Goal: Task Accomplishment & Management: Manage account settings

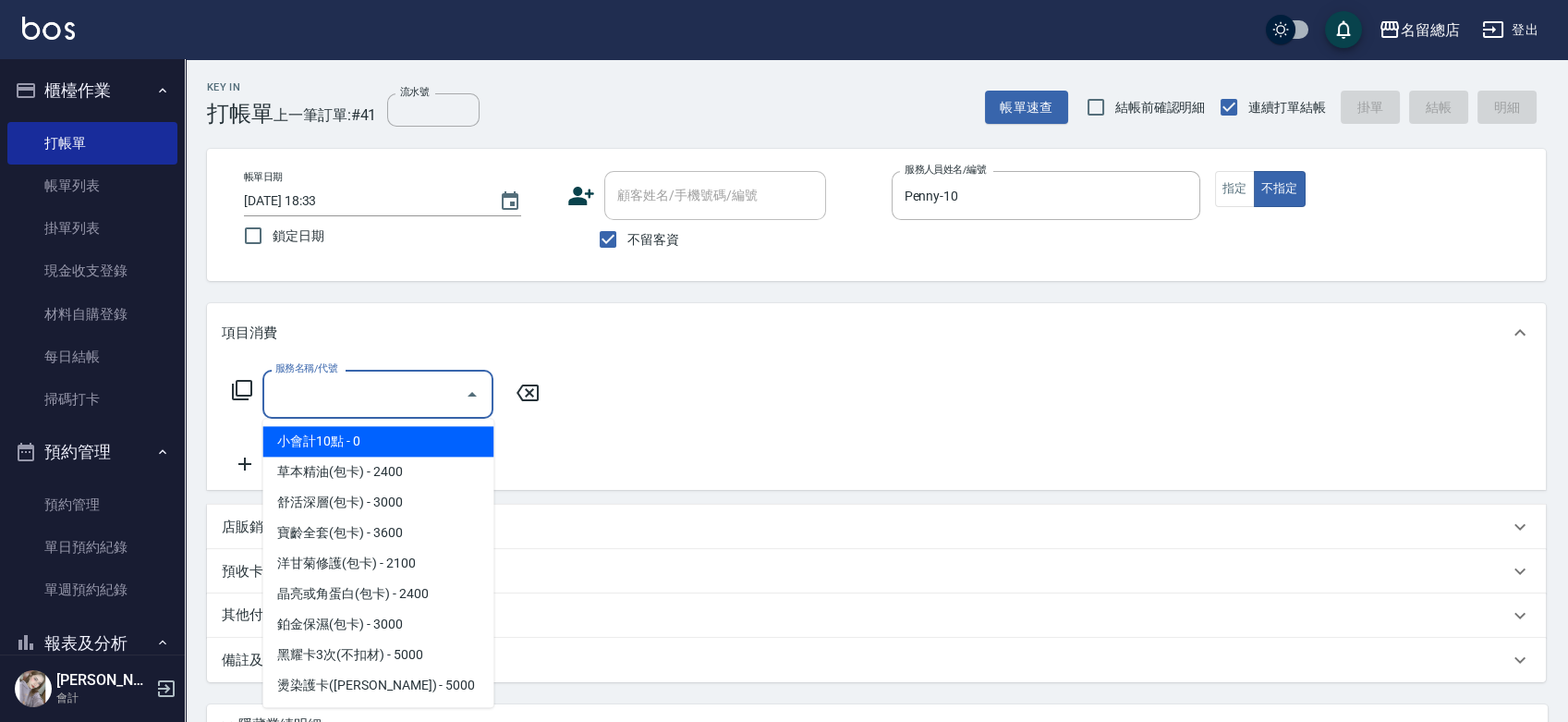
click at [346, 389] on input "服務名稱/代號" at bounding box center [363, 394] width 187 height 33
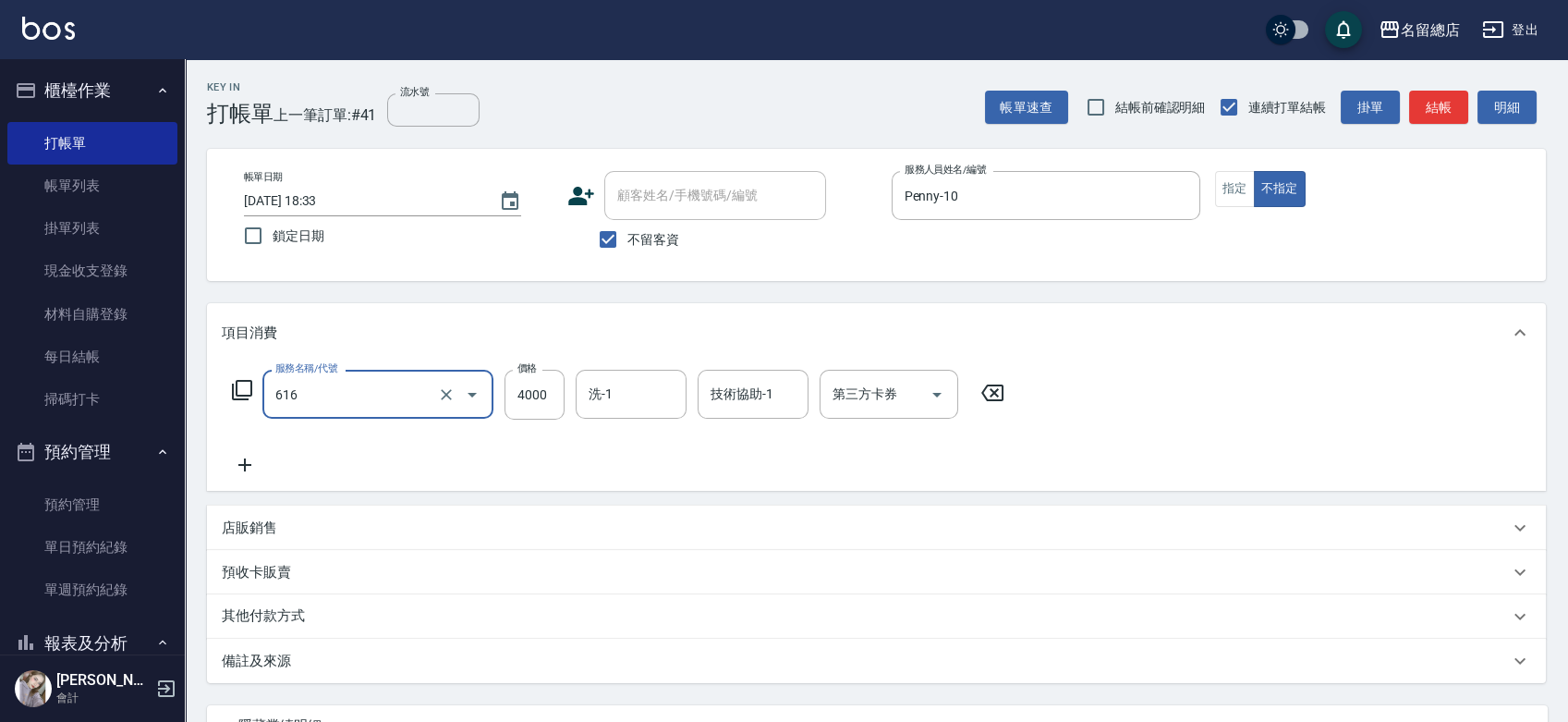
type input "自備接髮(616)"
type input "8400"
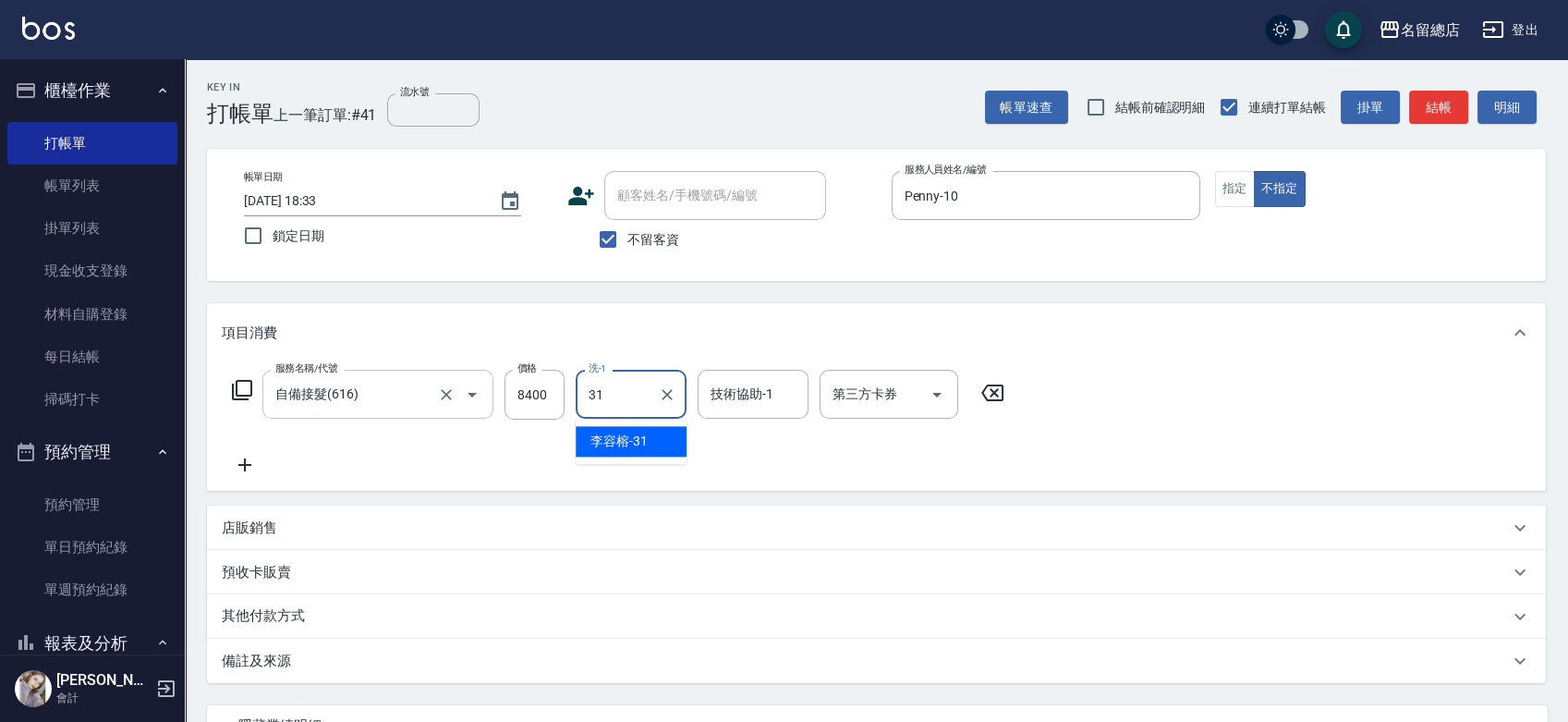
type input "[PERSON_NAME]-31"
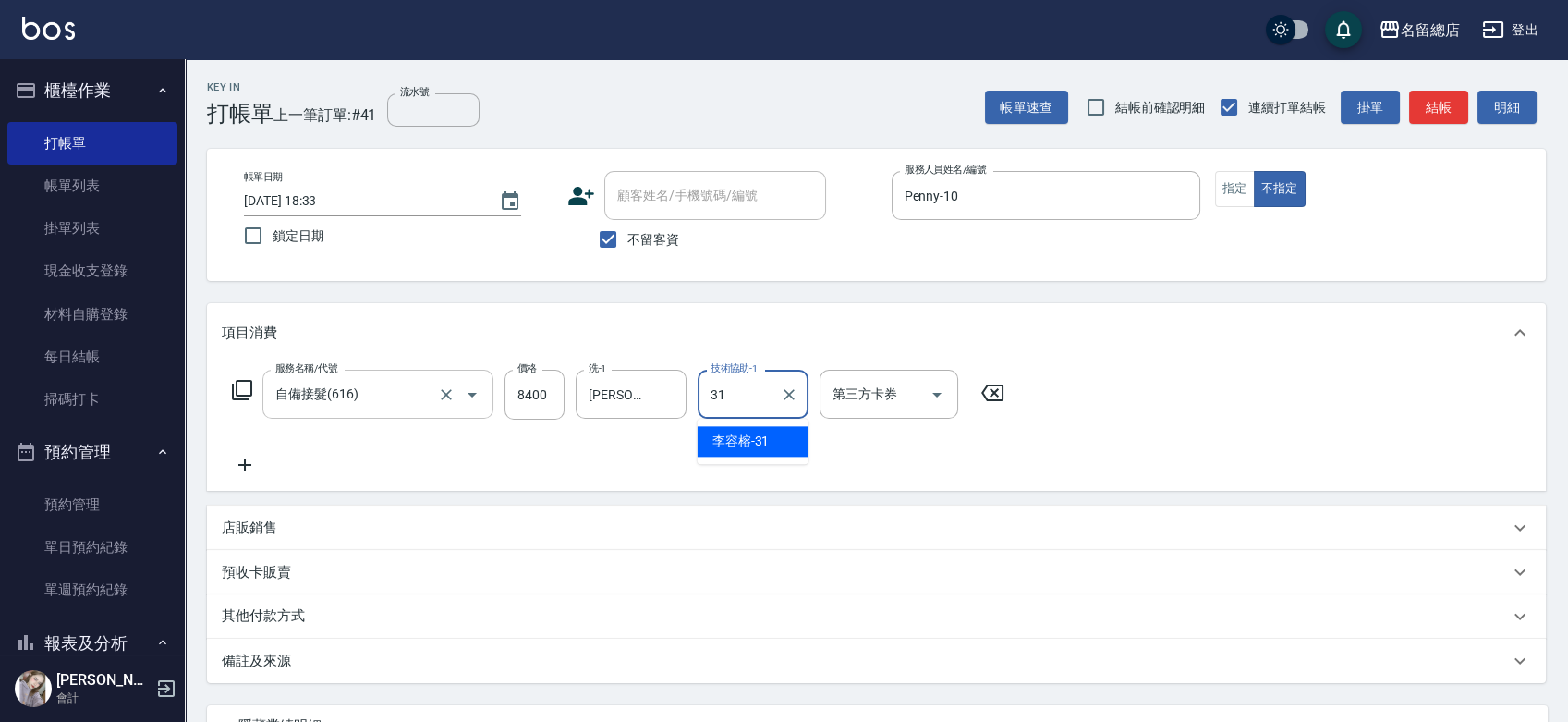
type input "[PERSON_NAME]-31"
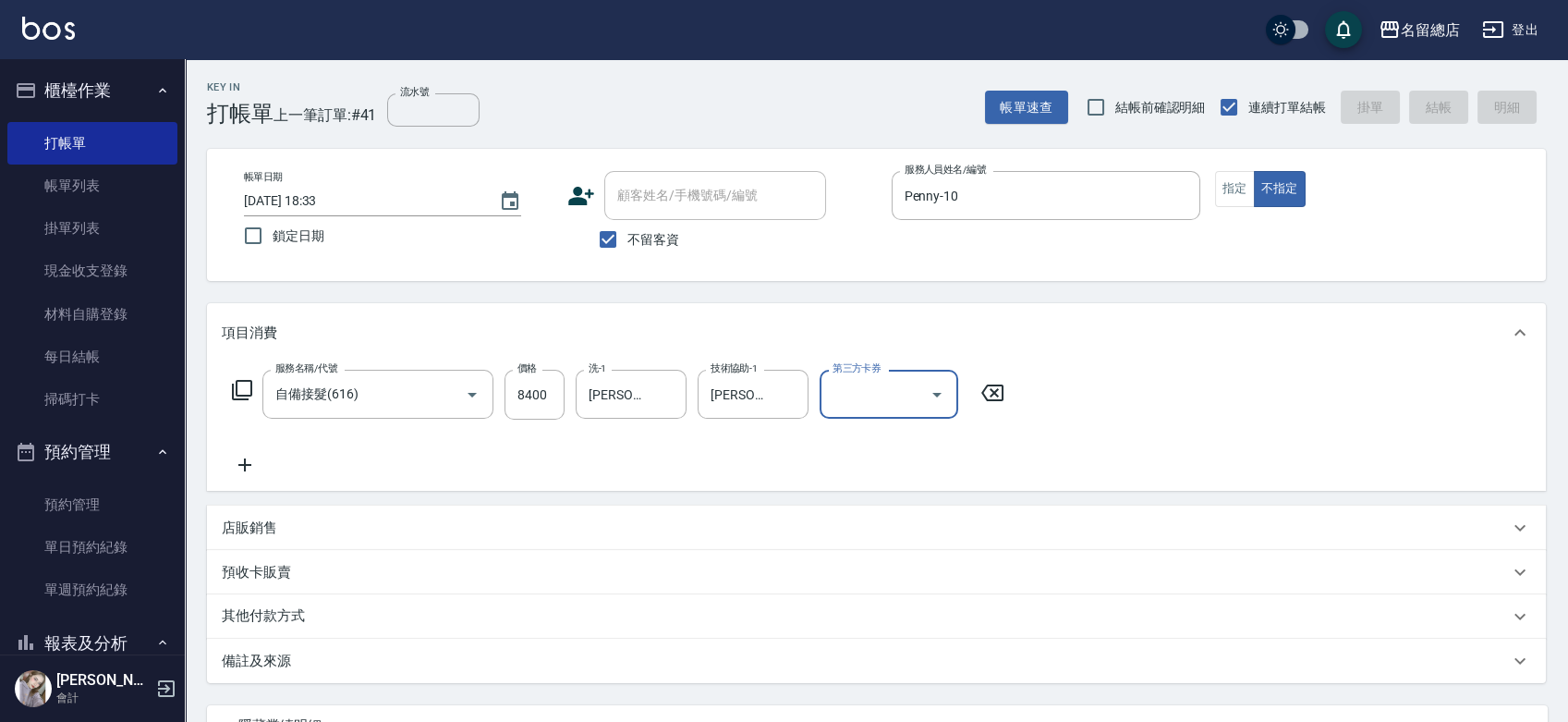
type input "[DATE] 19:23"
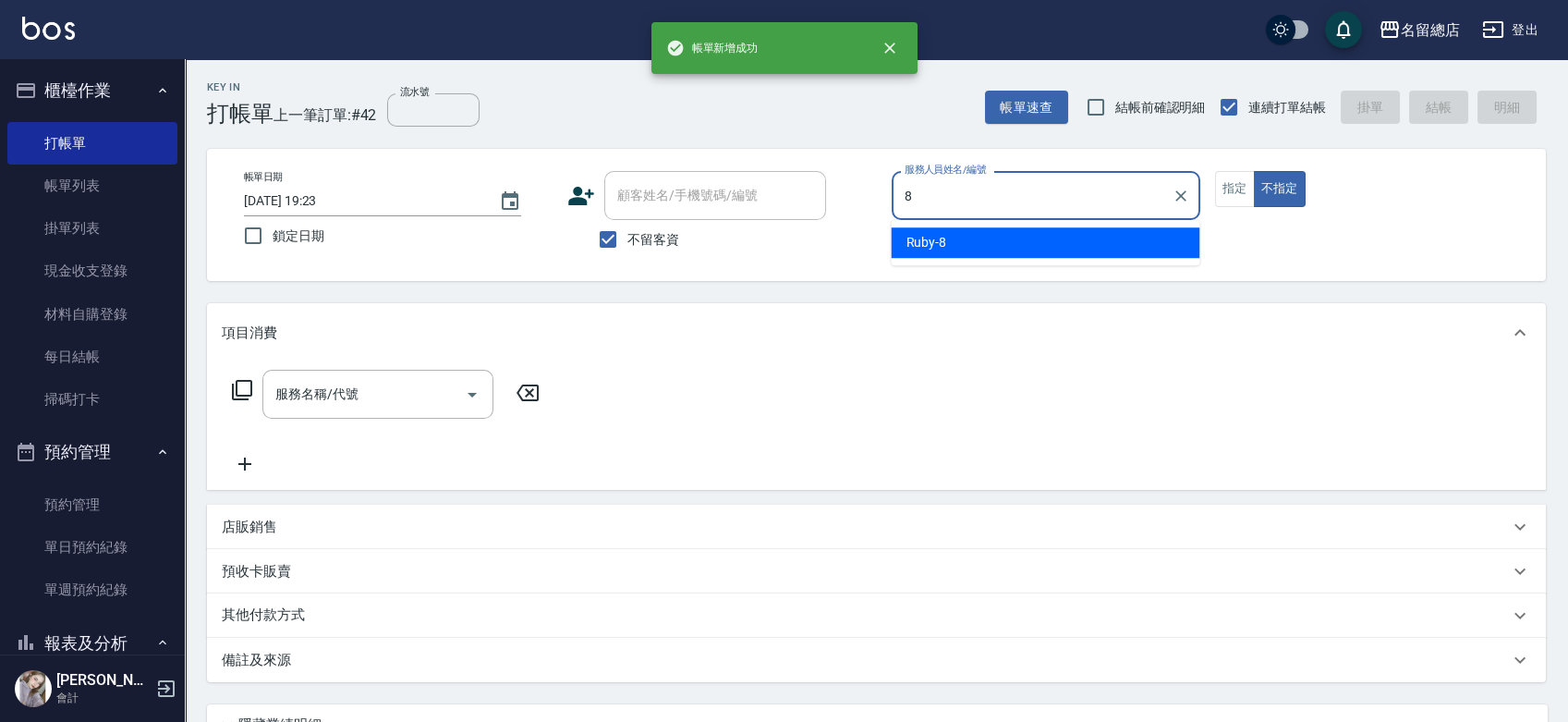
type input "Ruby-8"
type button "false"
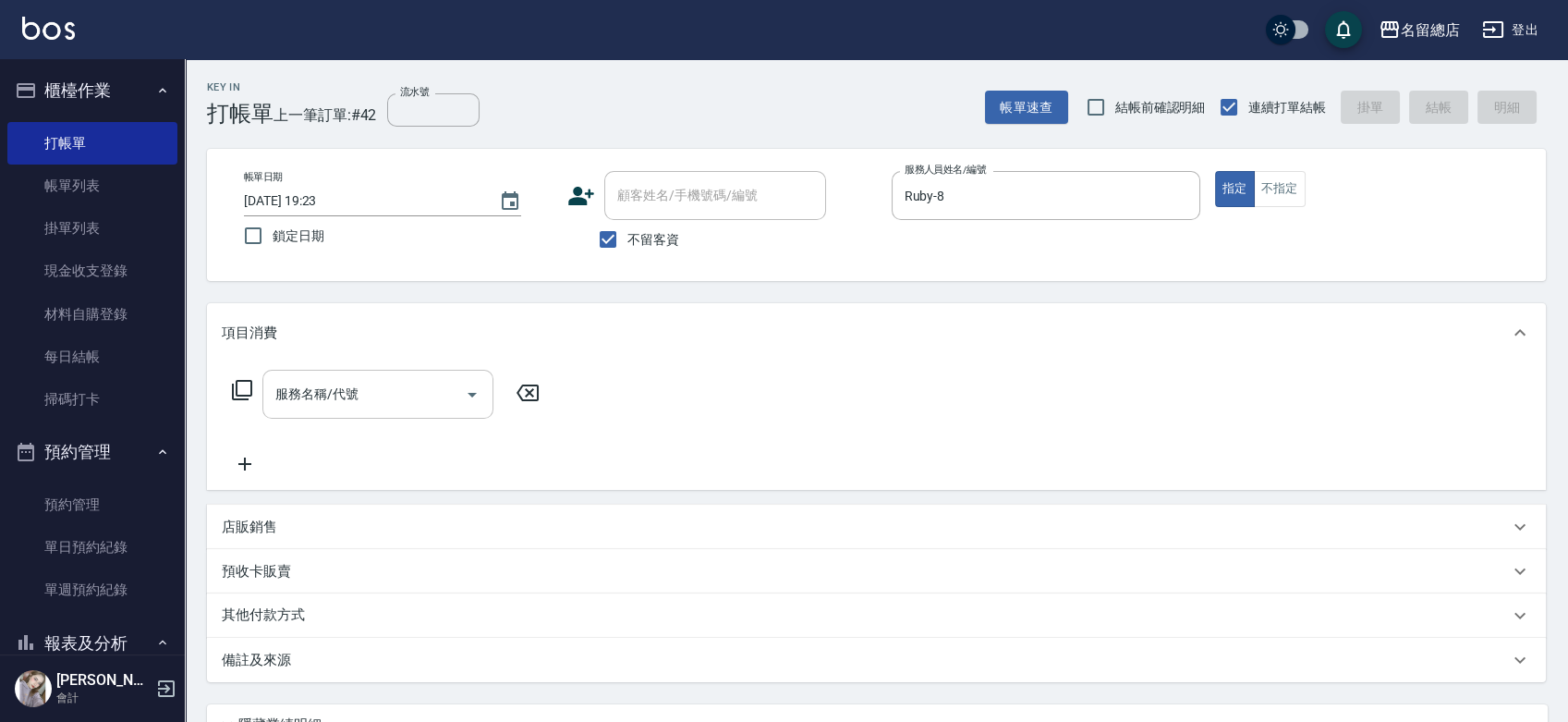
click at [346, 393] on input "服務名稱/代號" at bounding box center [363, 394] width 187 height 33
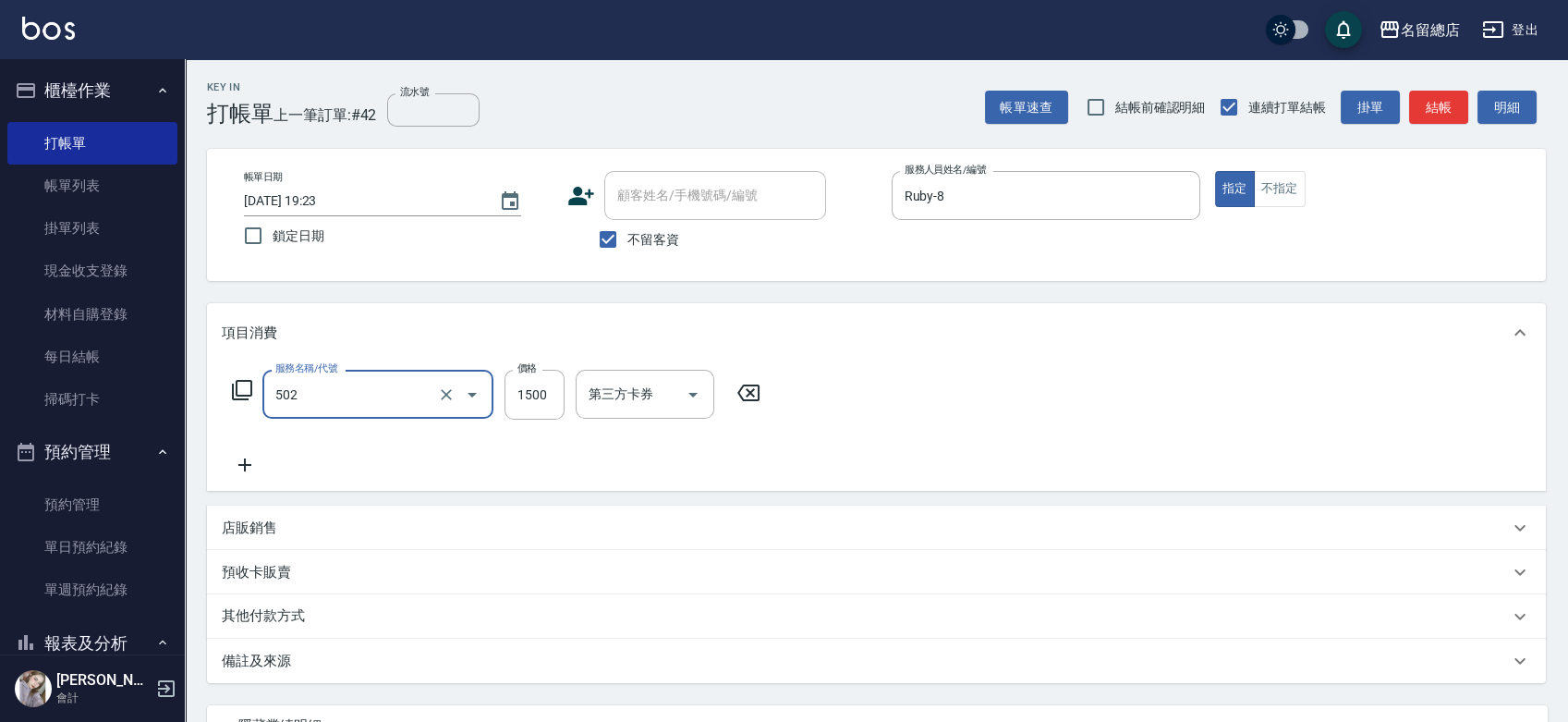
type input "染髮1500以上(502)"
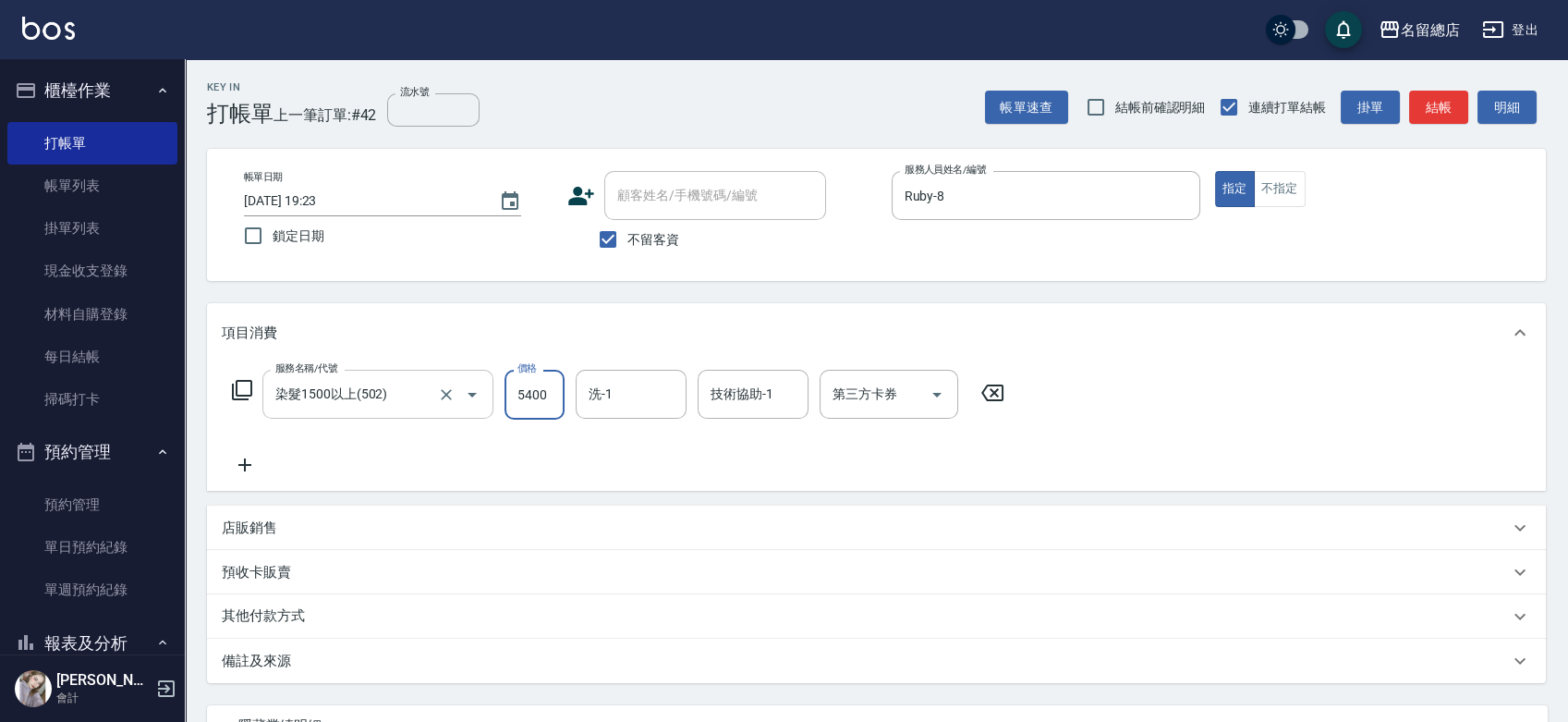
type input "5400"
type input "[PERSON_NAME]-36"
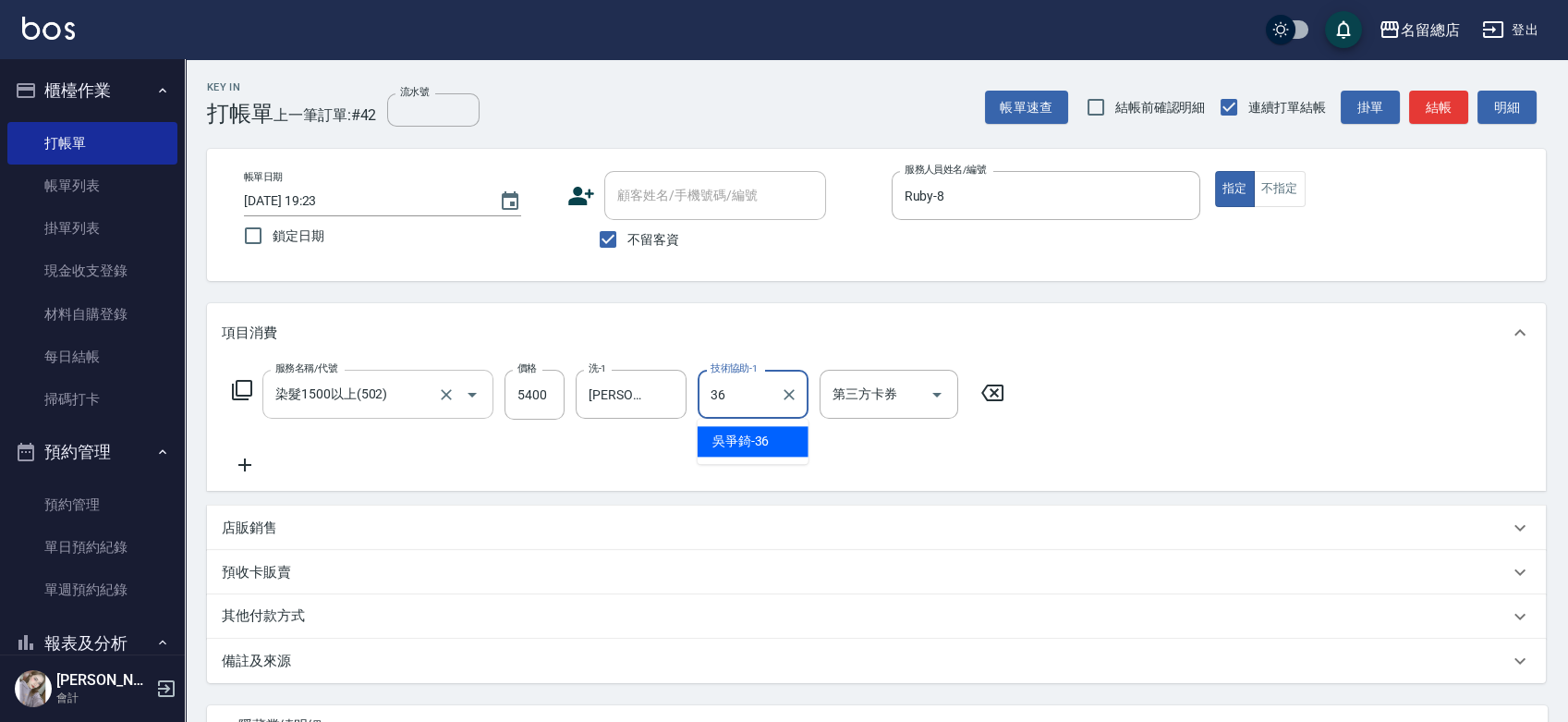
type input "[PERSON_NAME]-36"
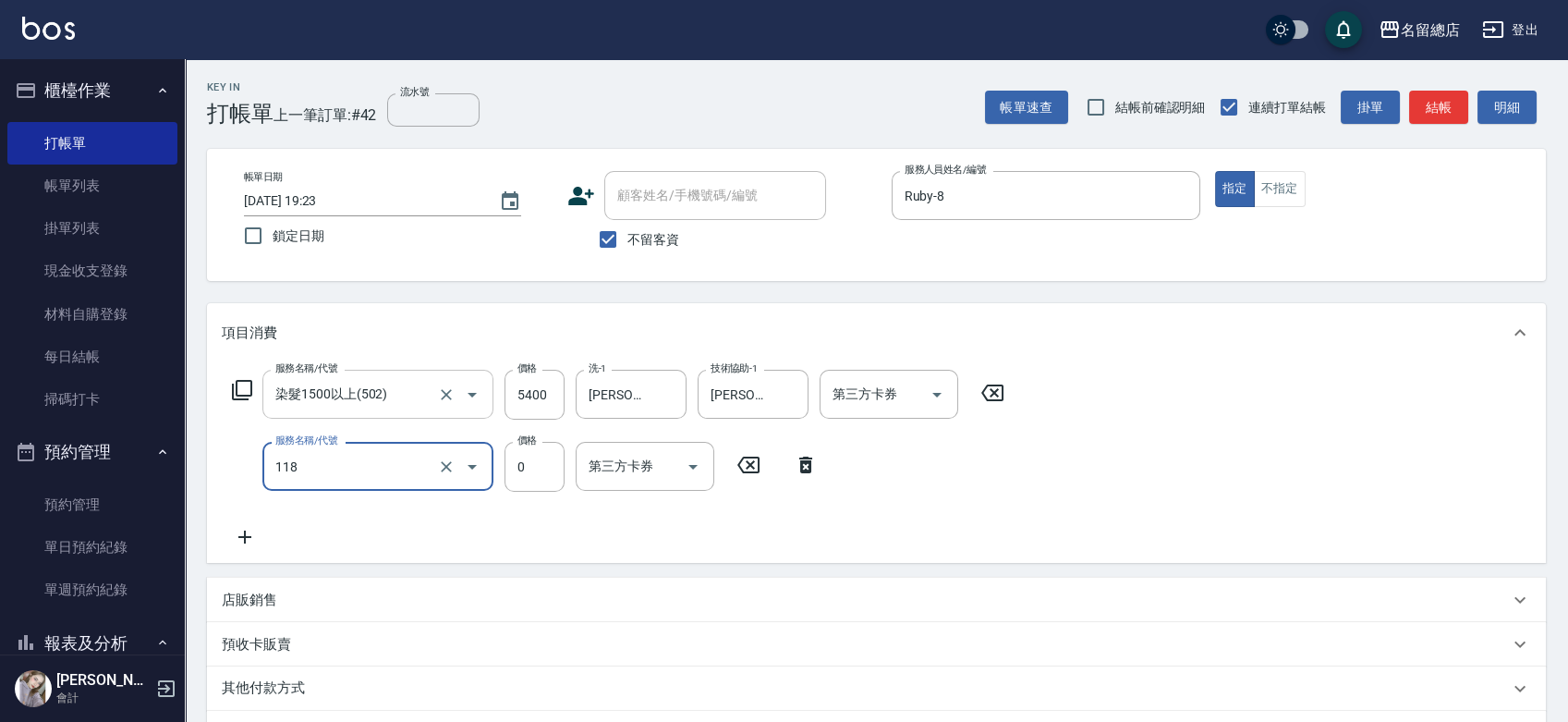
type input "頭皮蓋卡4點(118)"
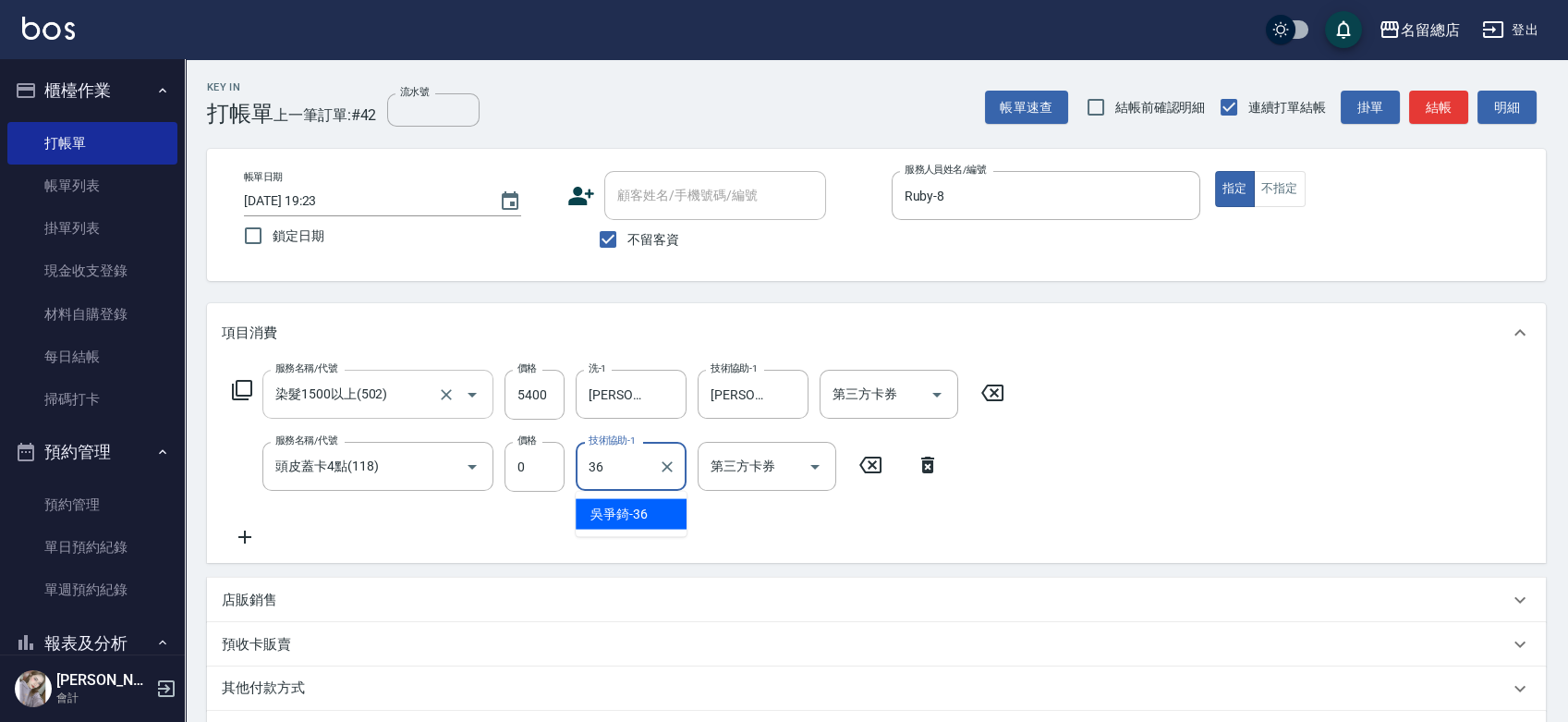
type input "[PERSON_NAME]-36"
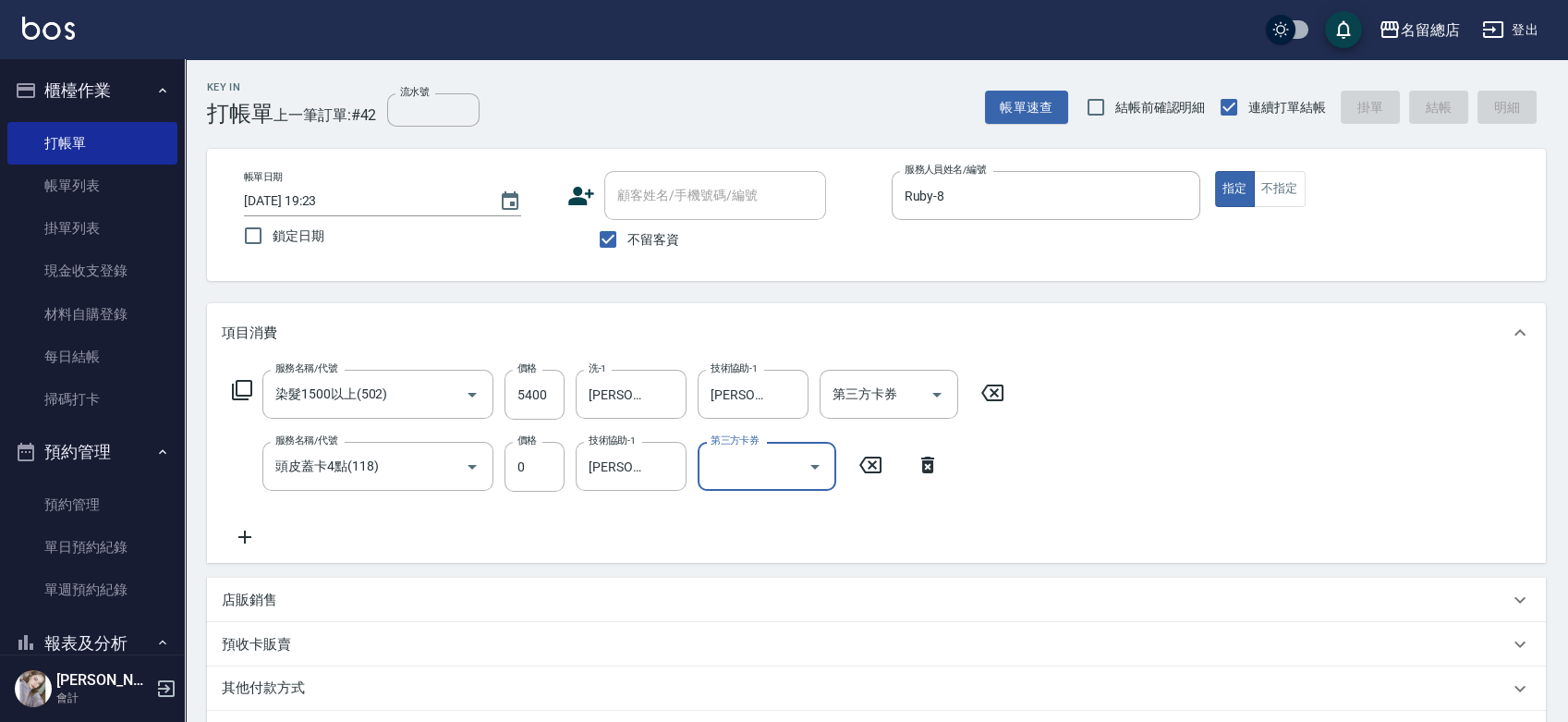
type input "[DATE] 19:24"
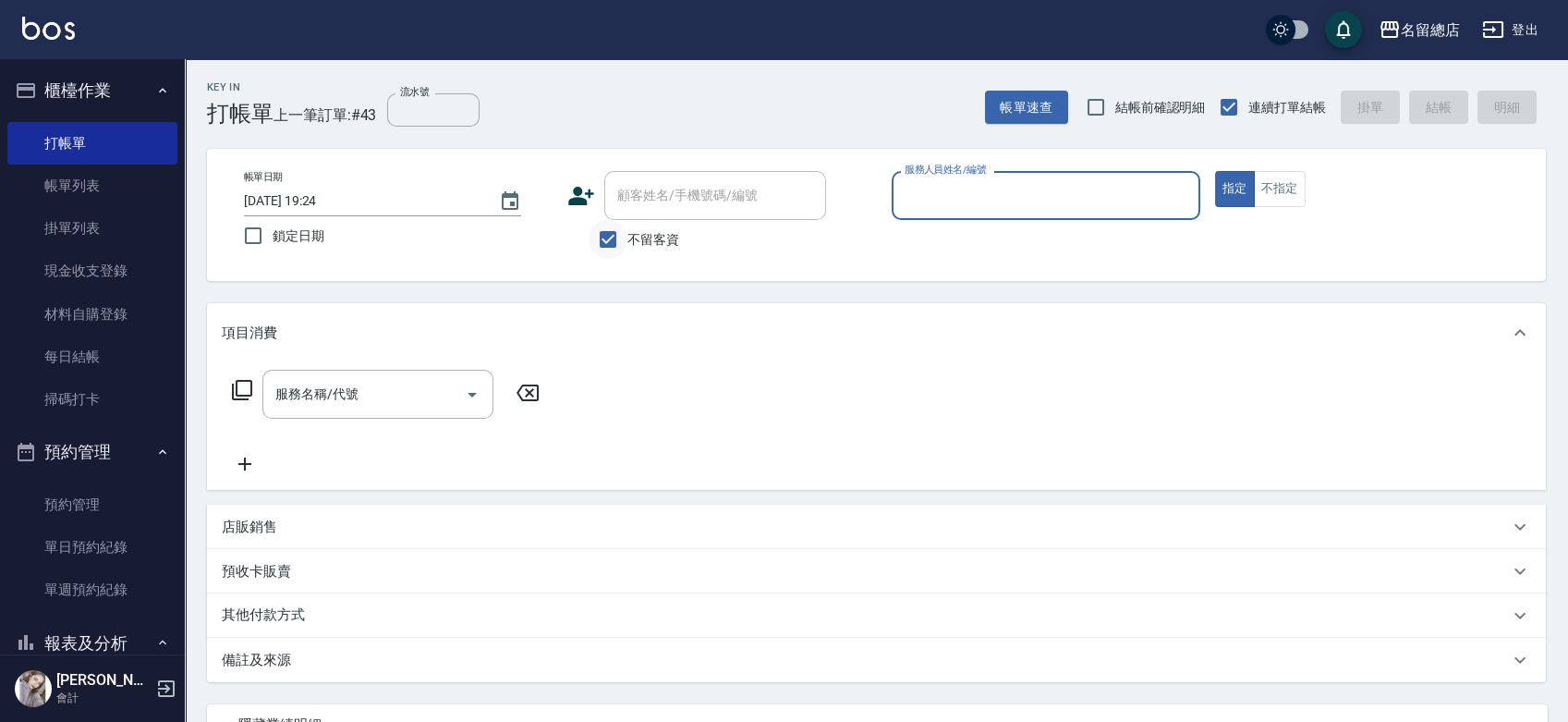
click at [619, 235] on input "不留客資" at bounding box center [608, 239] width 38 height 38
checkbox input "false"
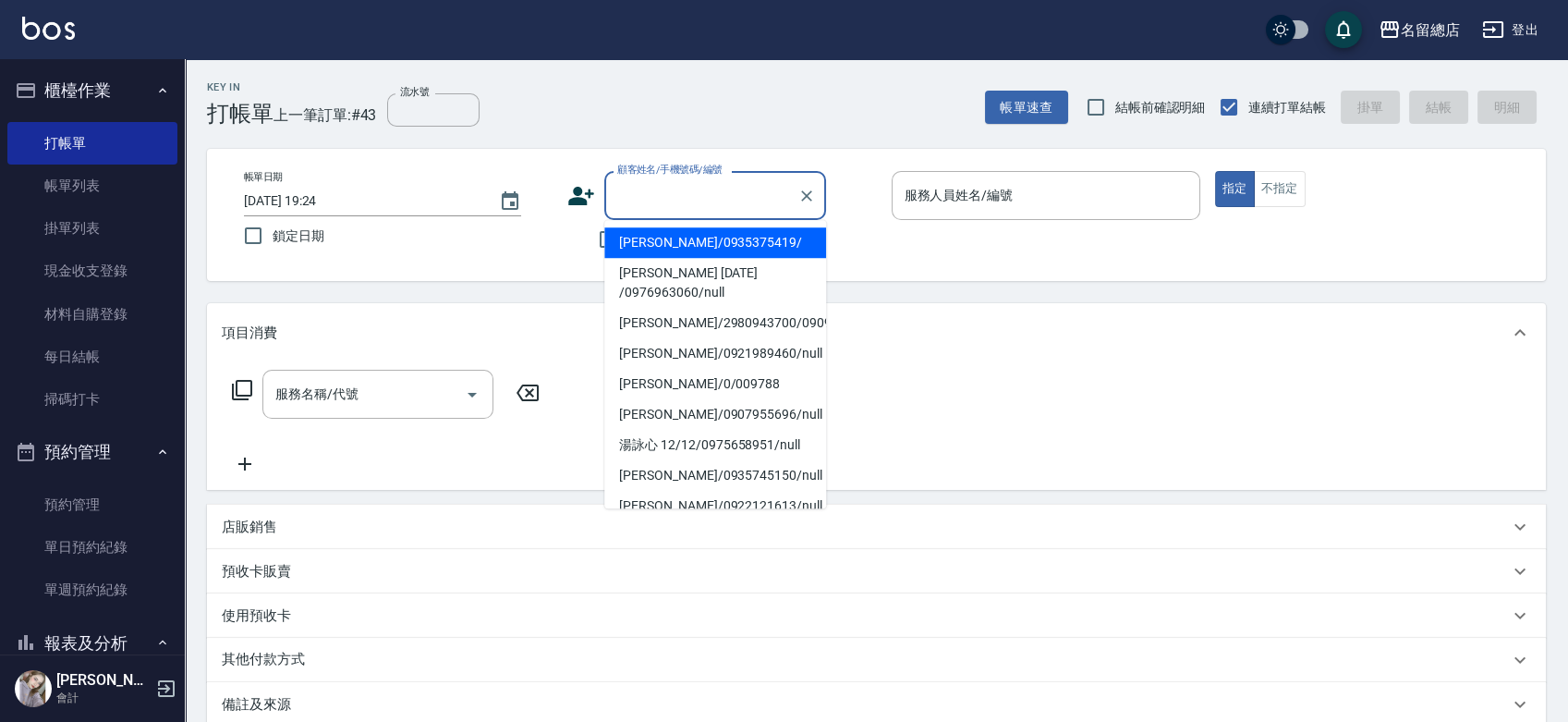
click at [656, 198] on input "顧客姓名/手機號碼/編號" at bounding box center [701, 196] width 177 height 33
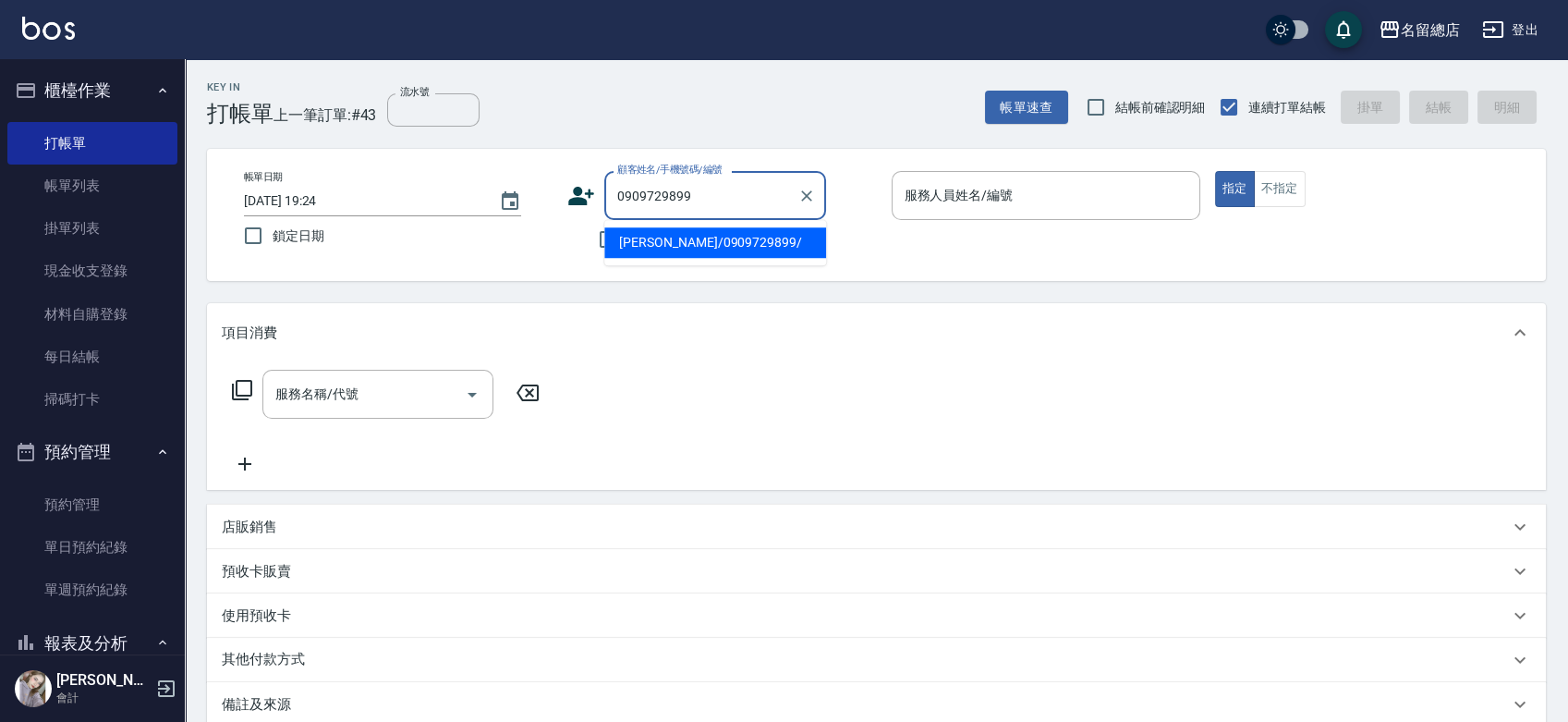
type input "[PERSON_NAME]/0909729899/"
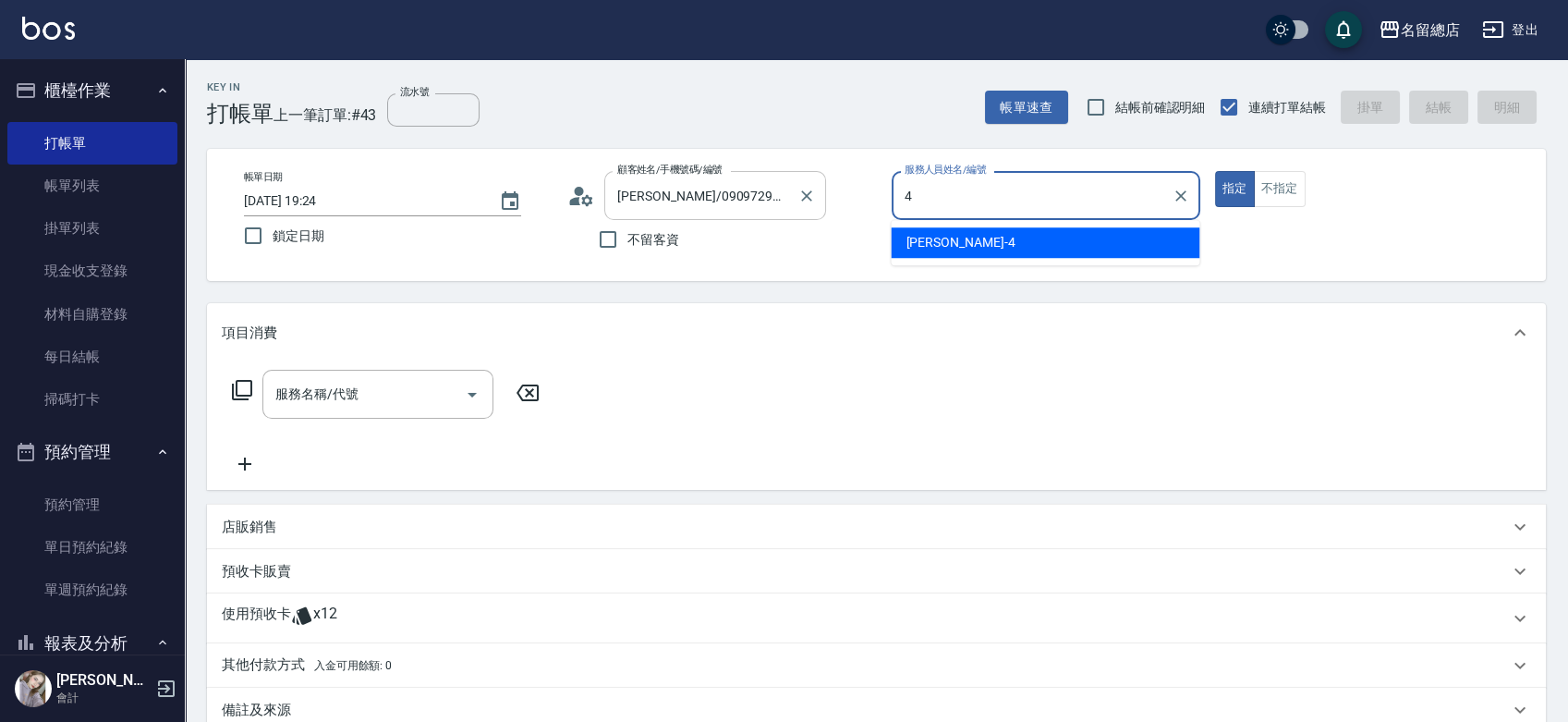
type input "[PERSON_NAME]-4"
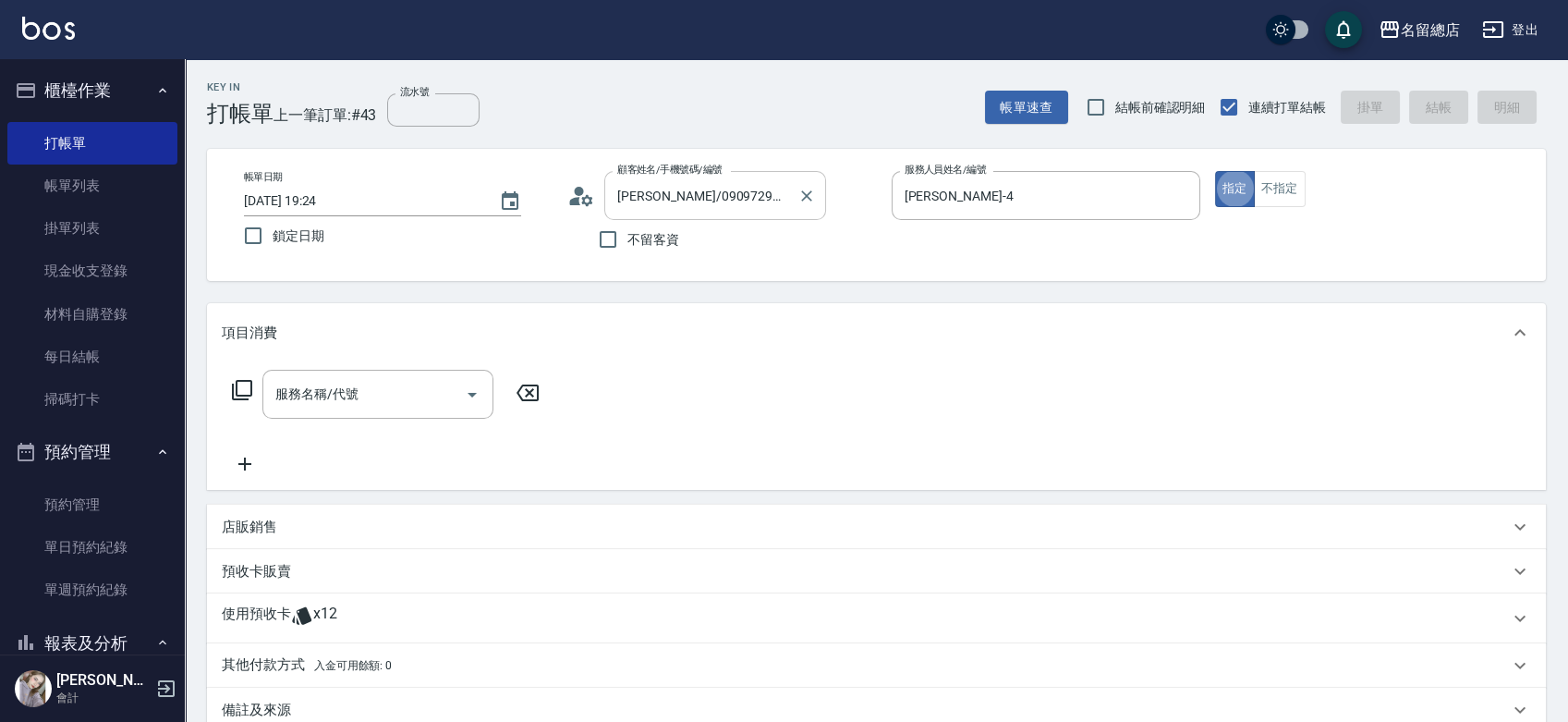
type button "true"
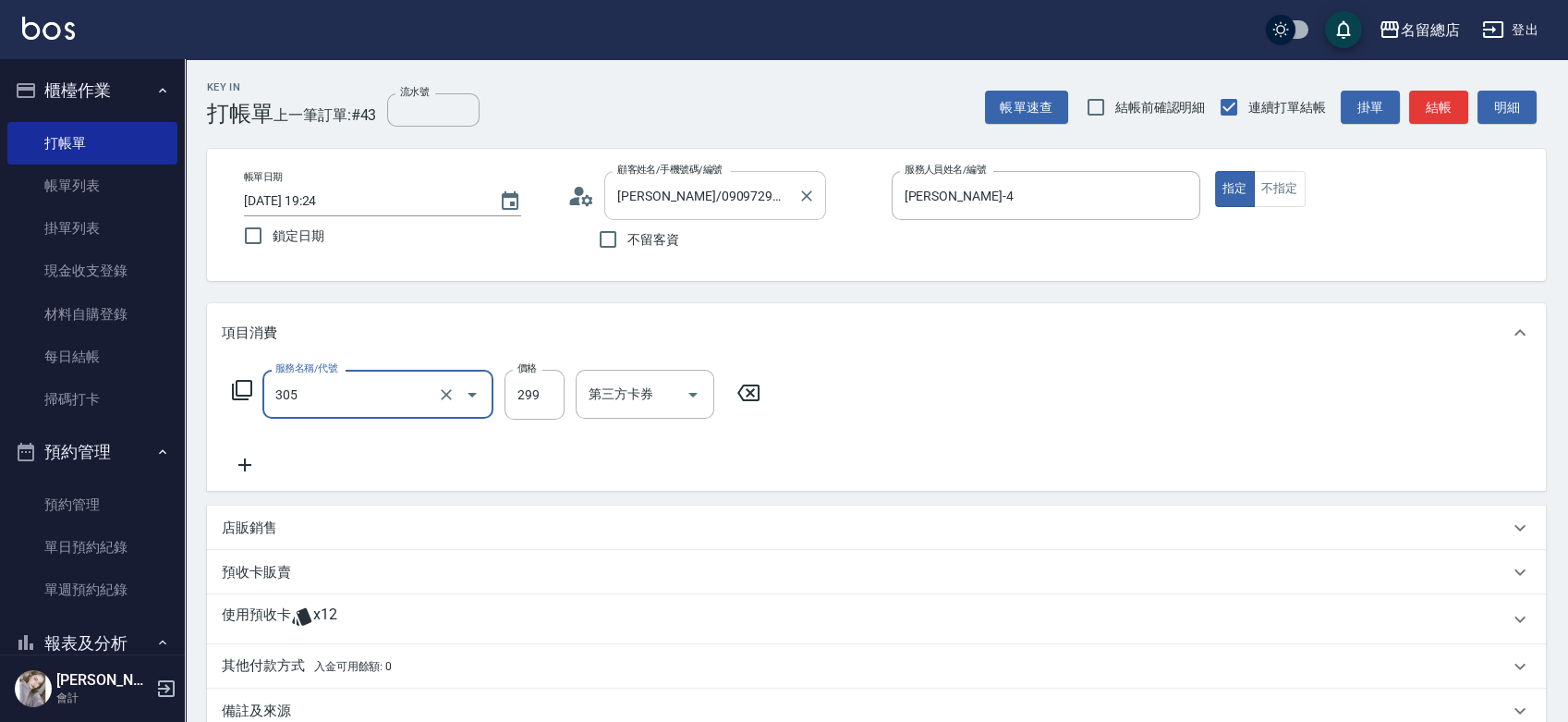
type input "剪髮(305)"
type input "500"
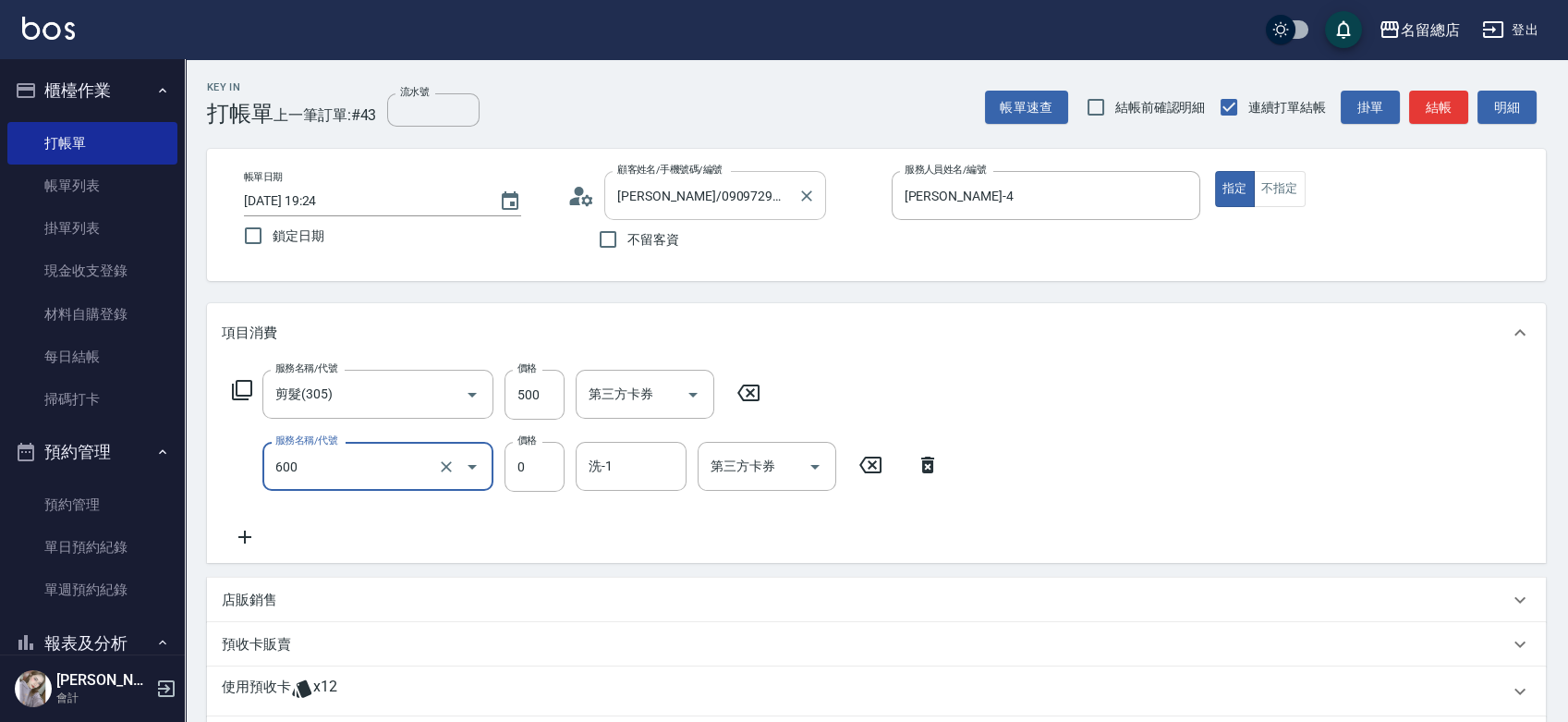
type input "洗髮(免費)(600)"
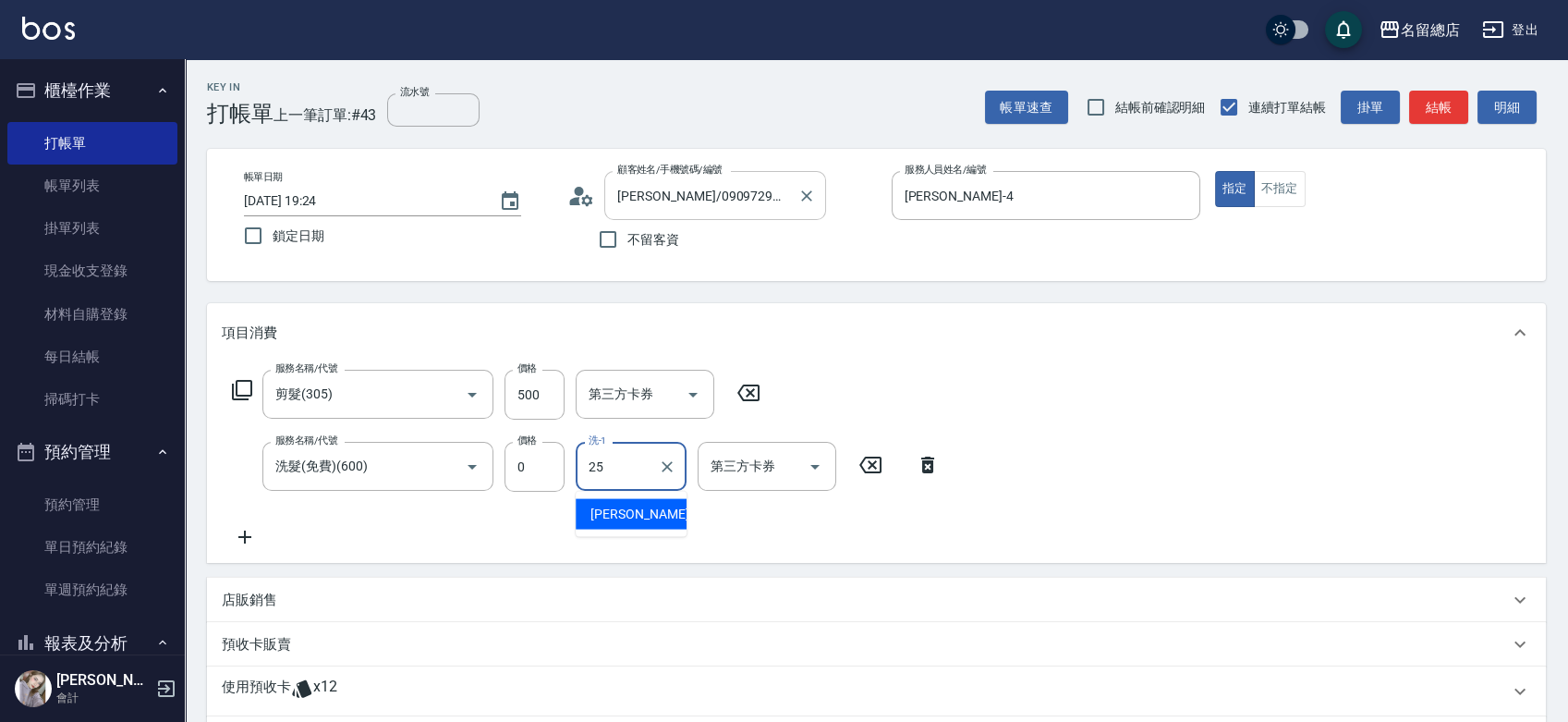
type input "[PERSON_NAME]-25"
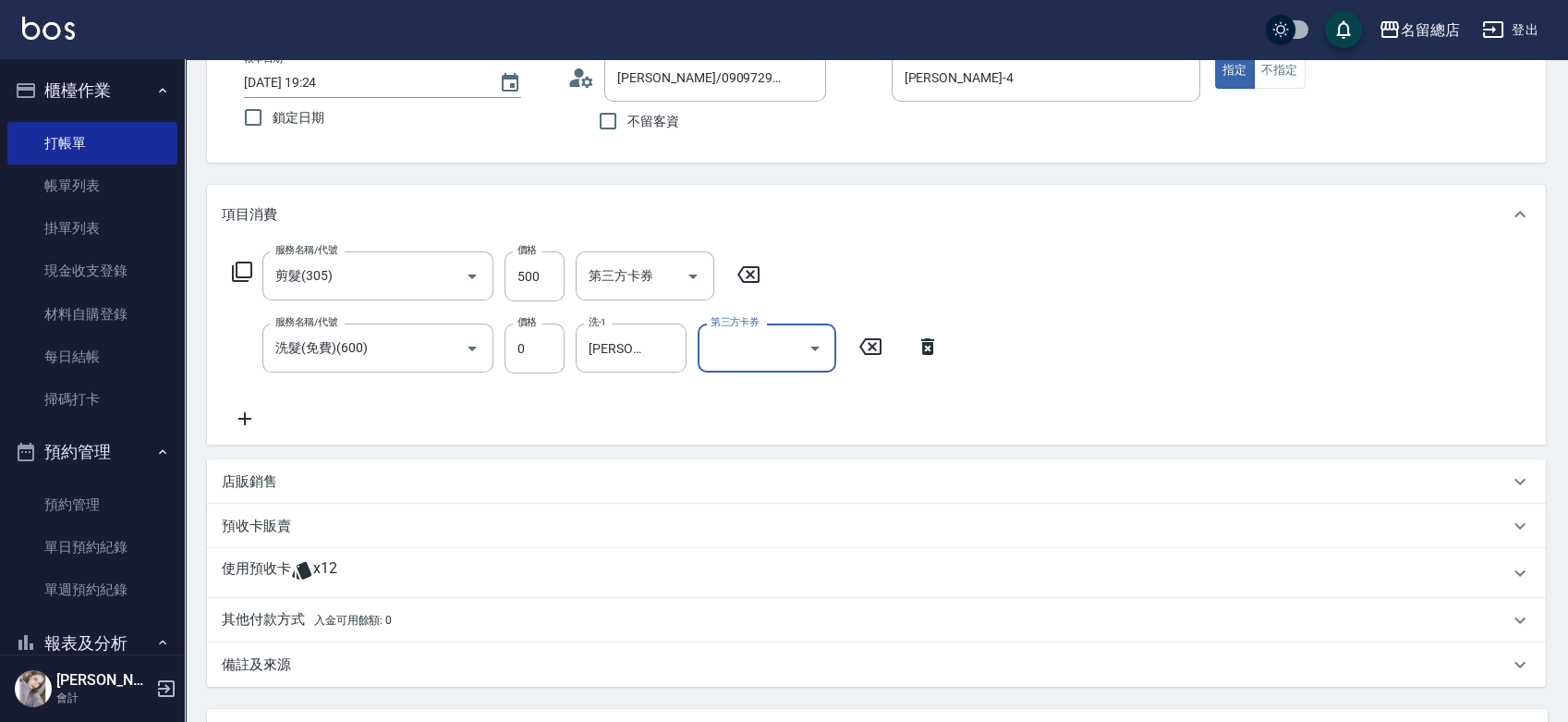
scroll to position [289, 0]
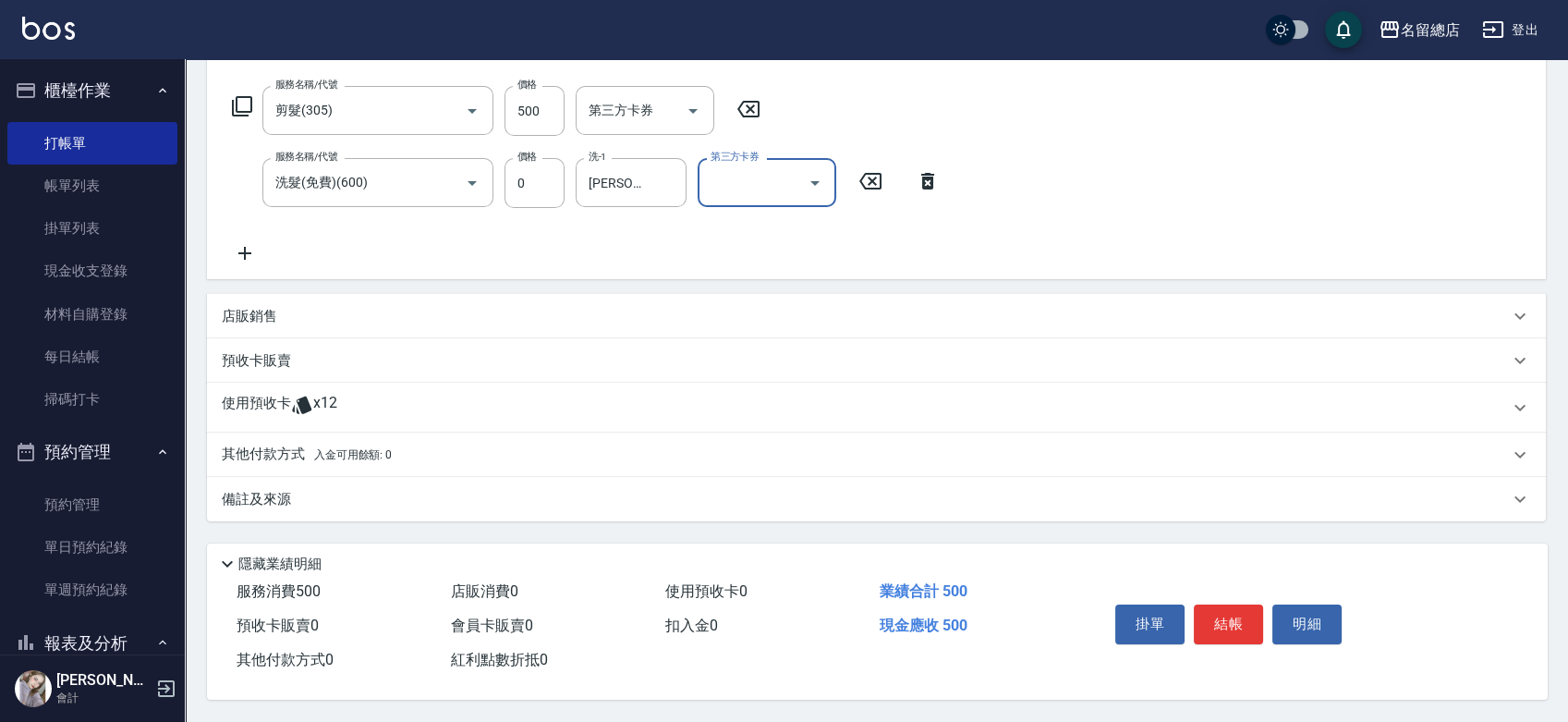
click at [341, 405] on div "使用預收卡 x12" at bounding box center [865, 408] width 1287 height 28
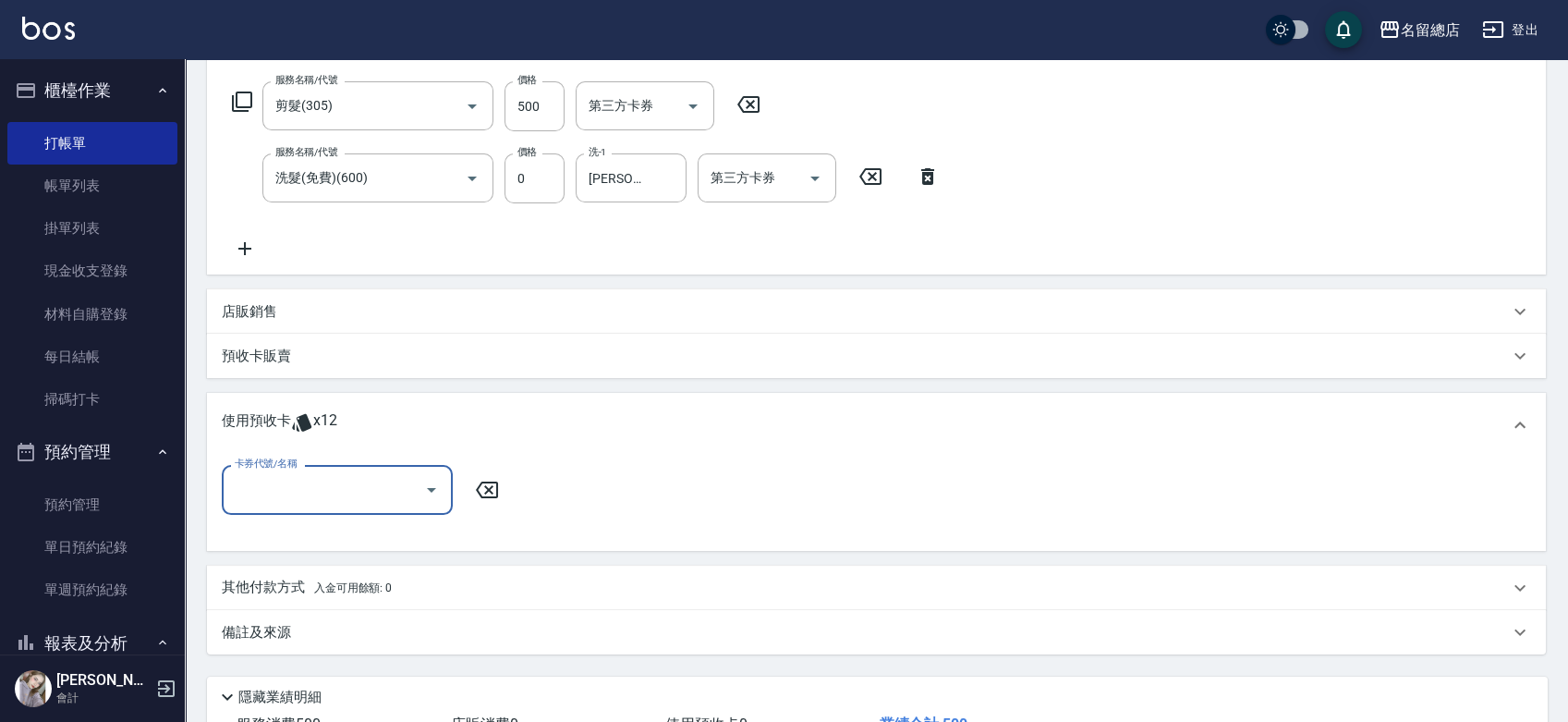
scroll to position [0, 0]
drag, startPoint x: 319, startPoint y: 480, endPoint x: 334, endPoint y: 493, distance: 19.8
click at [320, 480] on input "卡券代號/名稱" at bounding box center [323, 489] width 187 height 33
click at [357, 557] on div "洗髮卡 剩餘10張 340" at bounding box center [336, 567] width 231 height 31
type input "洗髮卡 340"
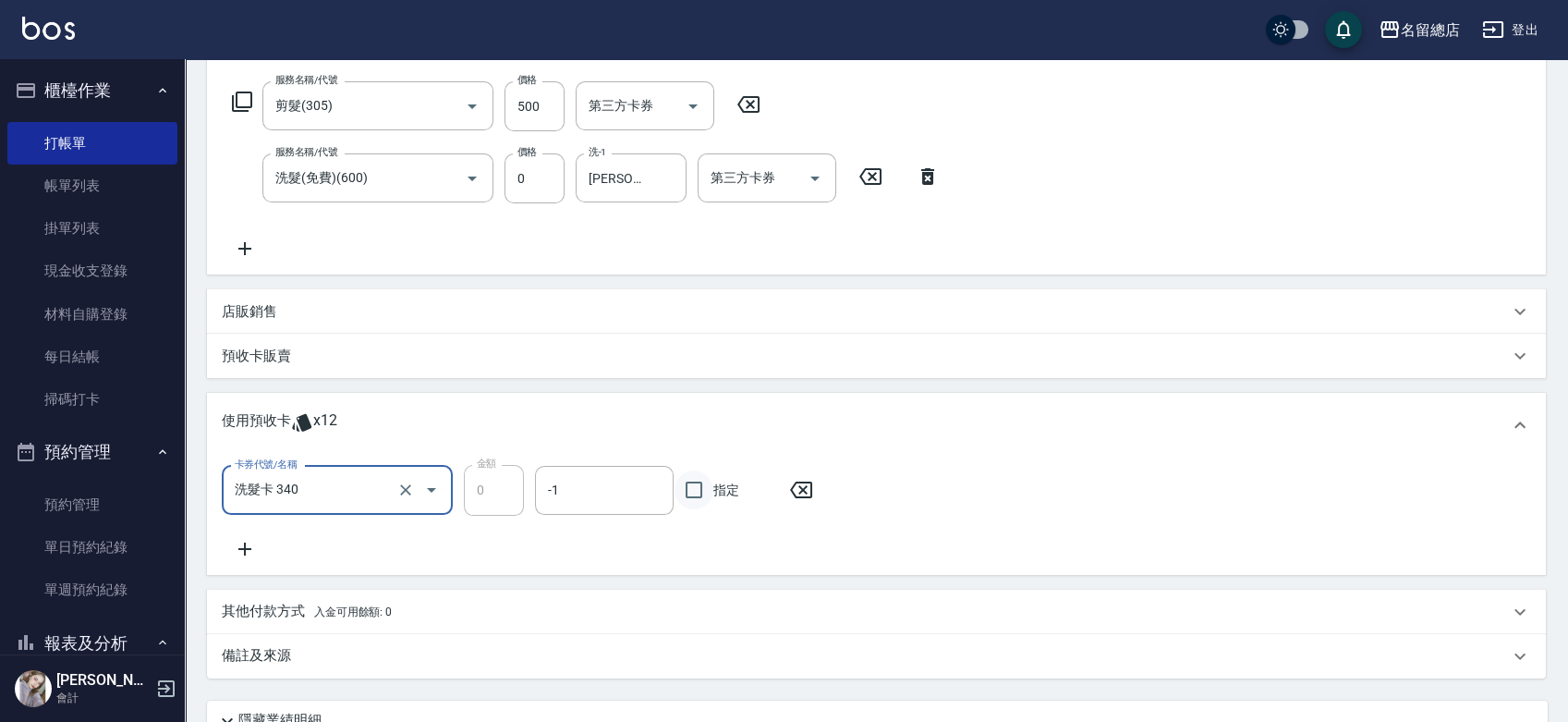
click at [707, 499] on input "指定" at bounding box center [694, 490] width 38 height 38
checkbox input "true"
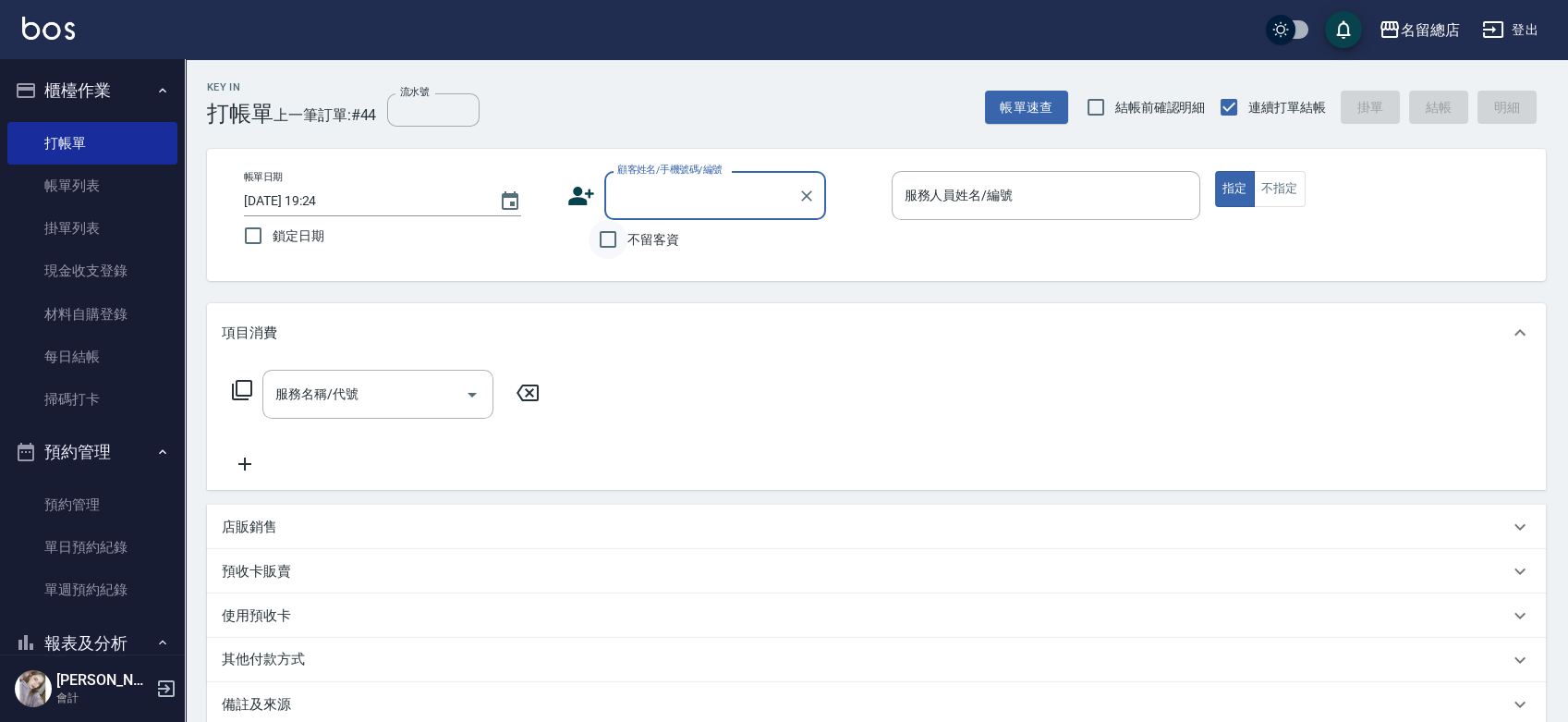
click at [599, 236] on input "不留客資" at bounding box center [608, 239] width 38 height 38
checkbox input "true"
type input "[PERSON_NAME]/0909729899/"
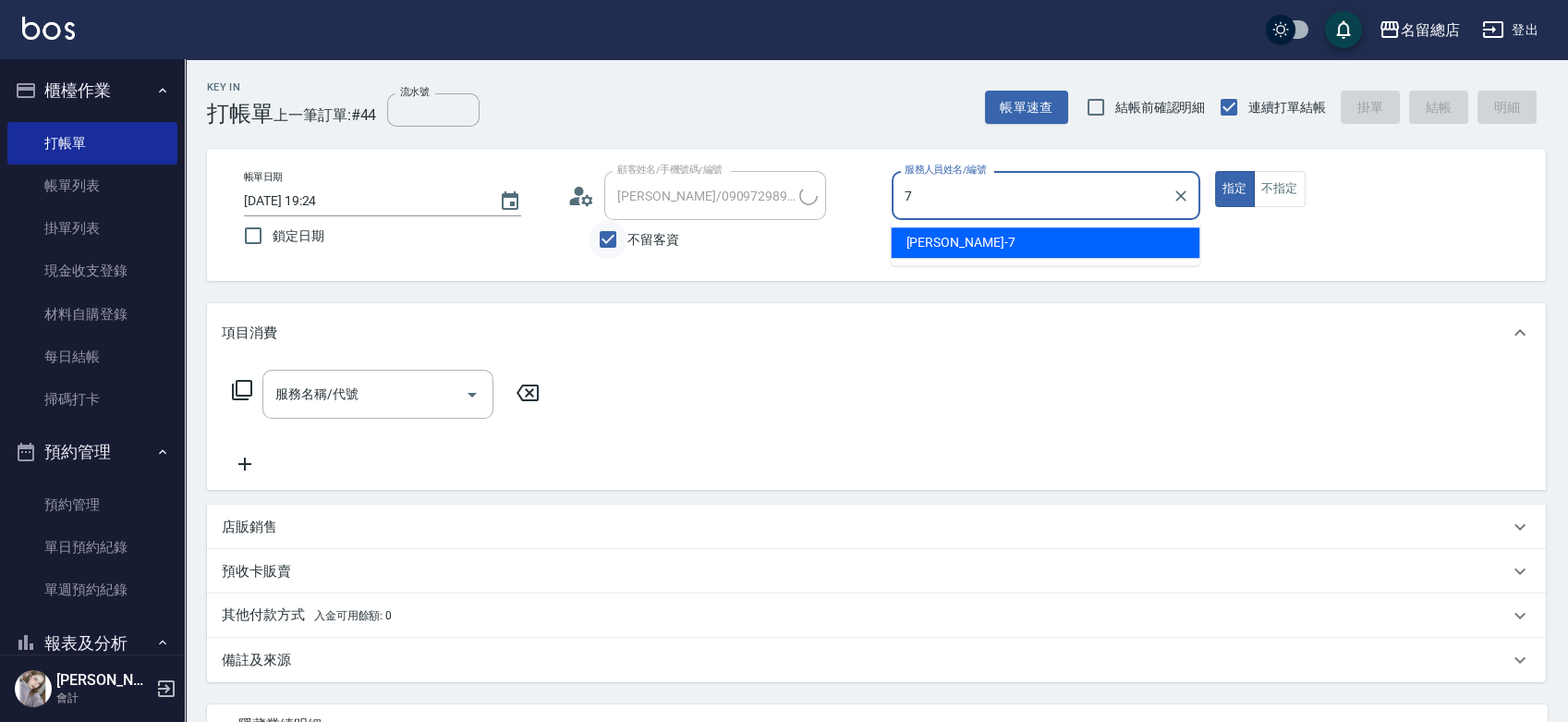
type input "Mick-7"
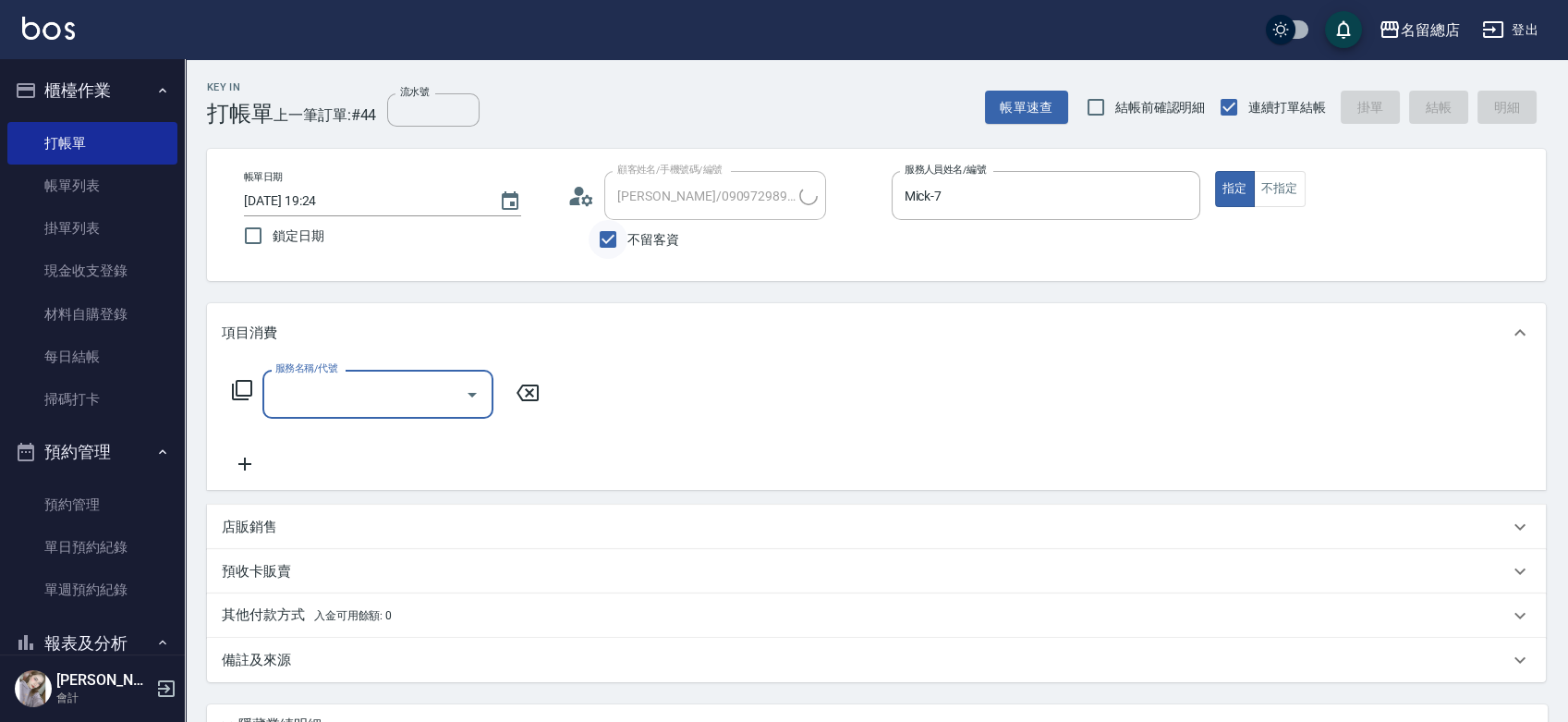
type input "[PERSON_NAME]/0971024123/"
click at [611, 246] on input "不留客資" at bounding box center [608, 239] width 38 height 38
checkbox input "false"
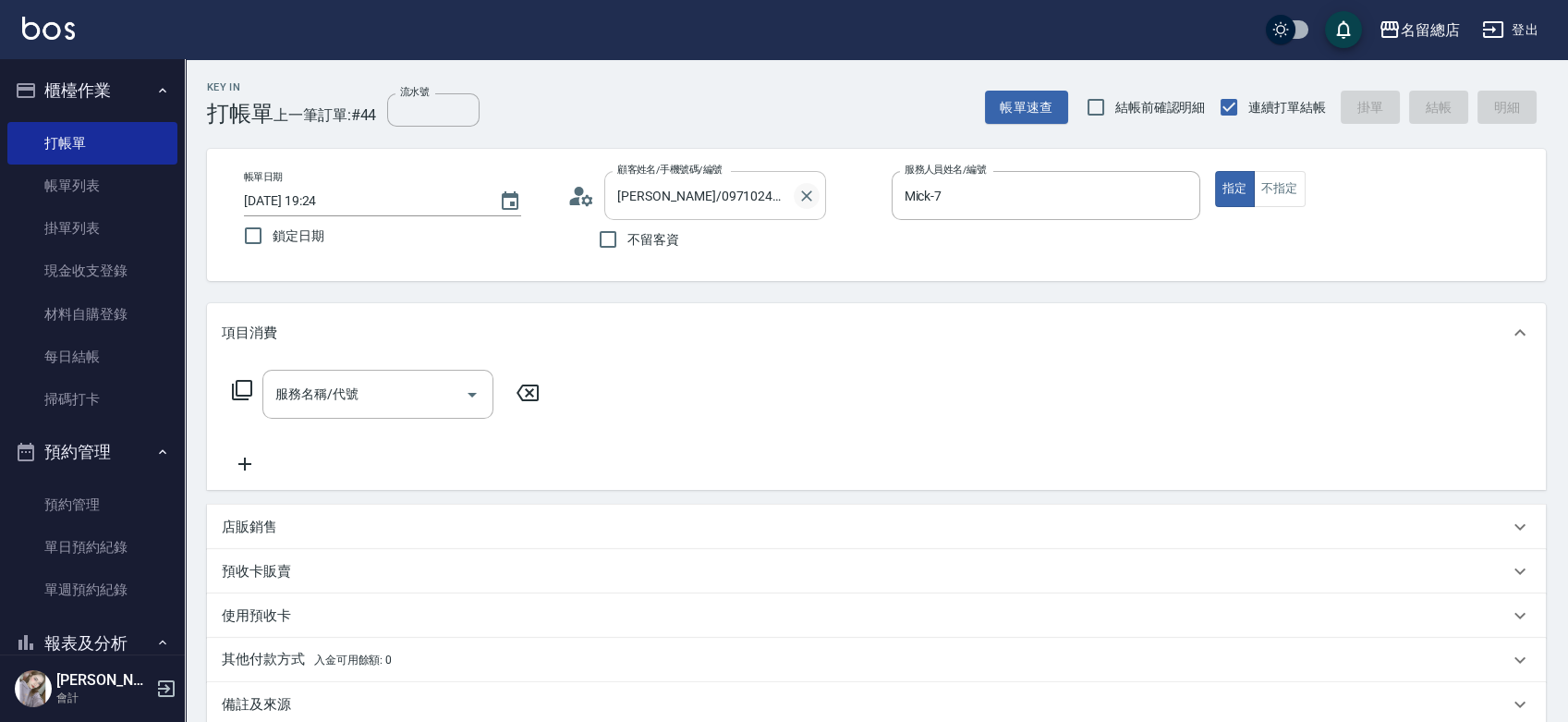
click at [808, 196] on icon "Clear" at bounding box center [806, 196] width 18 height 18
click at [620, 237] on input "不留客資" at bounding box center [608, 239] width 38 height 38
checkbox input "true"
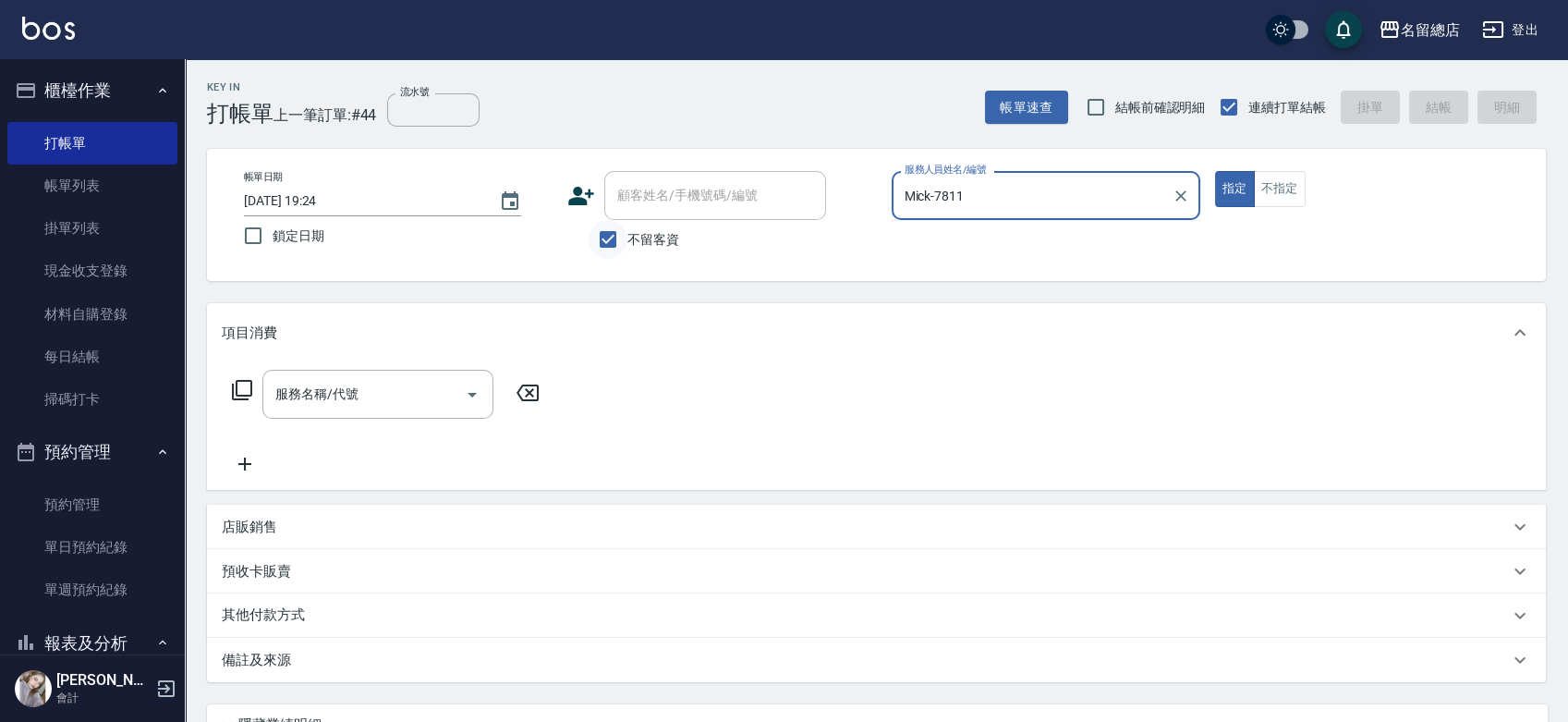
click at [1214, 171] on button "指定" at bounding box center [1234, 189] width 39 height 36
type input "Mick-7"
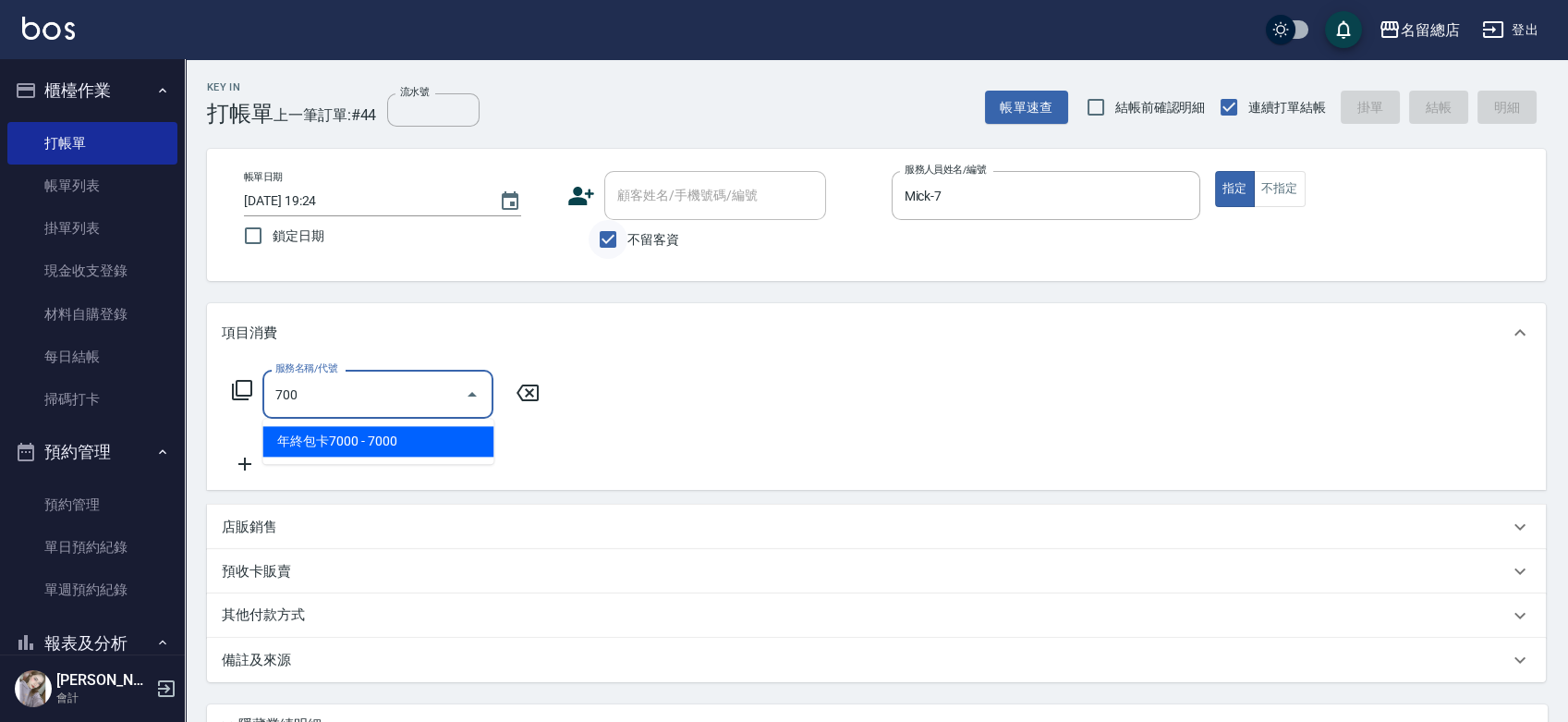
type input "年終包卡7000(409)"
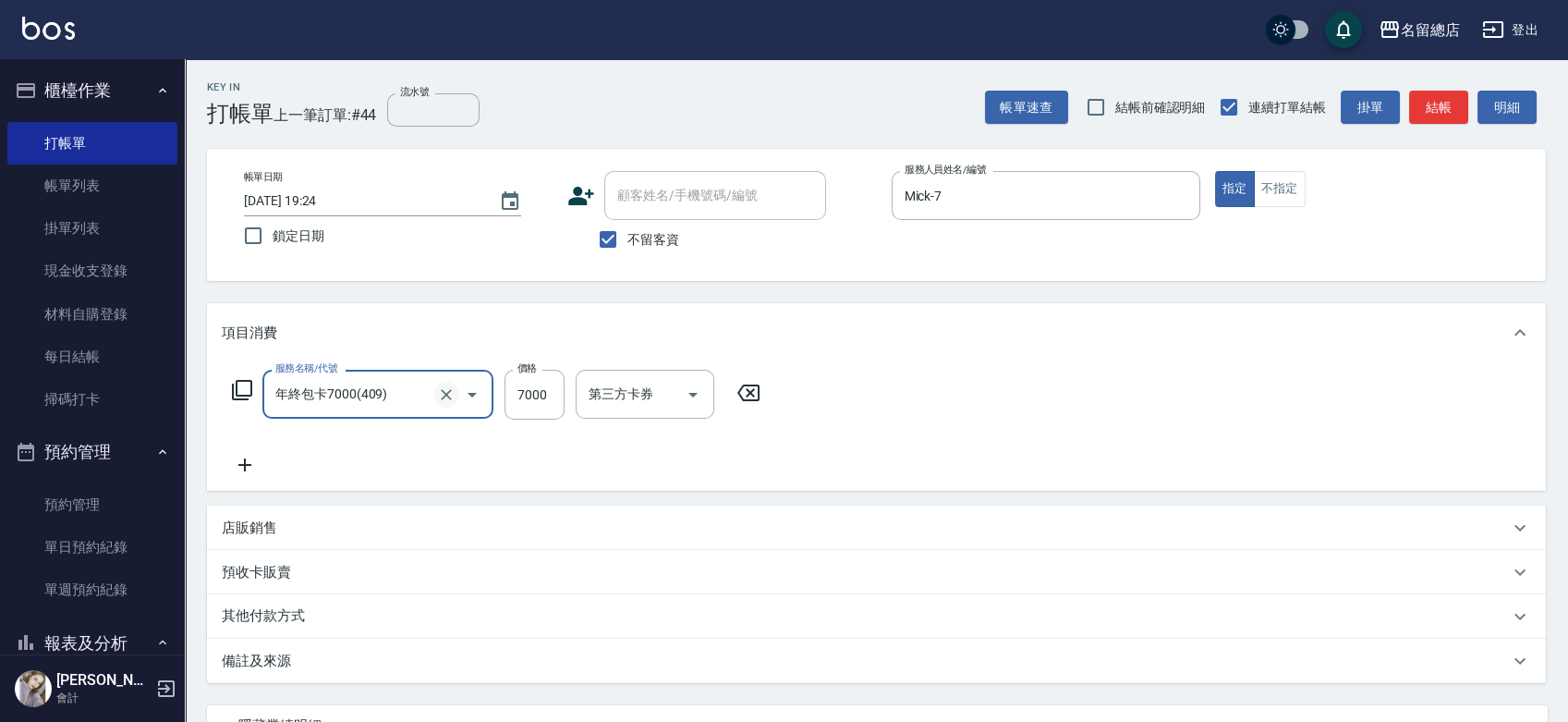
click at [450, 392] on icon "Clear" at bounding box center [446, 394] width 18 height 18
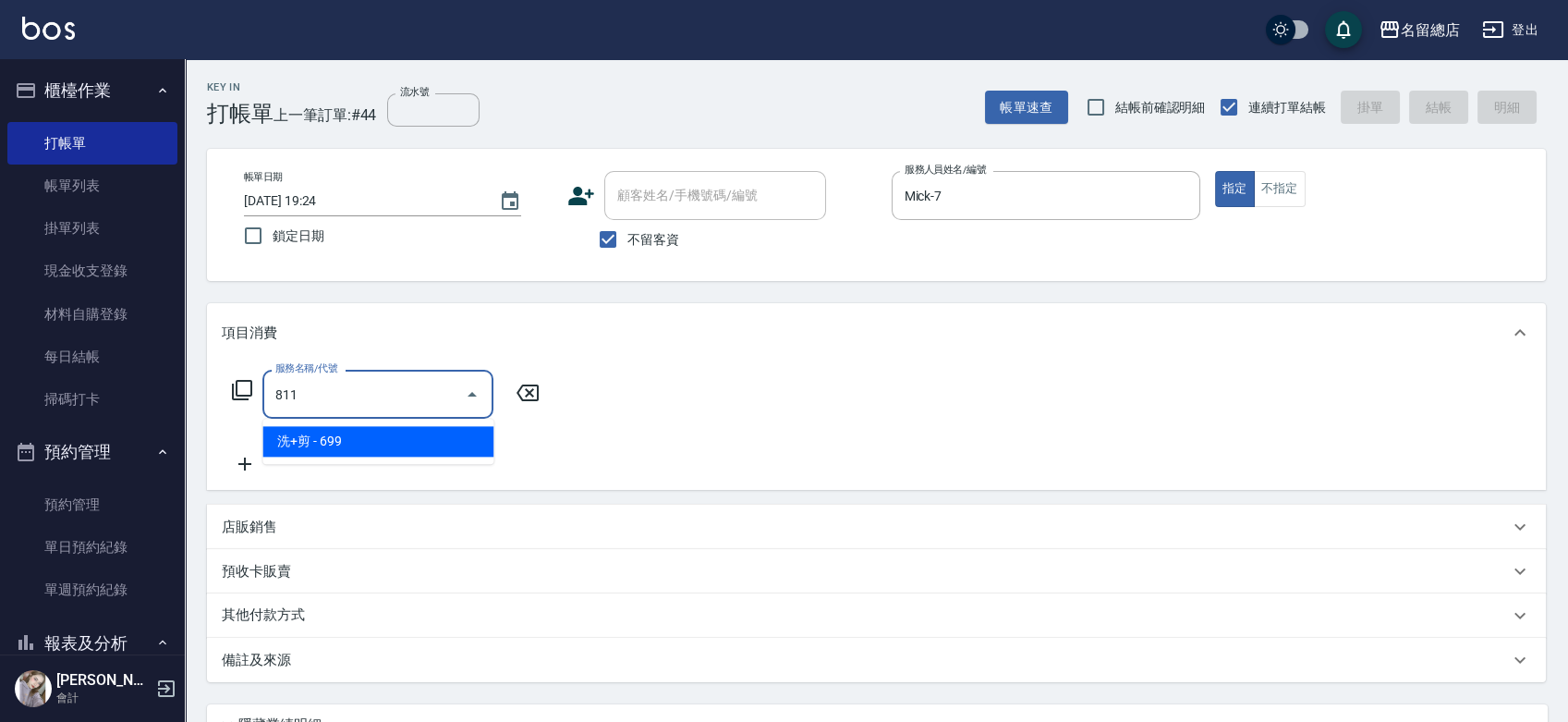
type input "洗+剪(811)"
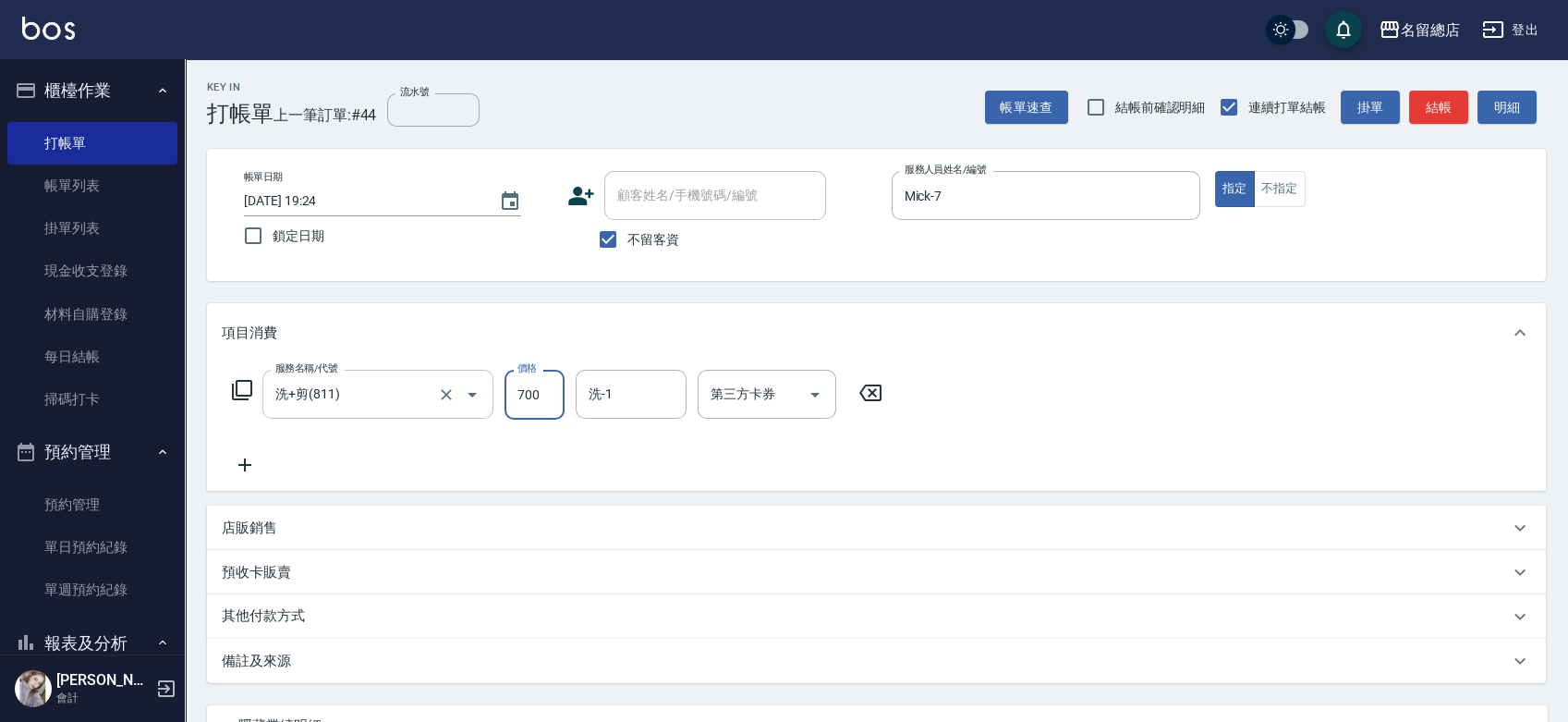
type input "700"
type input "[PERSON_NAME]-34"
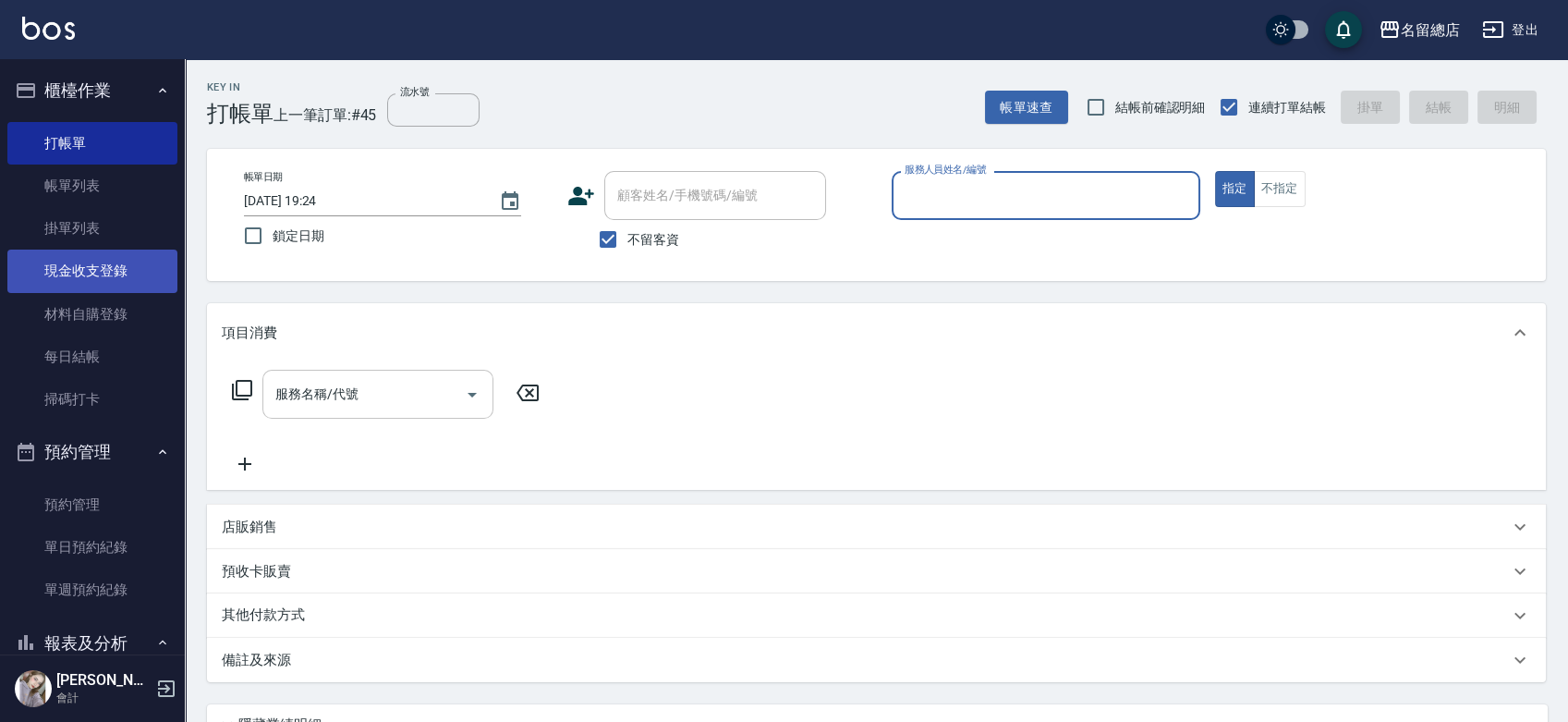
click at [75, 256] on link "現金收支登錄" at bounding box center [92, 270] width 170 height 42
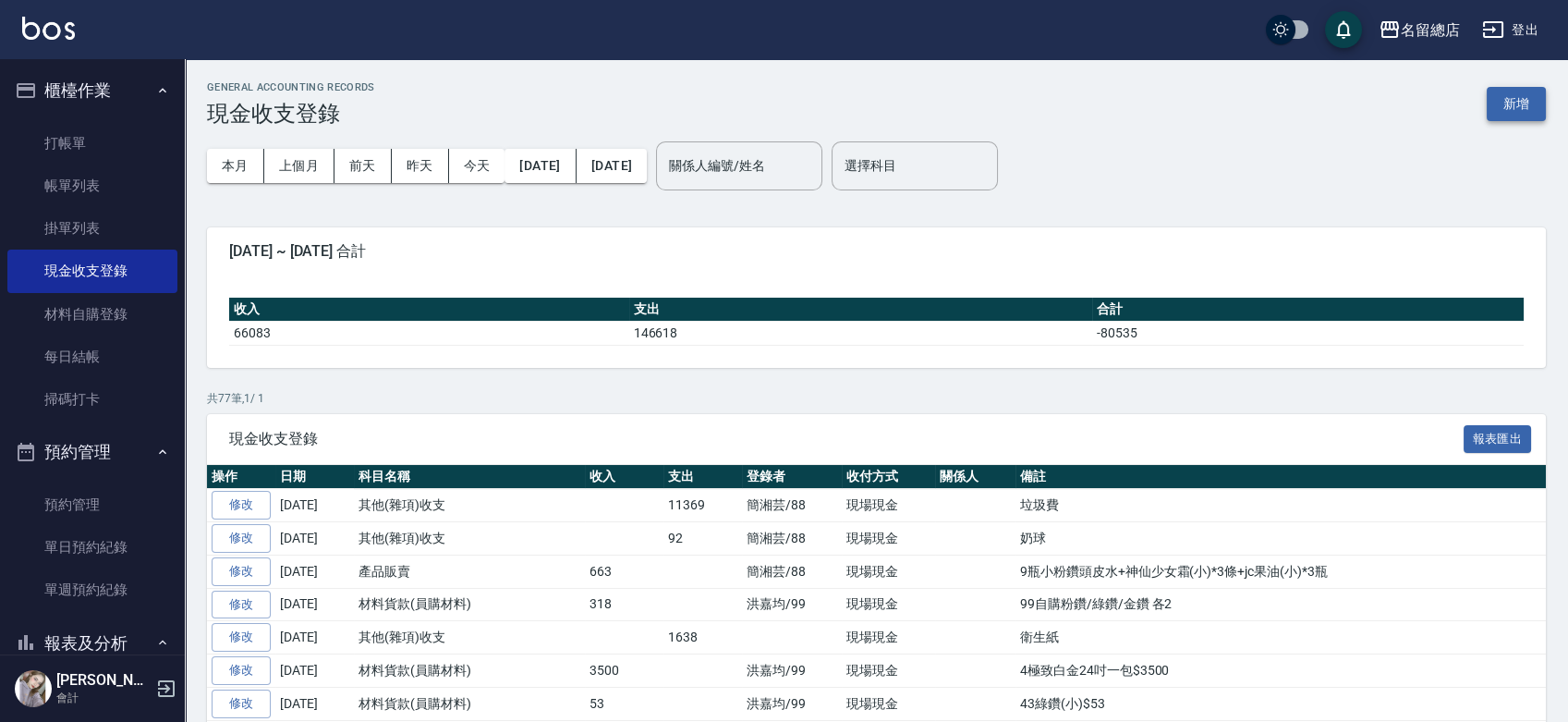
click at [1506, 113] on button "新增" at bounding box center [1516, 105] width 59 height 35
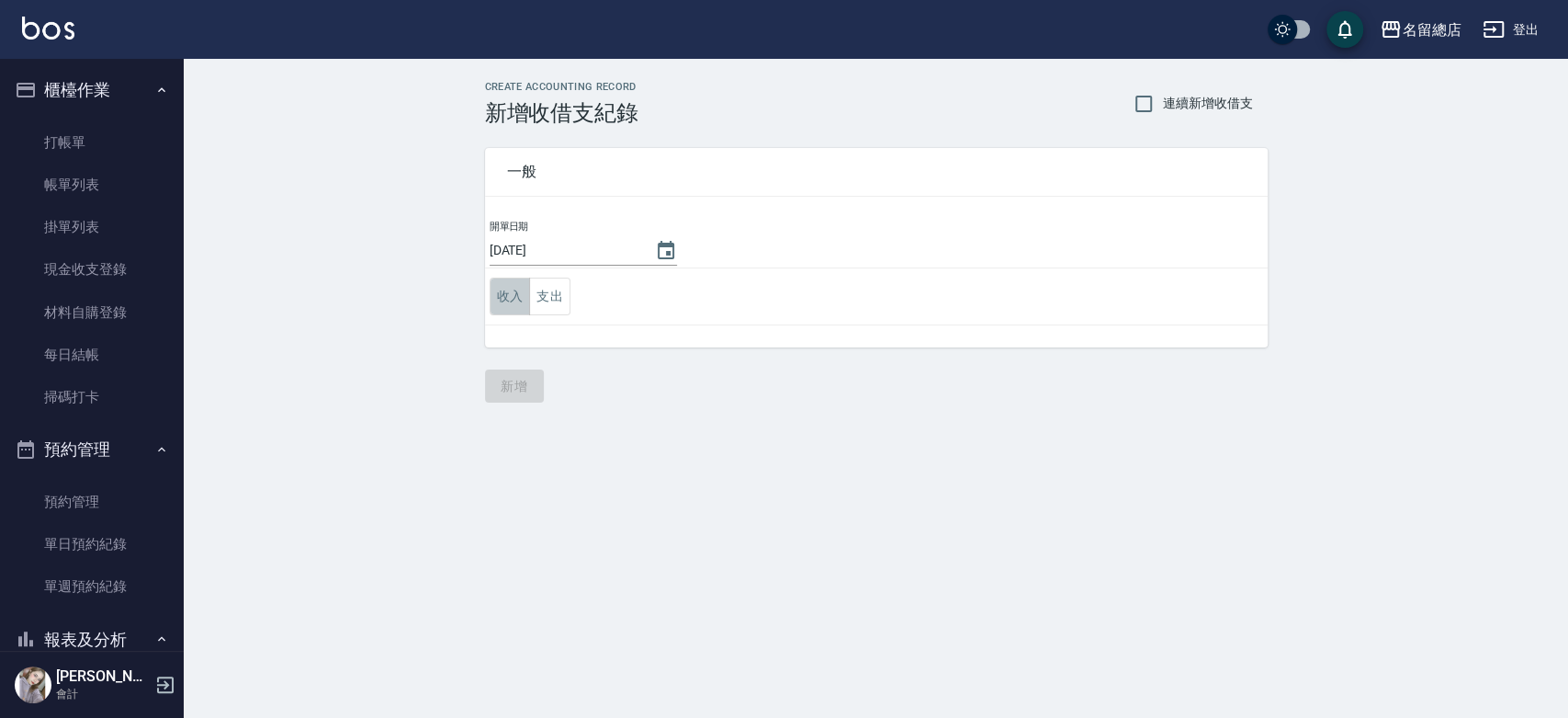
click at [512, 295] on button "收入" at bounding box center [510, 297] width 41 height 38
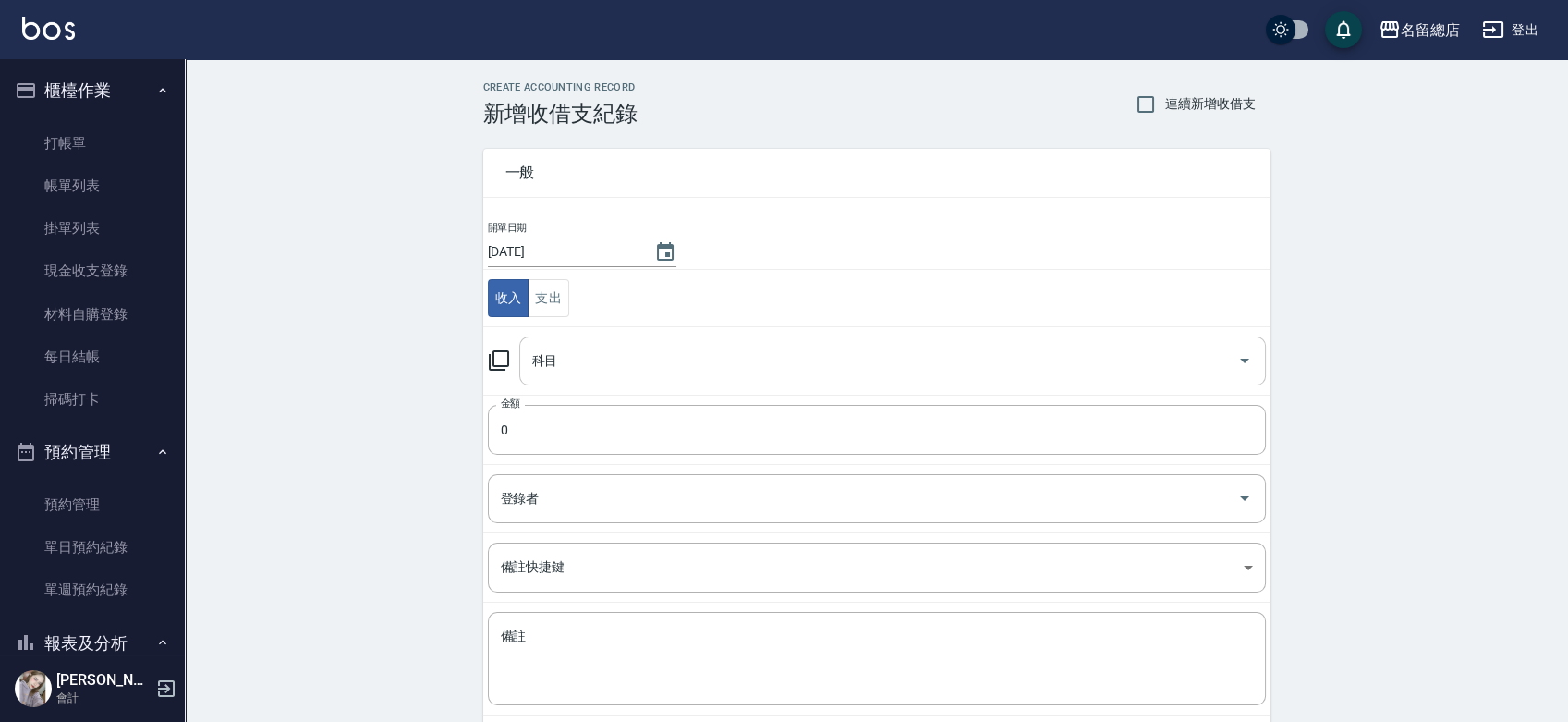
click at [596, 345] on input "科目" at bounding box center [878, 361] width 703 height 33
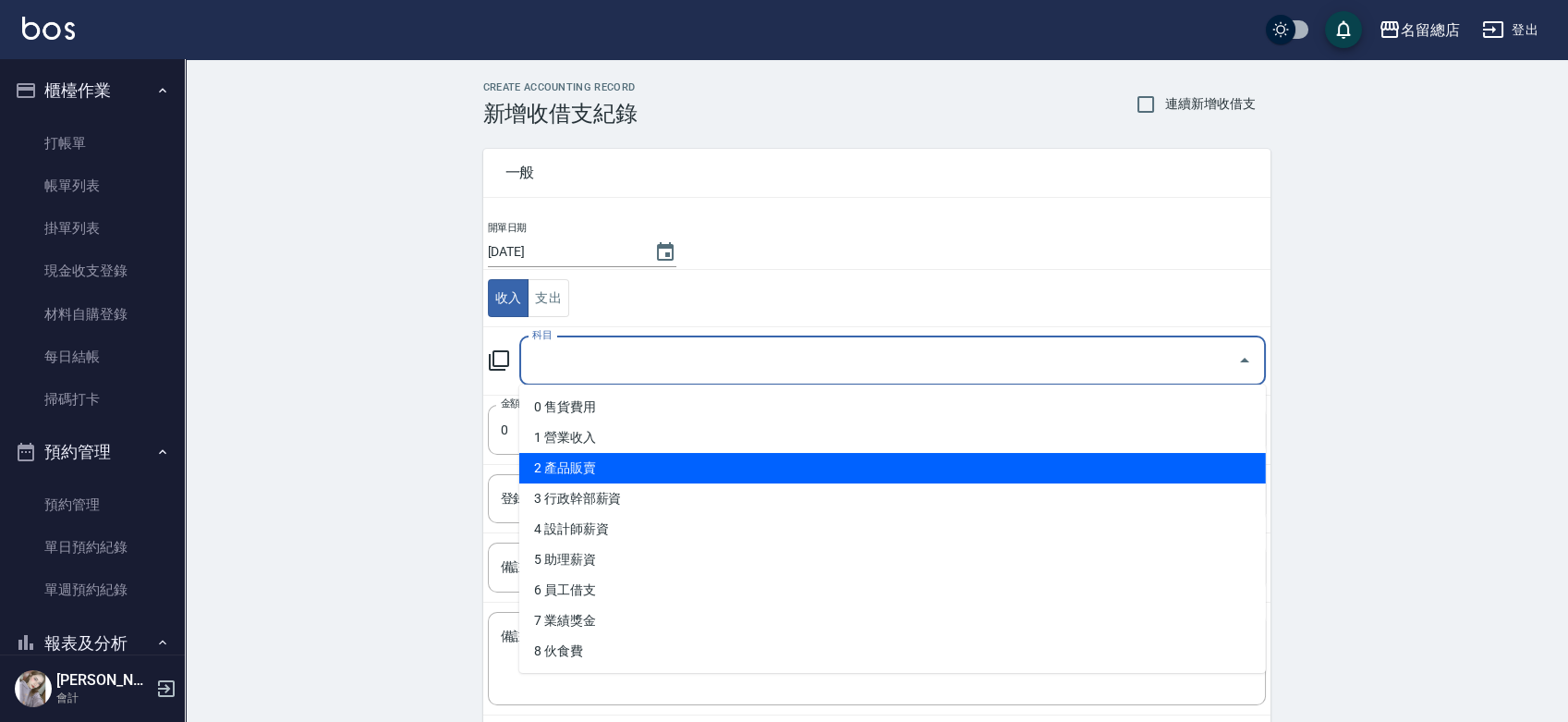
click at [592, 466] on li "2 產品販賣" at bounding box center [892, 468] width 747 height 31
type input "2 產品販賣"
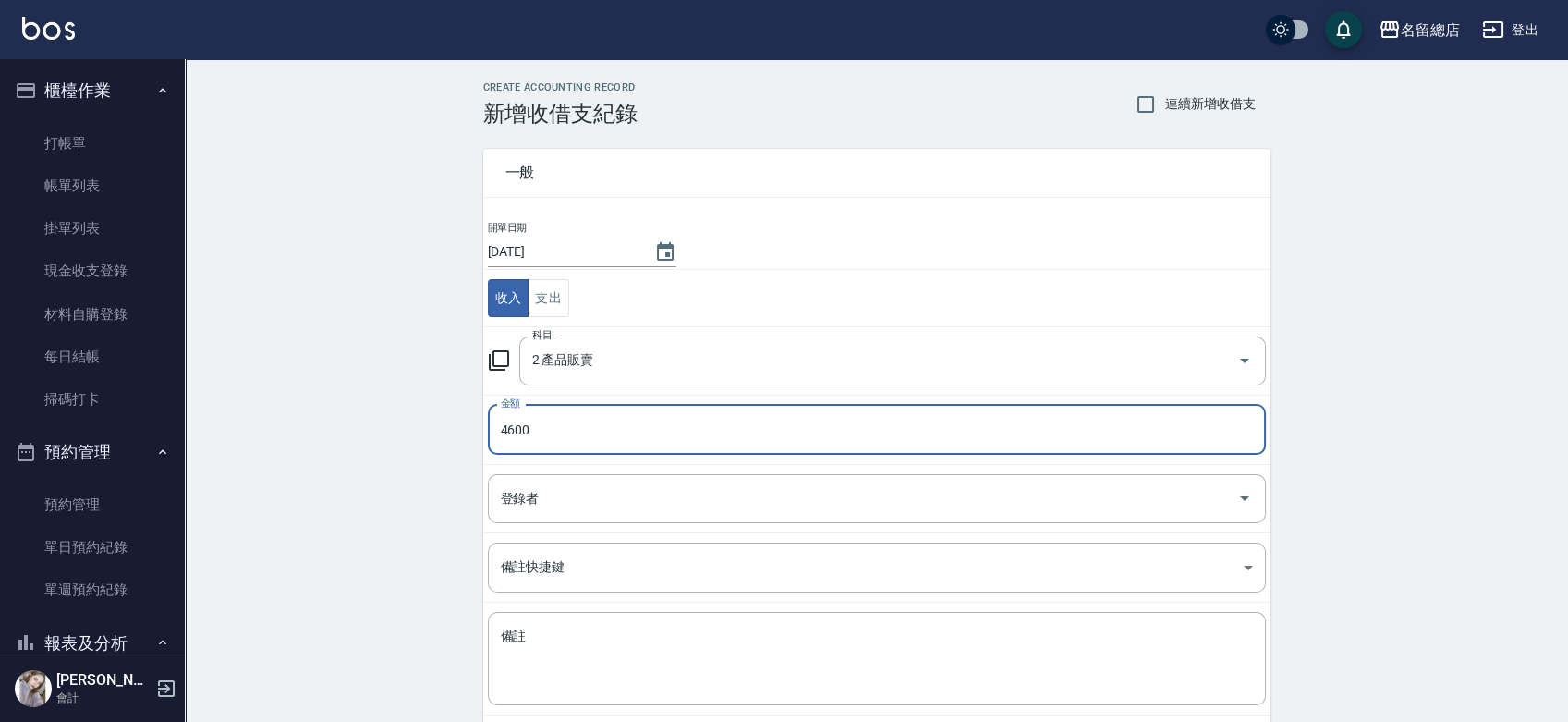
type input "4600"
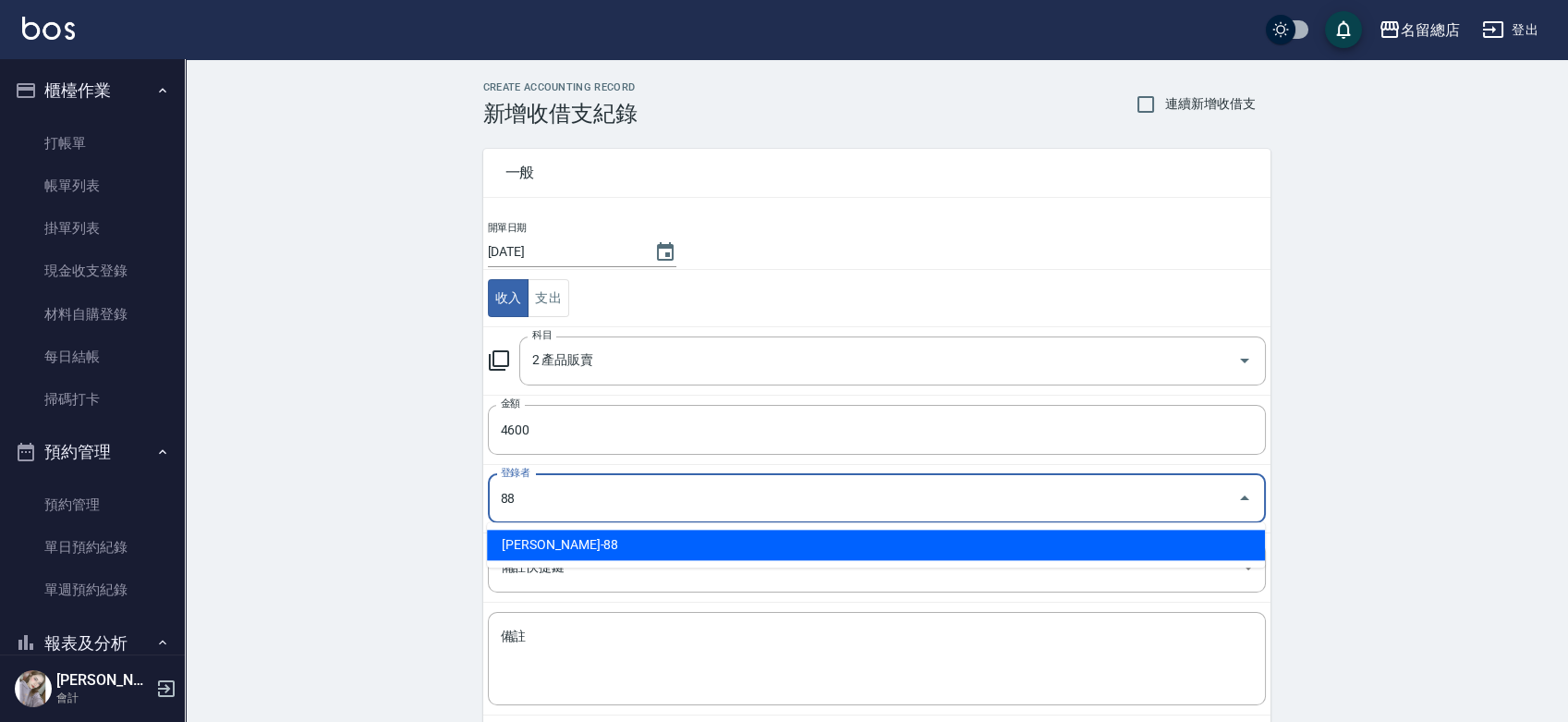
type input "[PERSON_NAME]-88"
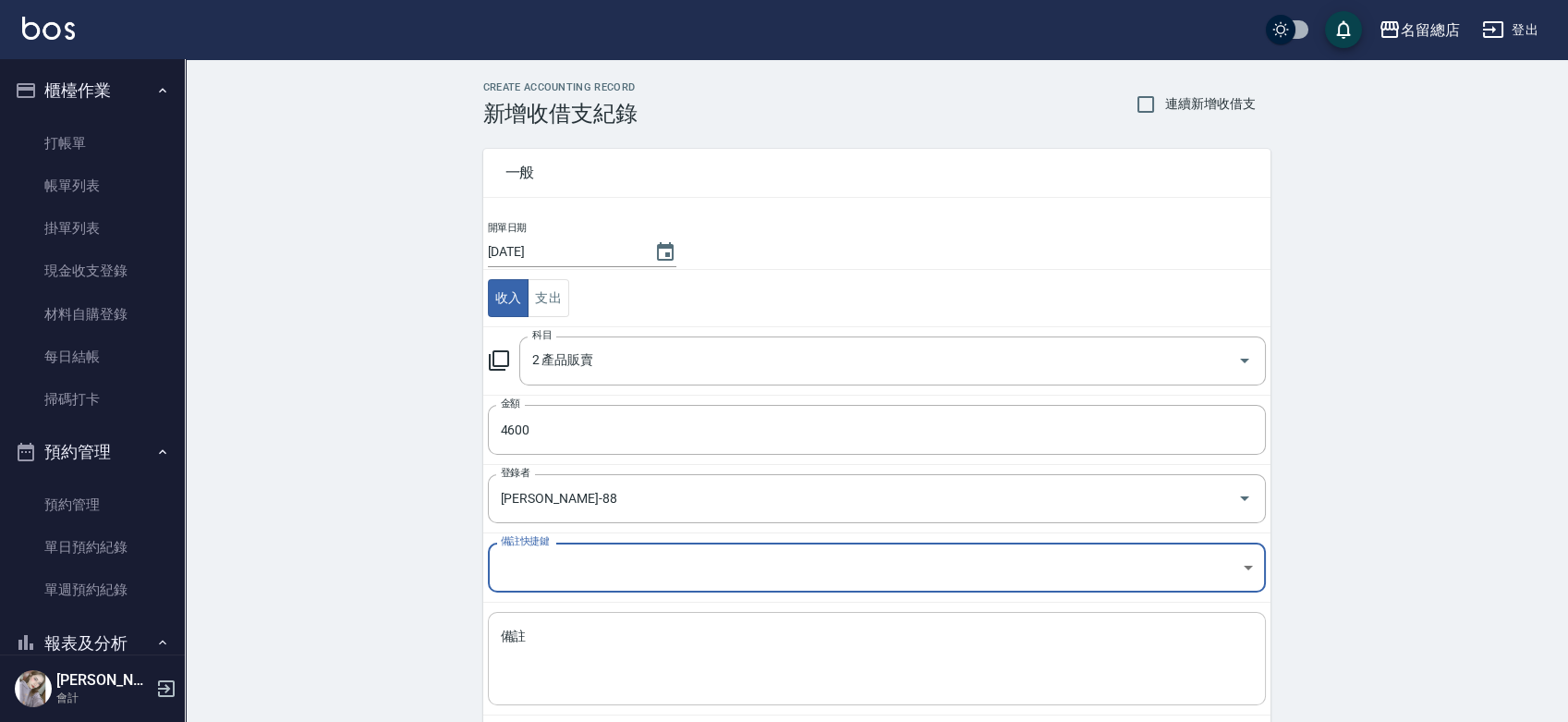
click at [625, 657] on textarea "備註" at bounding box center [876, 659] width 752 height 63
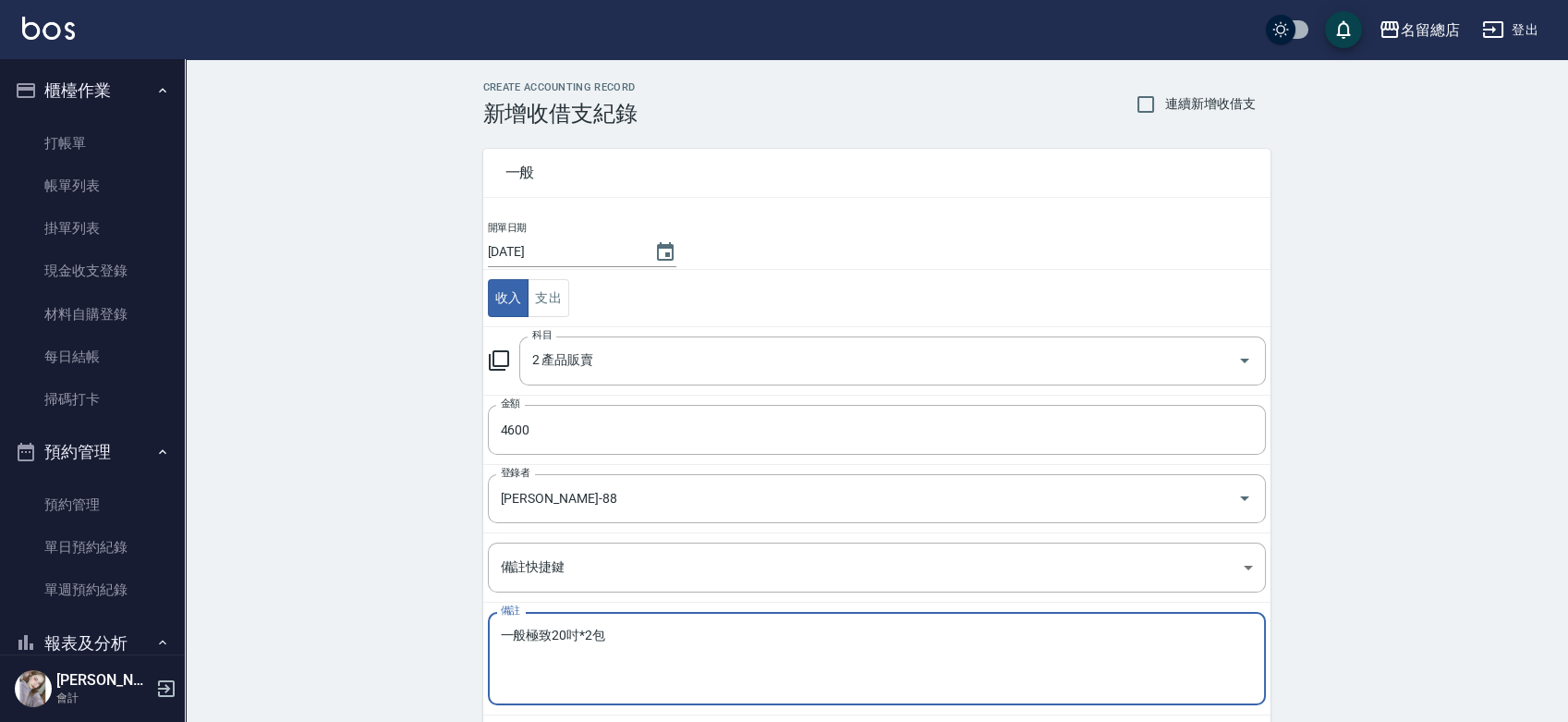
scroll to position [92, 0]
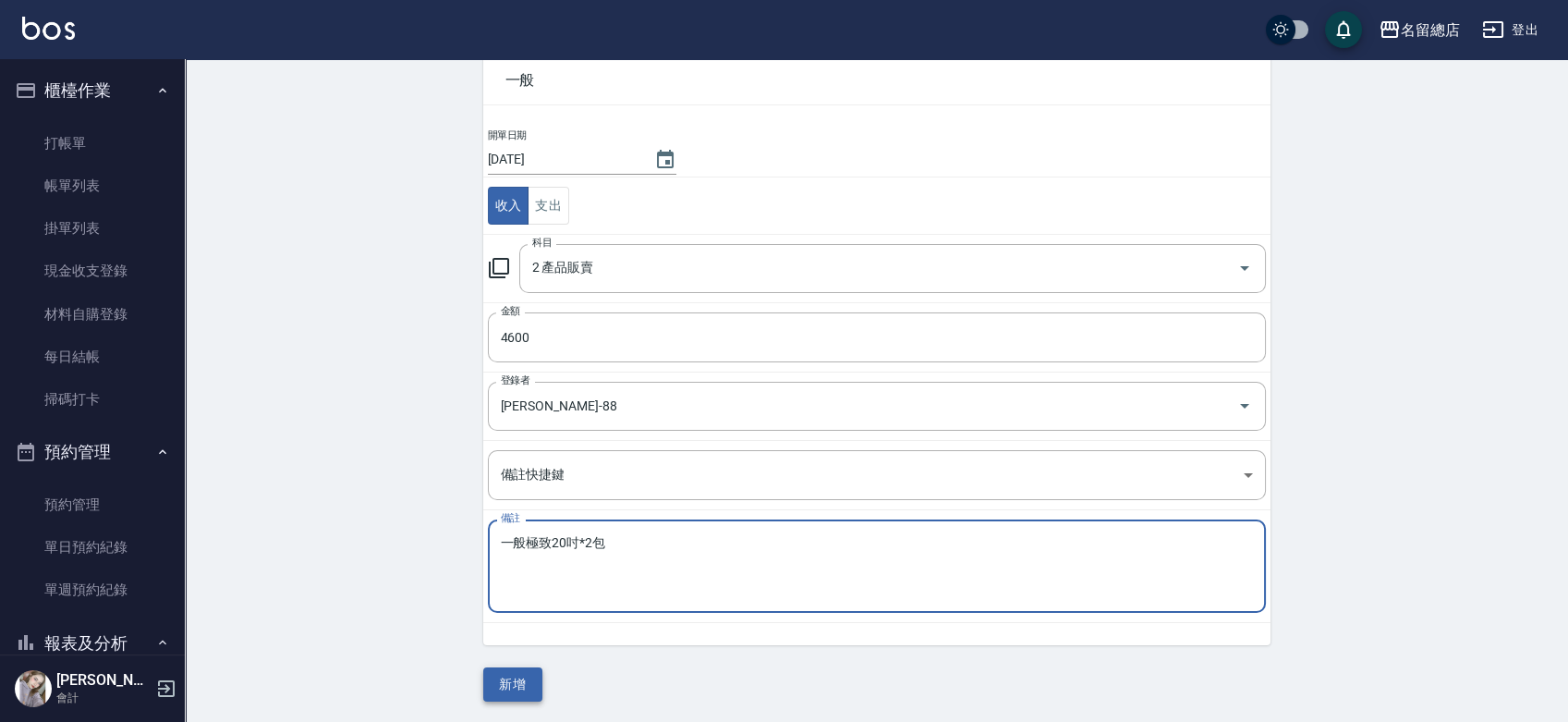
type textarea "一般極致20吋*2包"
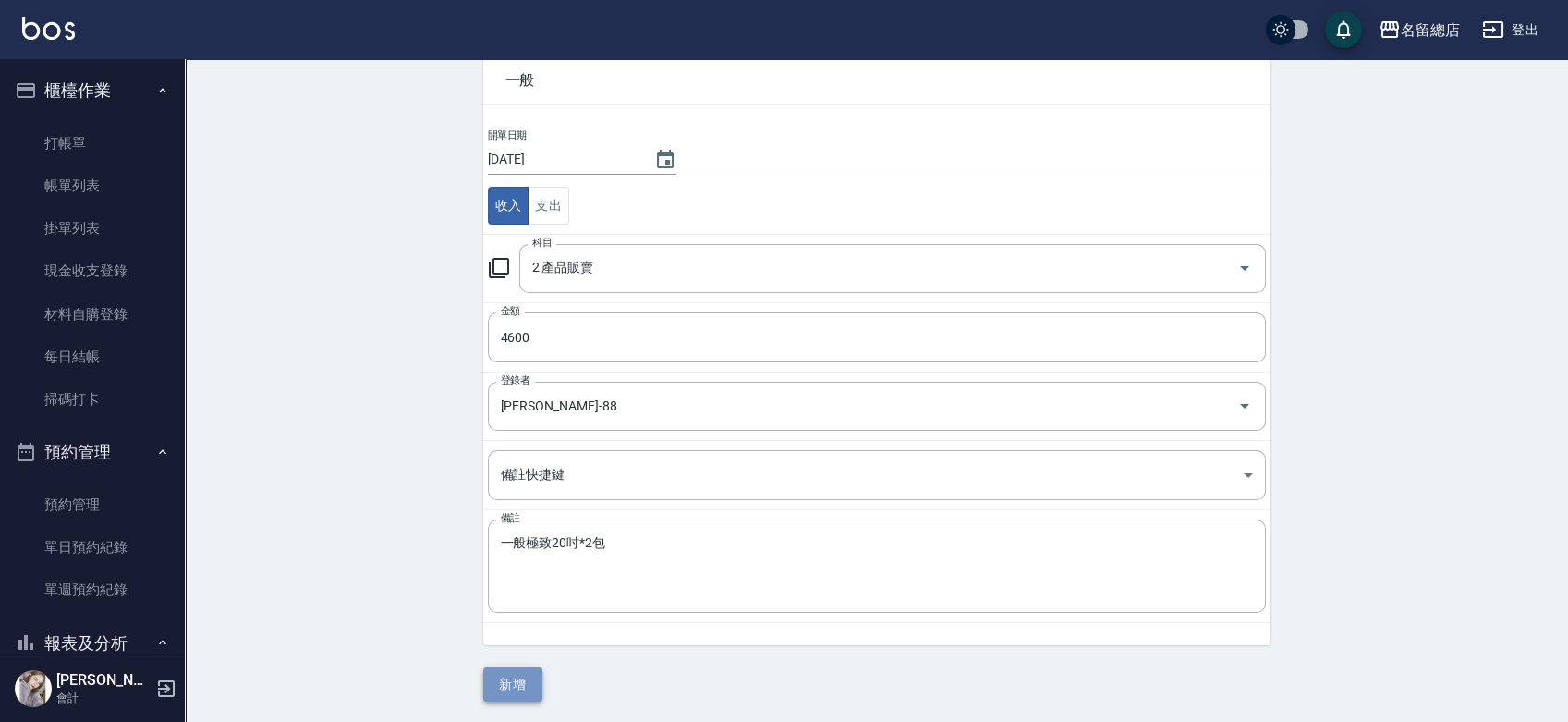
click at [516, 671] on button "新增" at bounding box center [513, 685] width 59 height 35
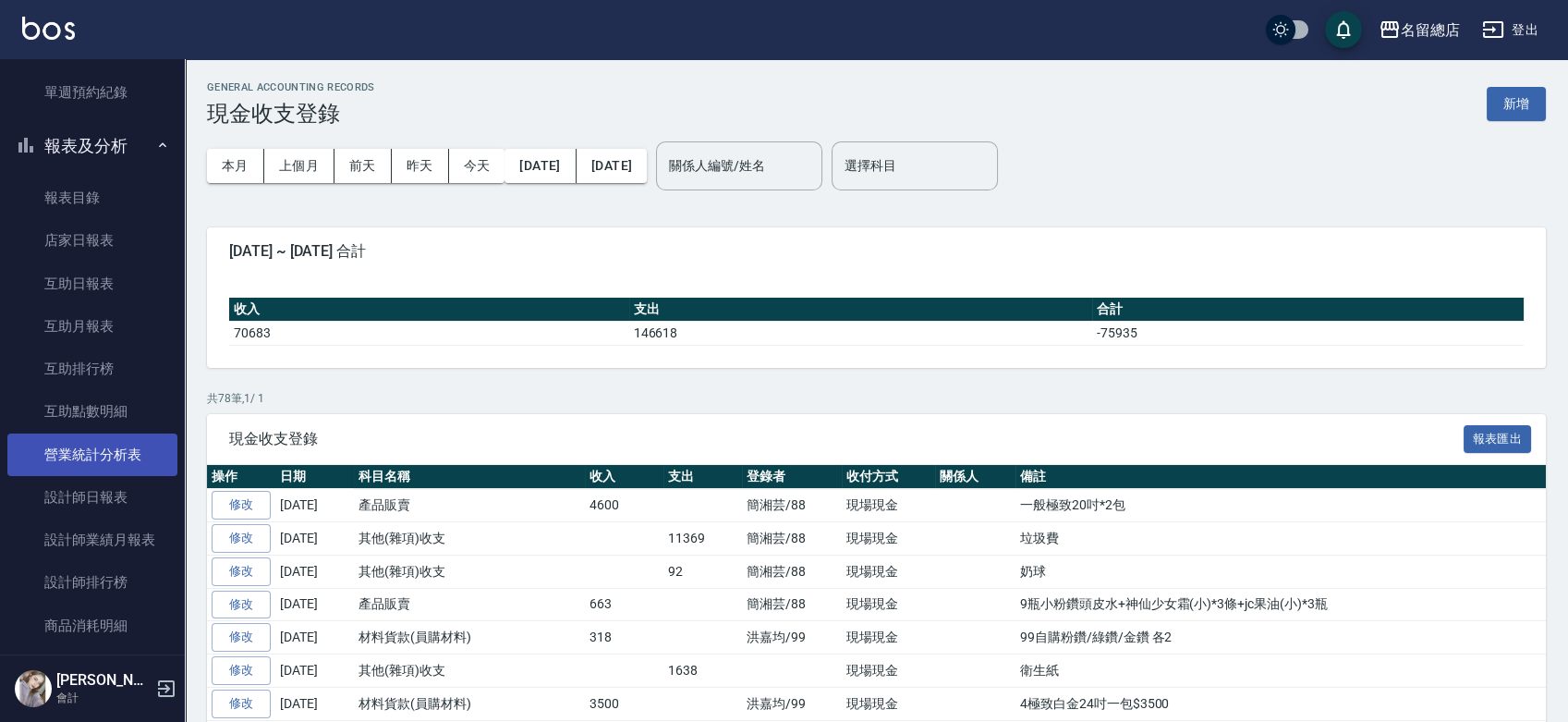
scroll to position [616, 0]
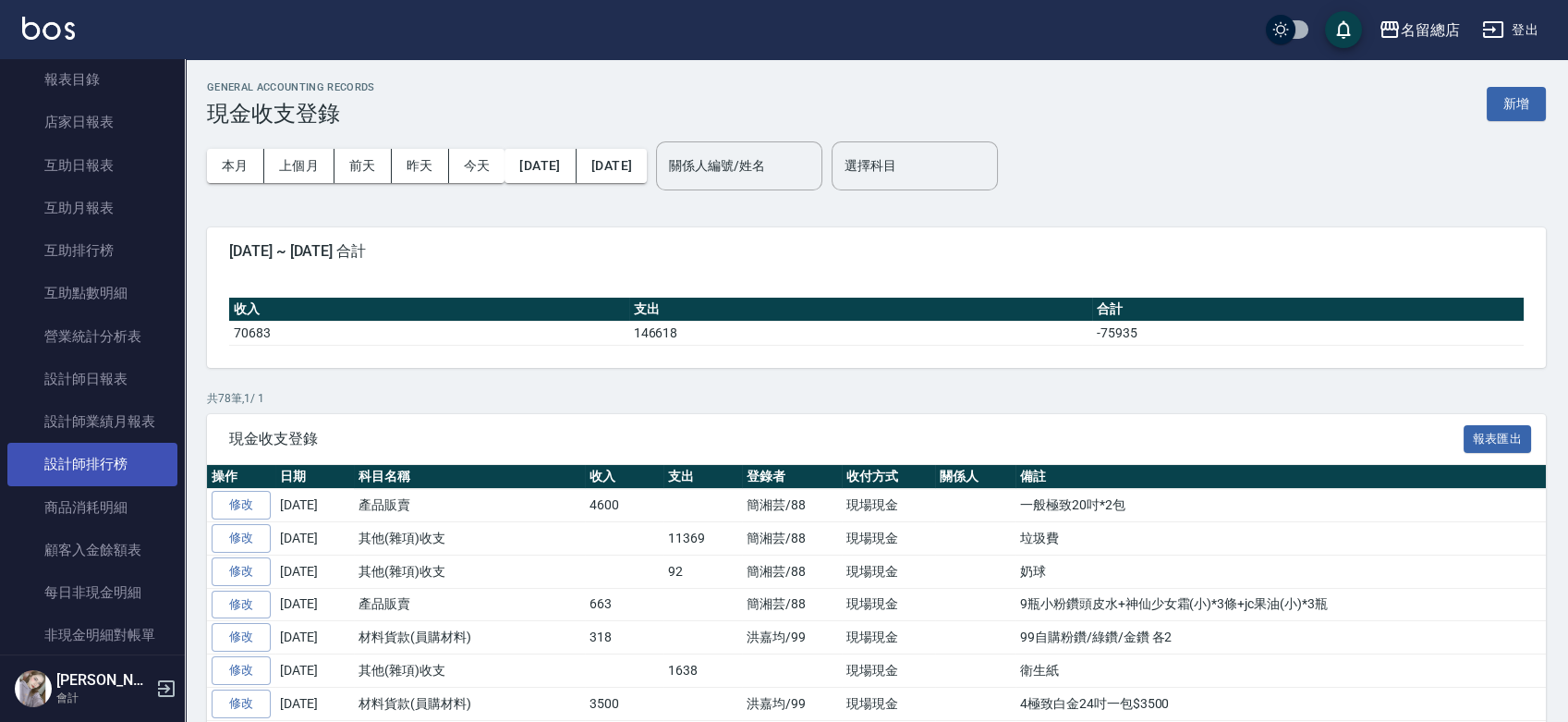
click at [76, 472] on link "設計師排行榜" at bounding box center [92, 464] width 170 height 42
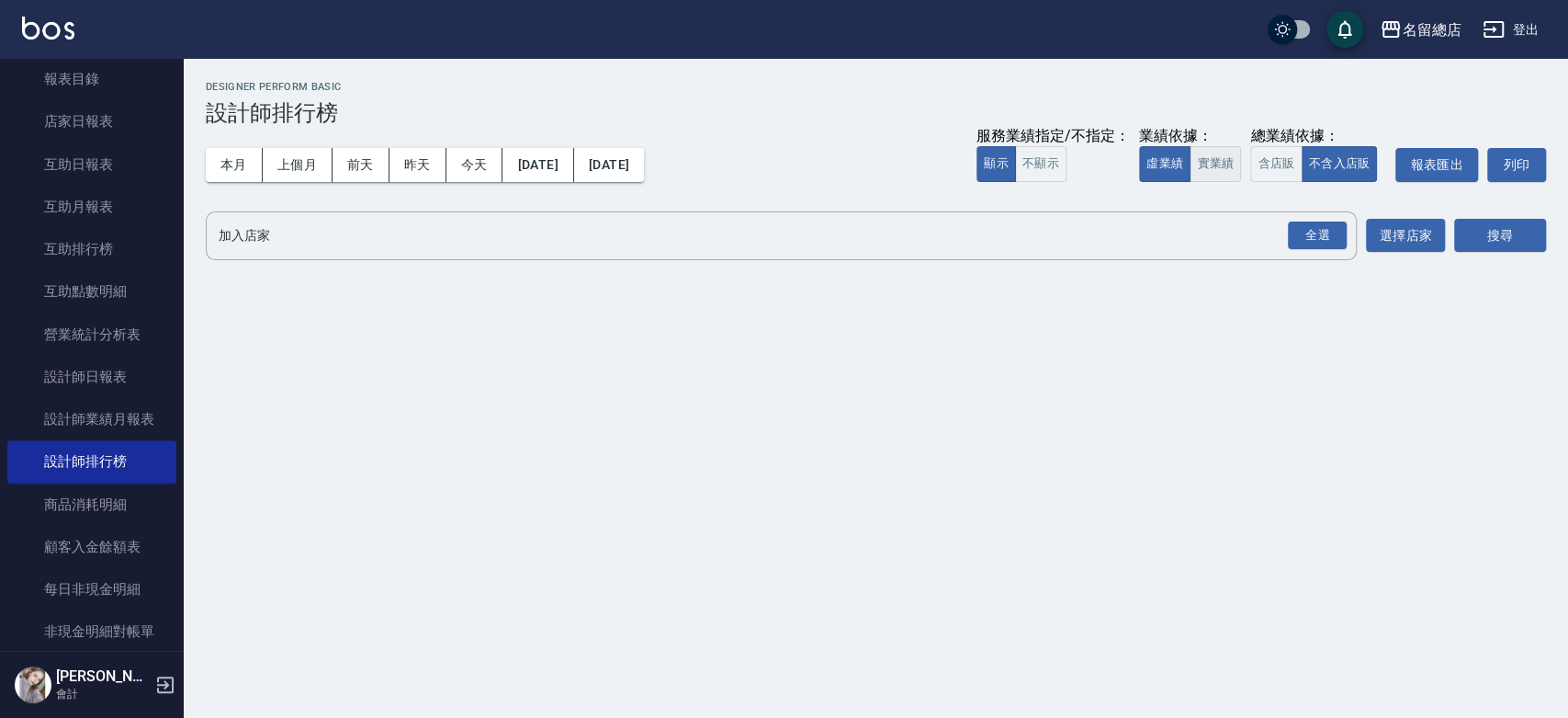
click at [1208, 172] on button "實業績" at bounding box center [1215, 164] width 51 height 36
click at [1301, 228] on div "全選" at bounding box center [1317, 236] width 59 height 29
click at [1514, 241] on button "搜尋" at bounding box center [1500, 236] width 92 height 34
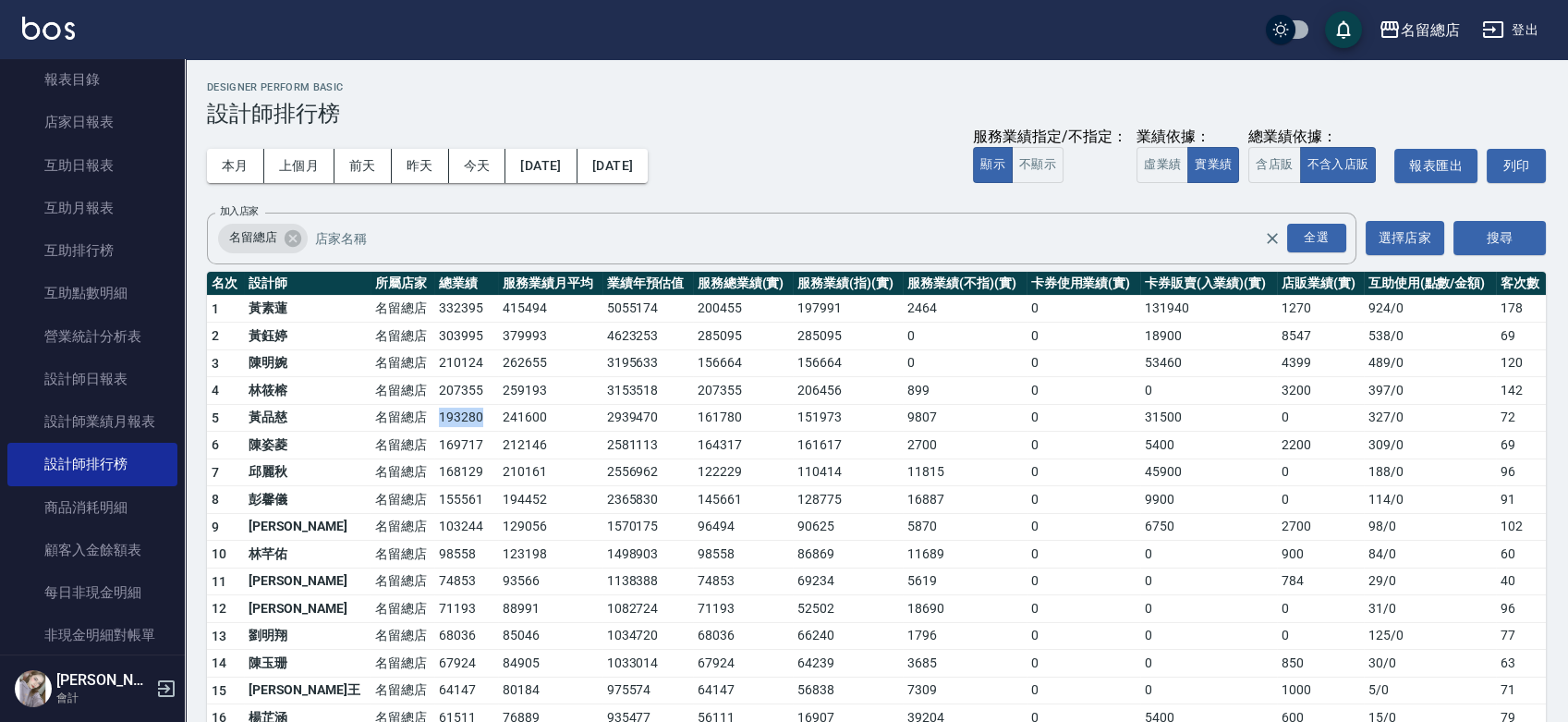
drag, startPoint x: 377, startPoint y: 417, endPoint x: 450, endPoint y: 434, distance: 75.0
click at [433, 421] on tr "5 [PERSON_NAME] 名留總店 193280 241600 2939470 161780 151973 9807 0 31500 0 327 / 0…" at bounding box center [876, 417] width 1339 height 28
click at [498, 438] on td "212146" at bounding box center [550, 445] width 104 height 28
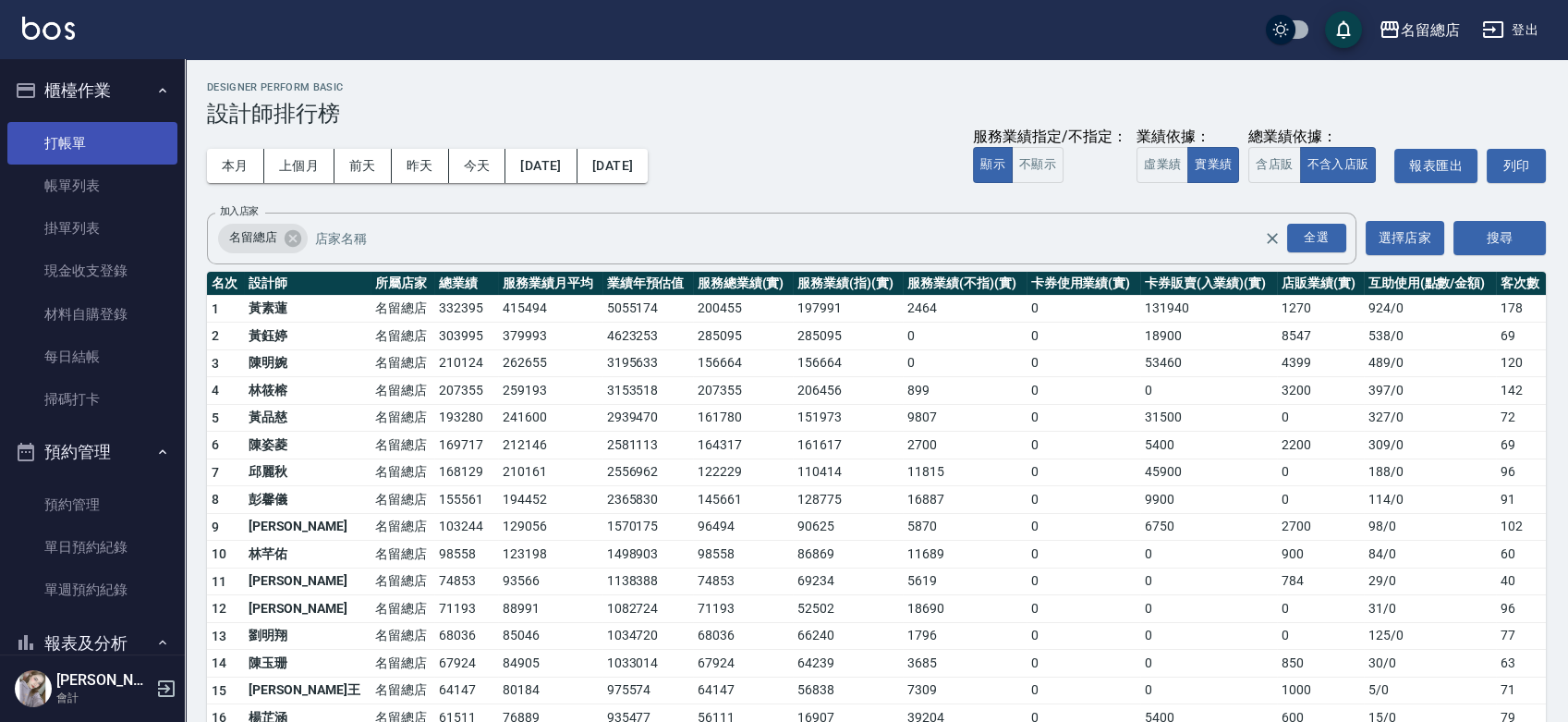
click at [104, 134] on link "打帳單" at bounding box center [92, 143] width 170 height 42
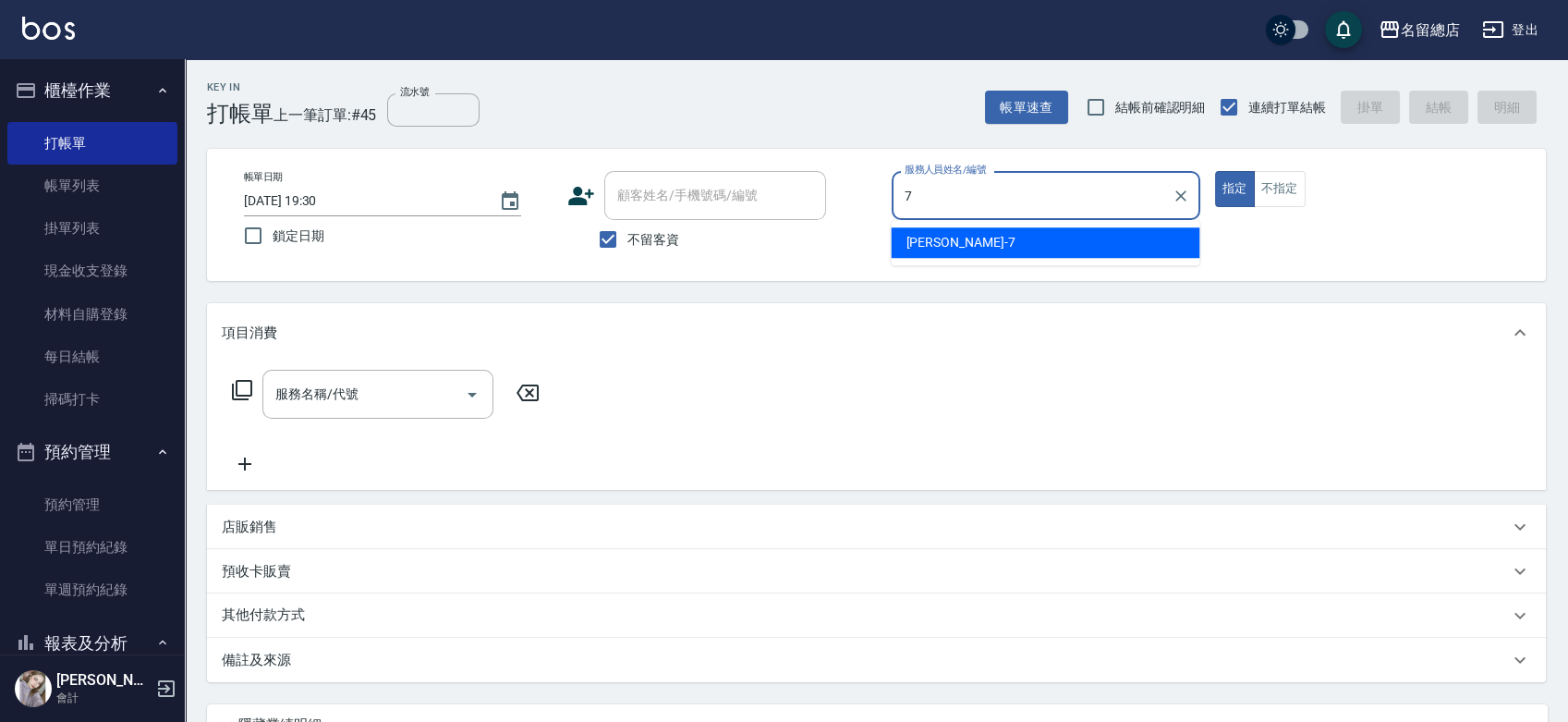
type input "Mick-7"
type button "true"
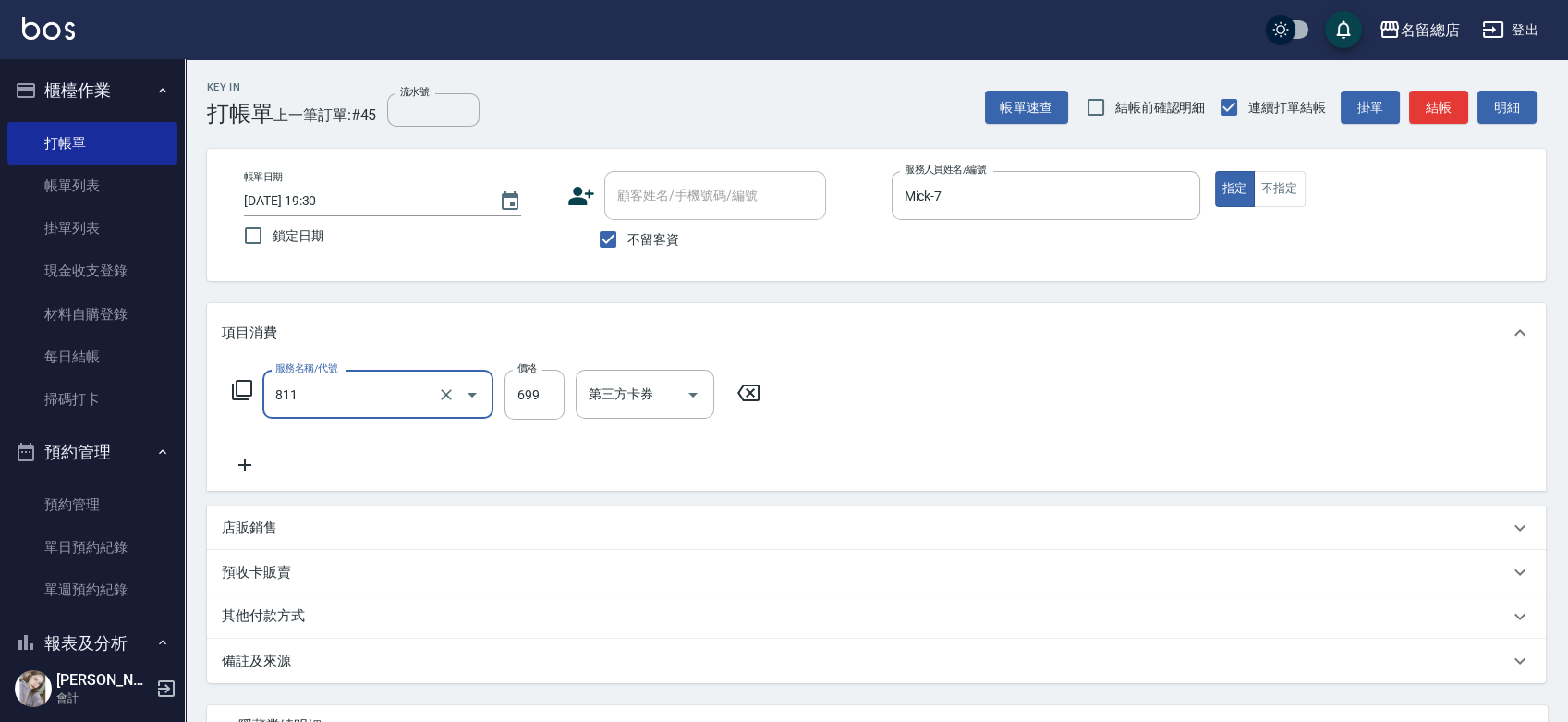
type input "洗+剪(811)"
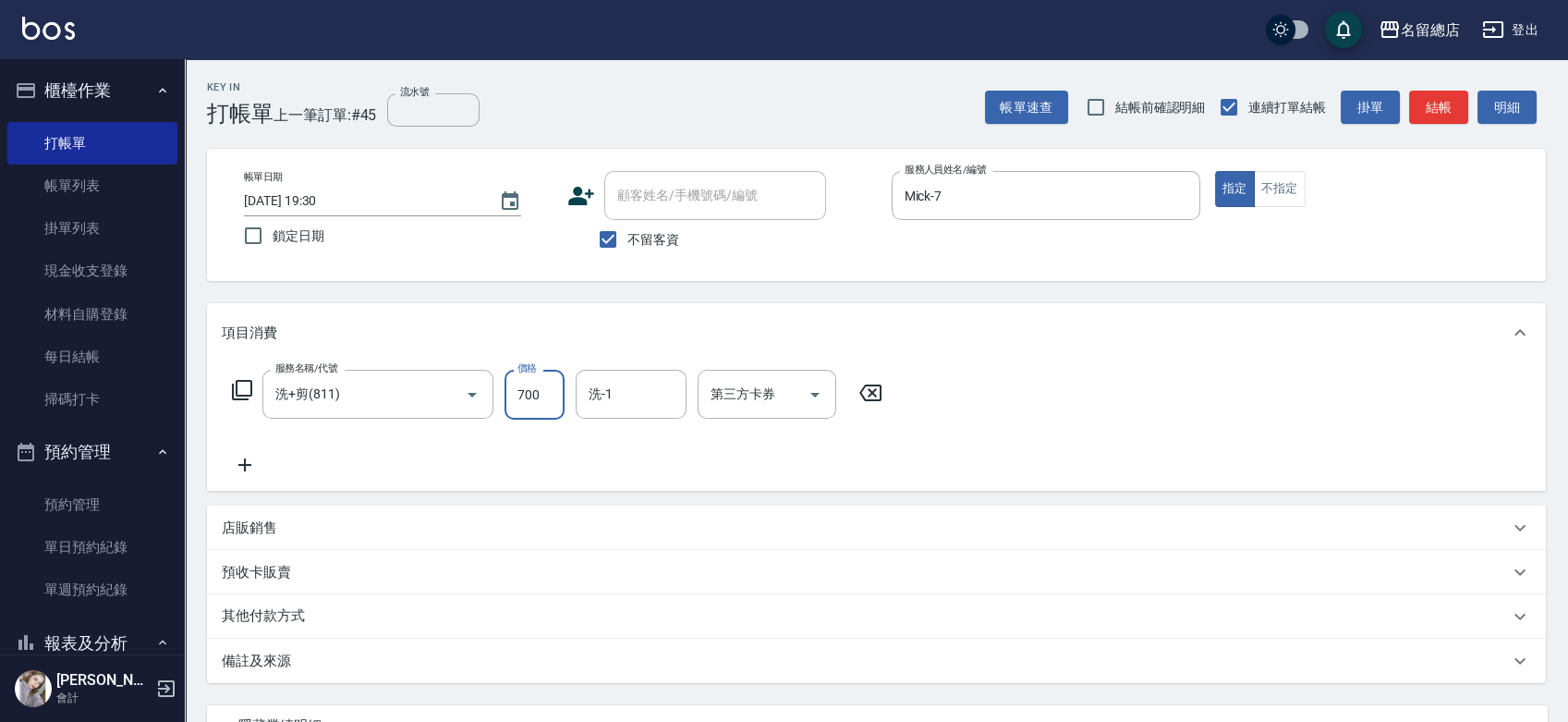
type input "700"
type input "[PERSON_NAME]-34"
click at [352, 624] on div "其他付款方式" at bounding box center [865, 616] width 1287 height 20
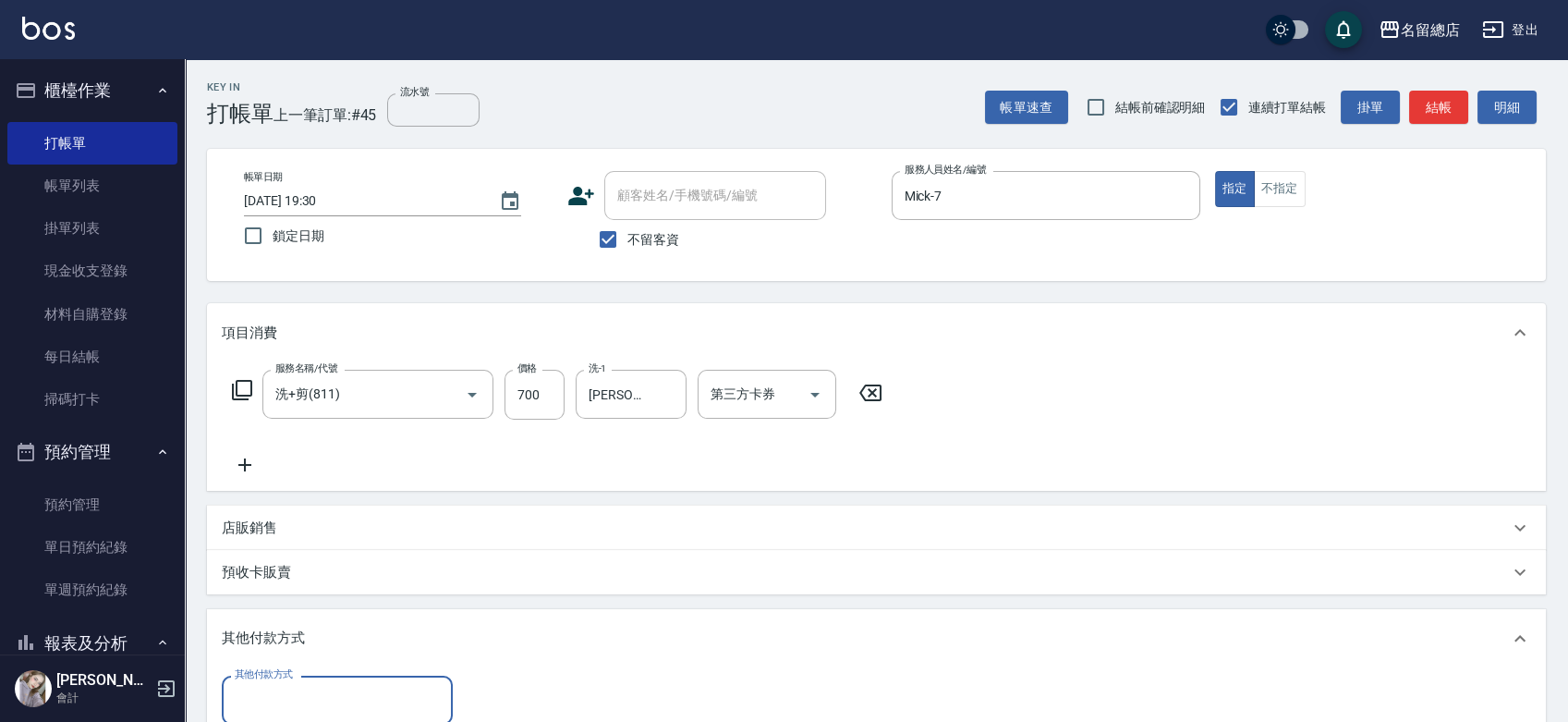
click at [317, 707] on input "其他付款方式" at bounding box center [337, 700] width 215 height 33
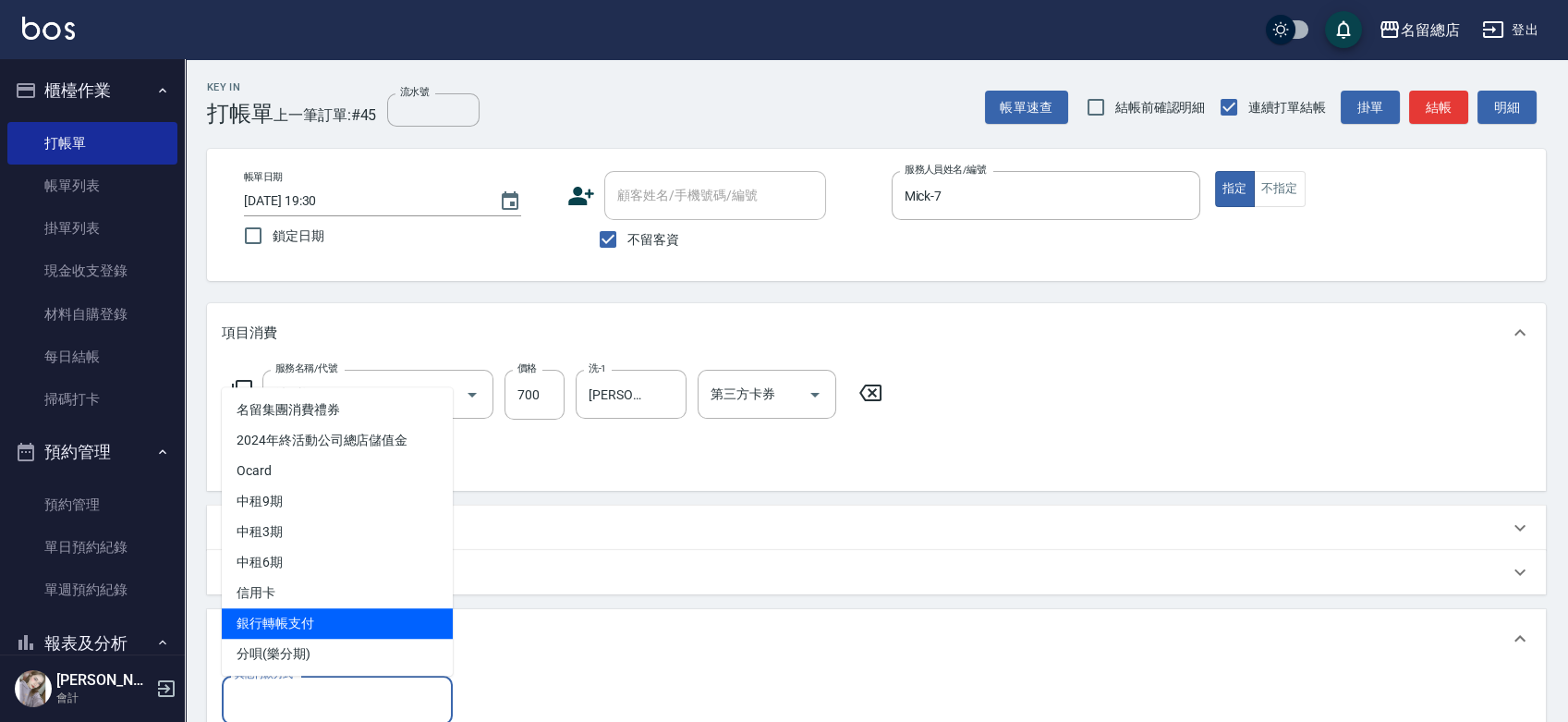
click at [311, 613] on span "銀行轉帳支付" at bounding box center [336, 623] width 231 height 31
type input "銀行轉帳支付"
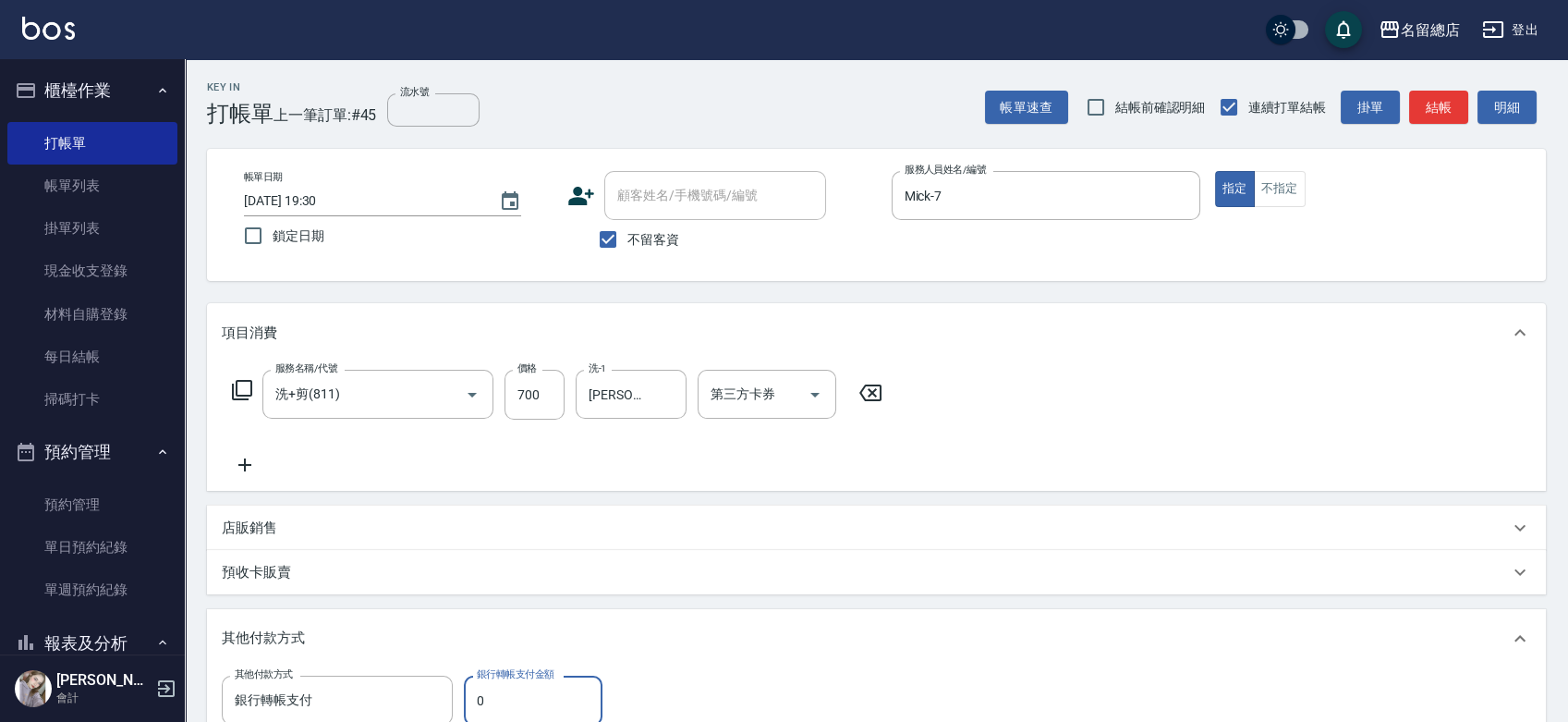
scroll to position [4, 0]
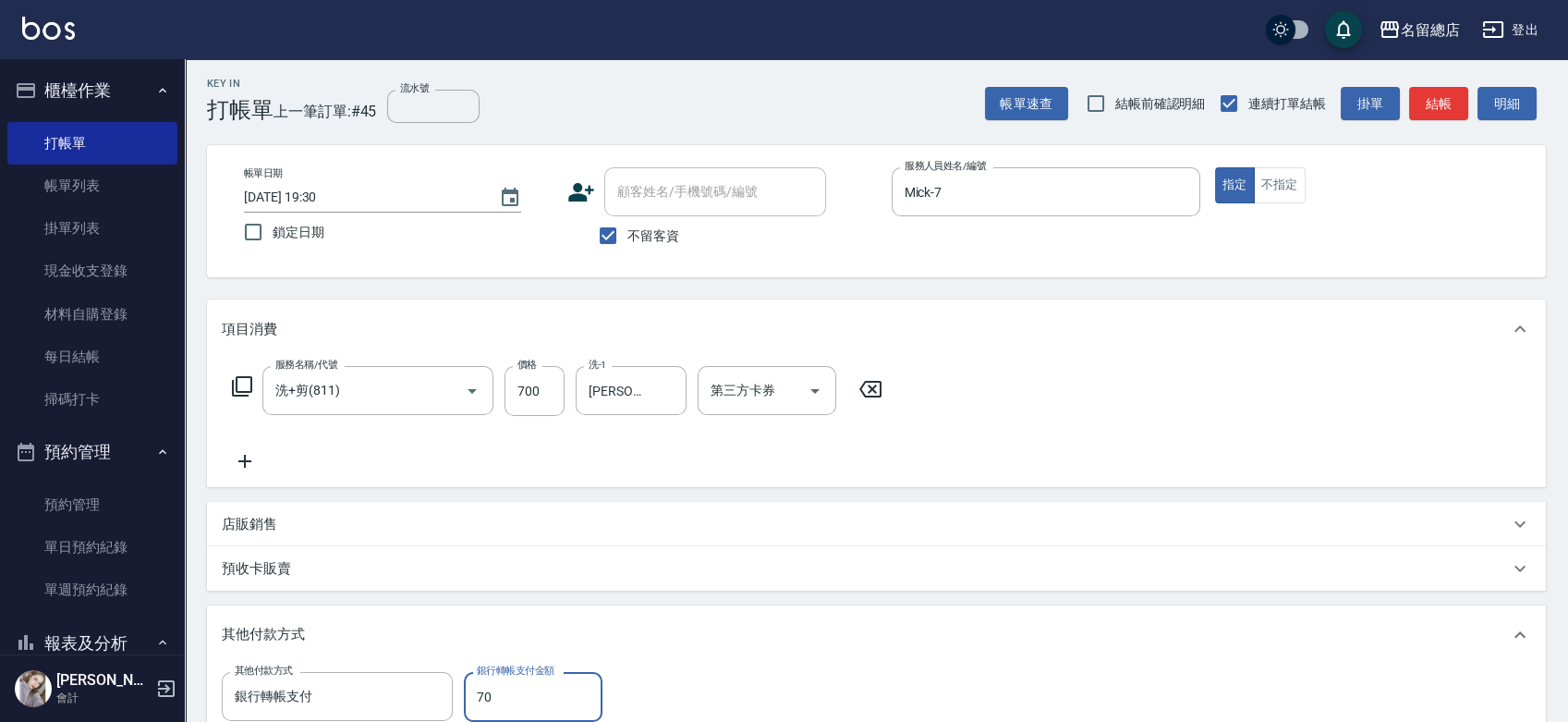
type input "700"
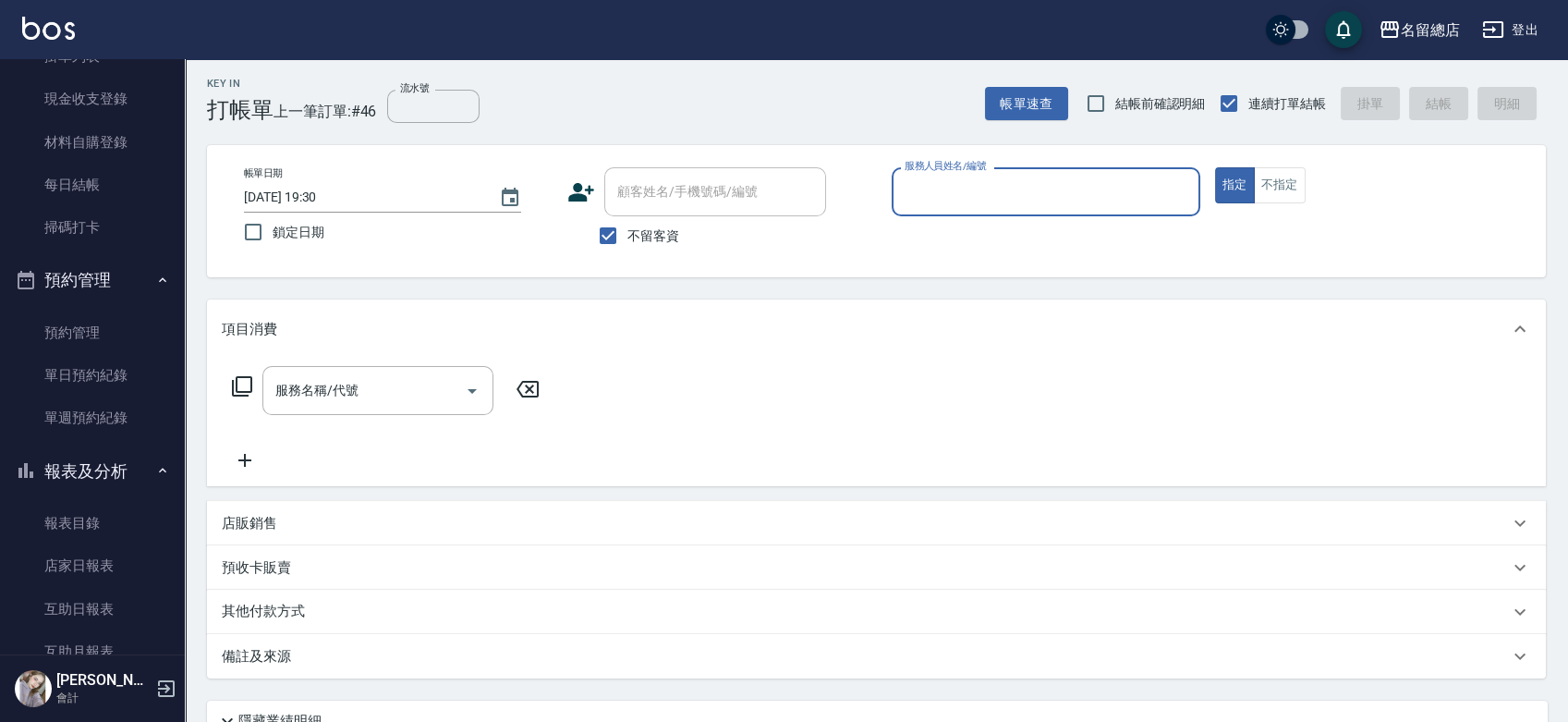
scroll to position [410, 0]
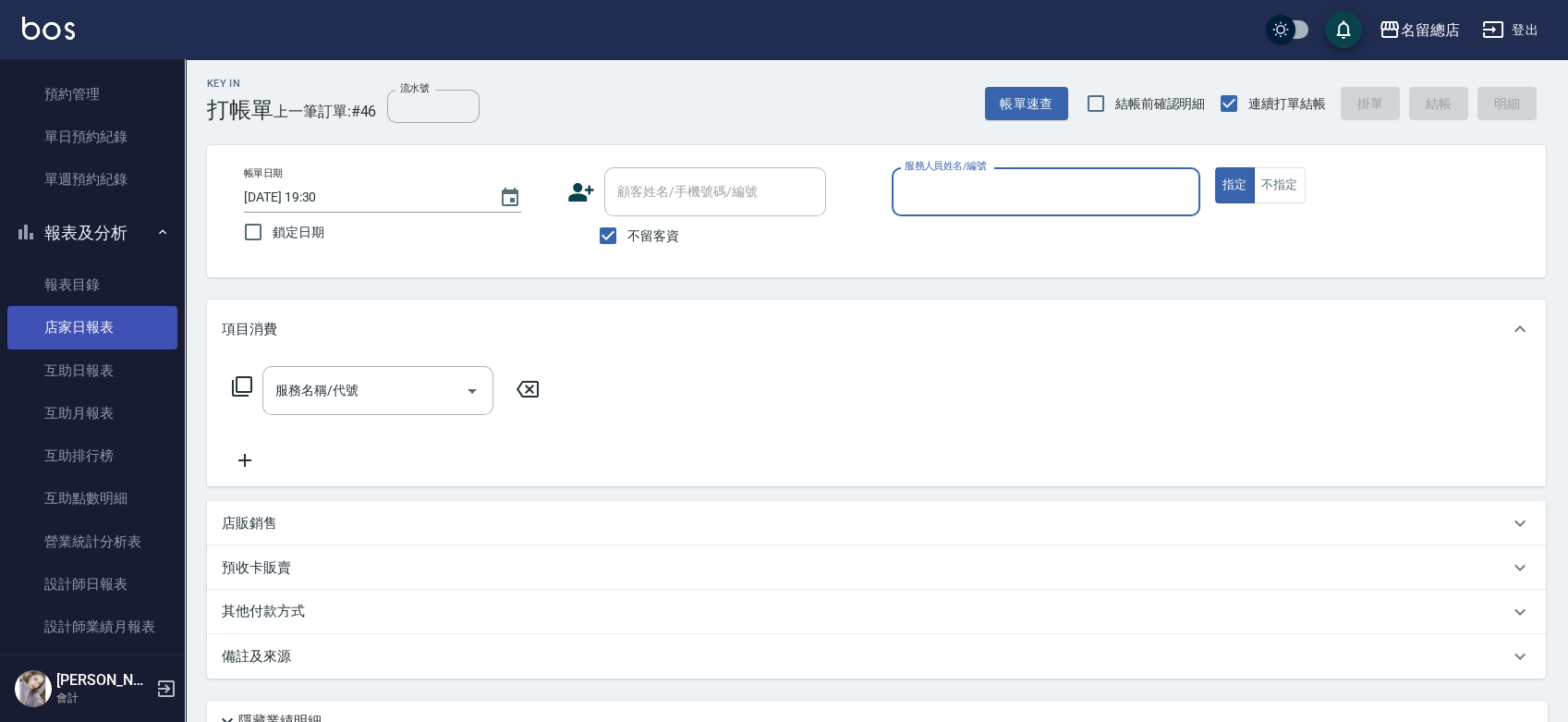
click at [111, 334] on link "店家日報表" at bounding box center [92, 327] width 170 height 42
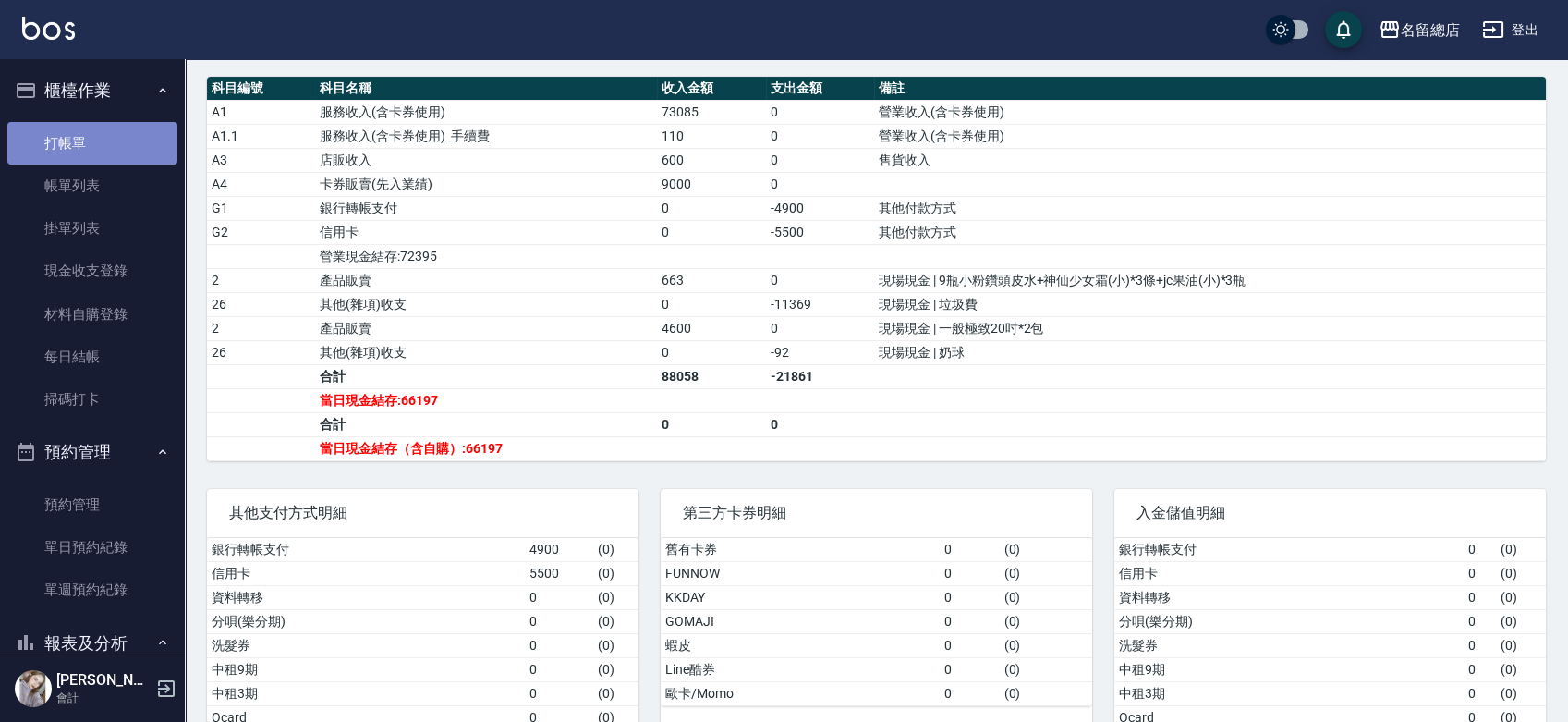
click at [91, 139] on link "打帳單" at bounding box center [92, 143] width 170 height 42
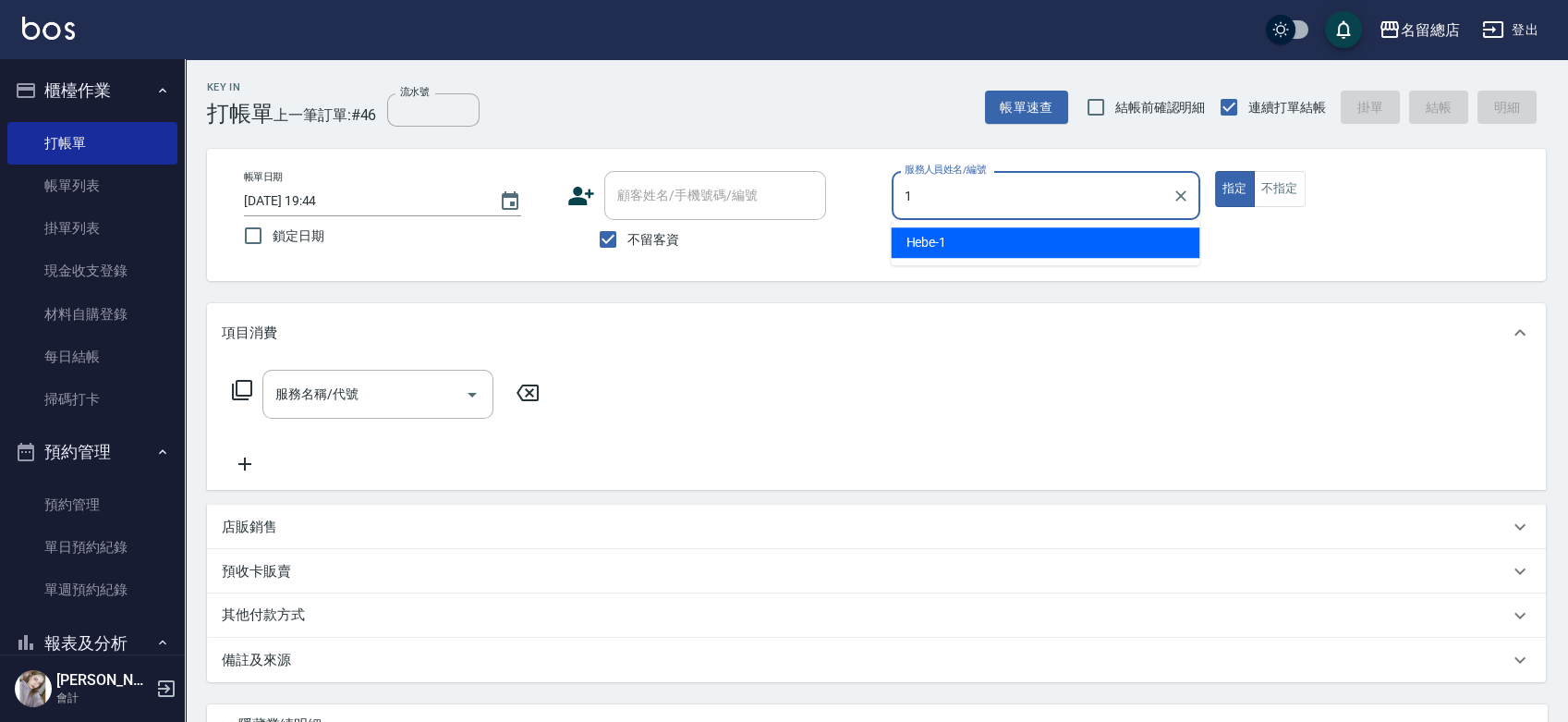
type input "Hebe-1"
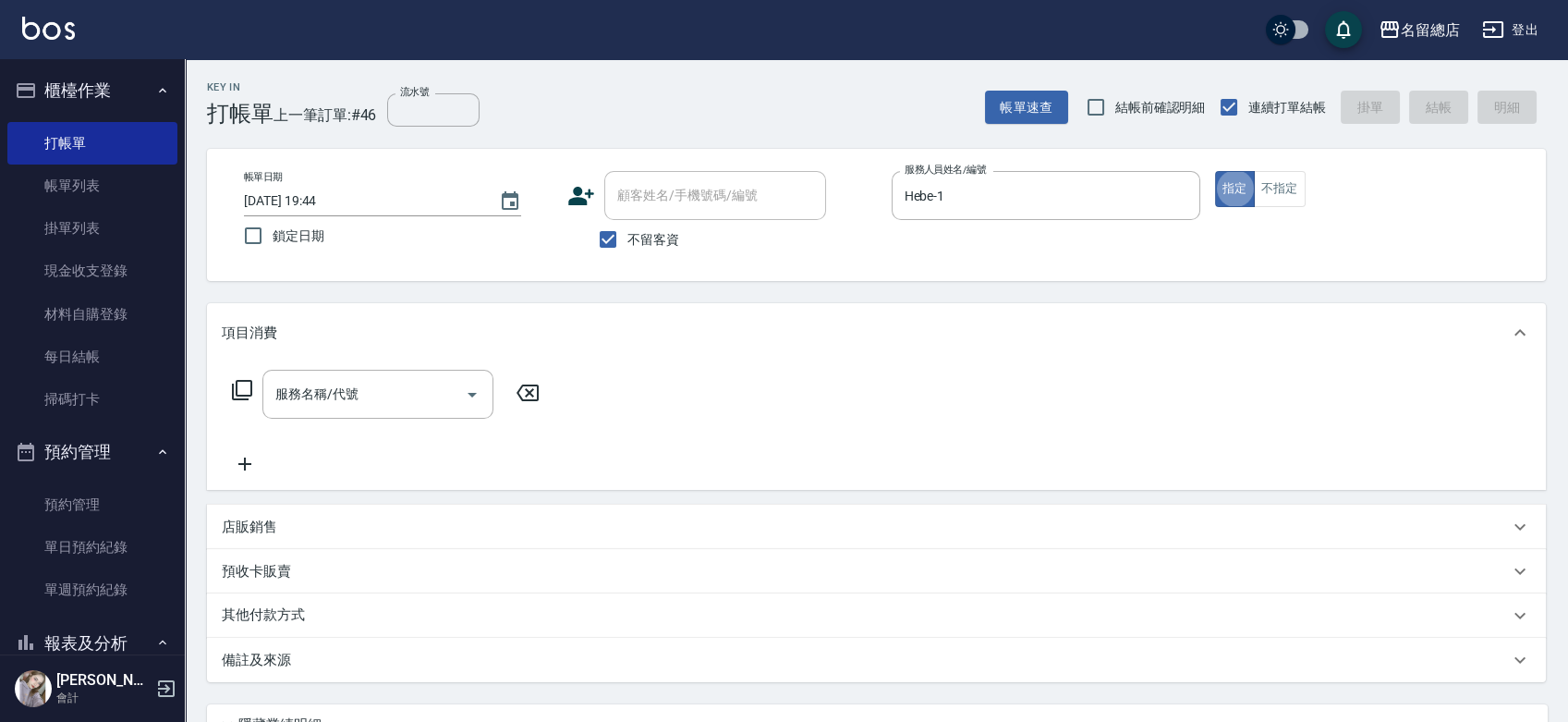
type button "true"
click at [616, 248] on input "不留客資" at bounding box center [608, 239] width 38 height 38
checkbox input "false"
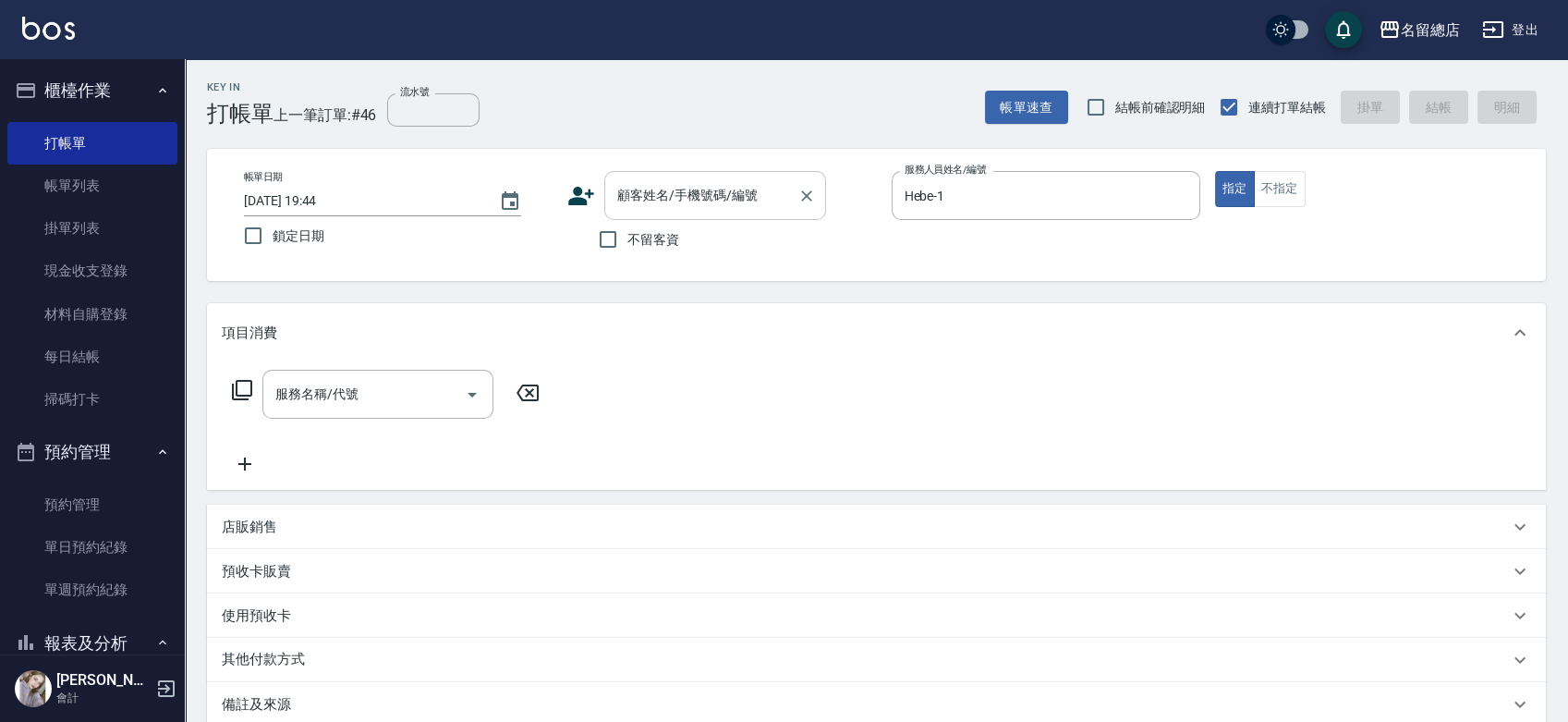
click at [638, 178] on div "顧客姓名/手機號碼/編號 顧客姓名/手機號碼/編號" at bounding box center [714, 195] width 221 height 49
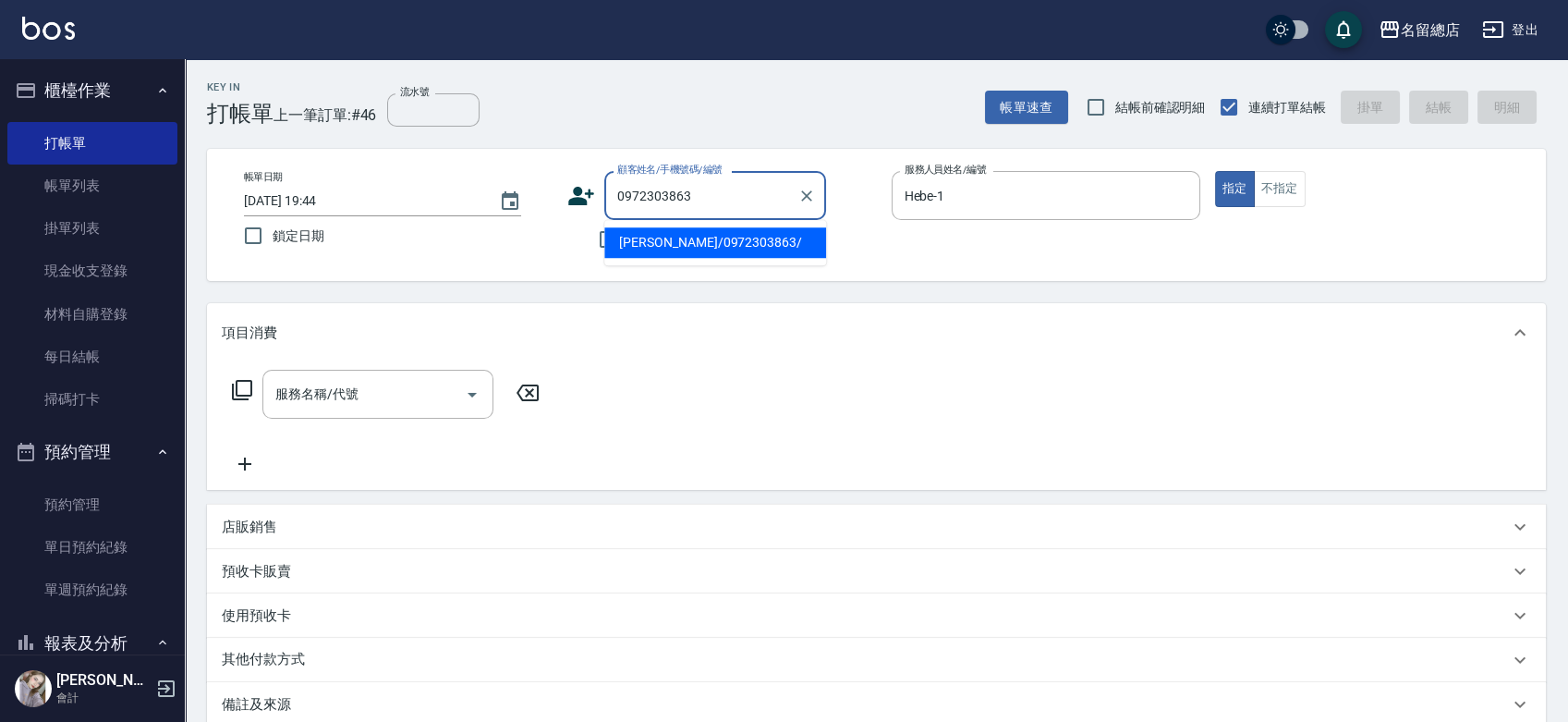
type input "[PERSON_NAME]/0972303863/"
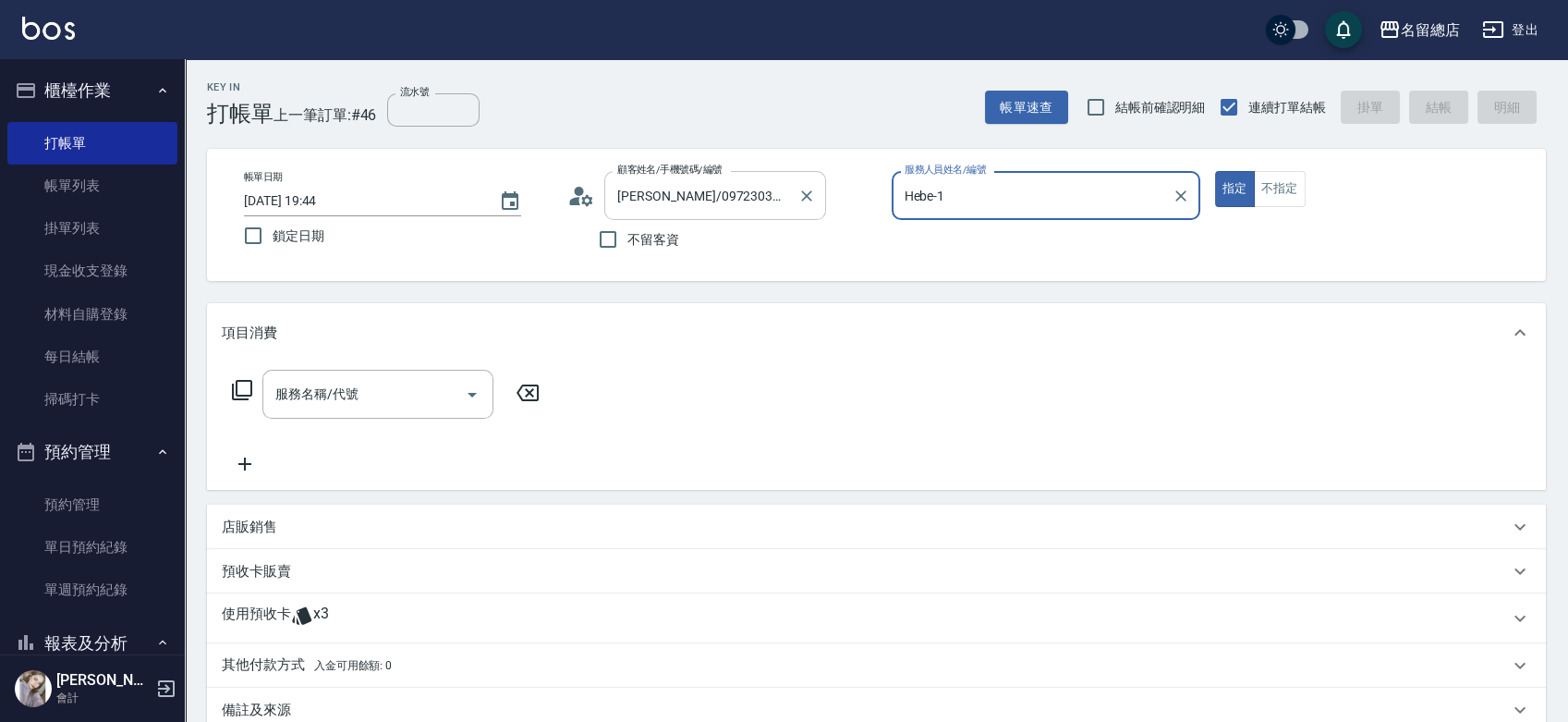
click at [1214, 171] on button "指定" at bounding box center [1234, 189] width 39 height 36
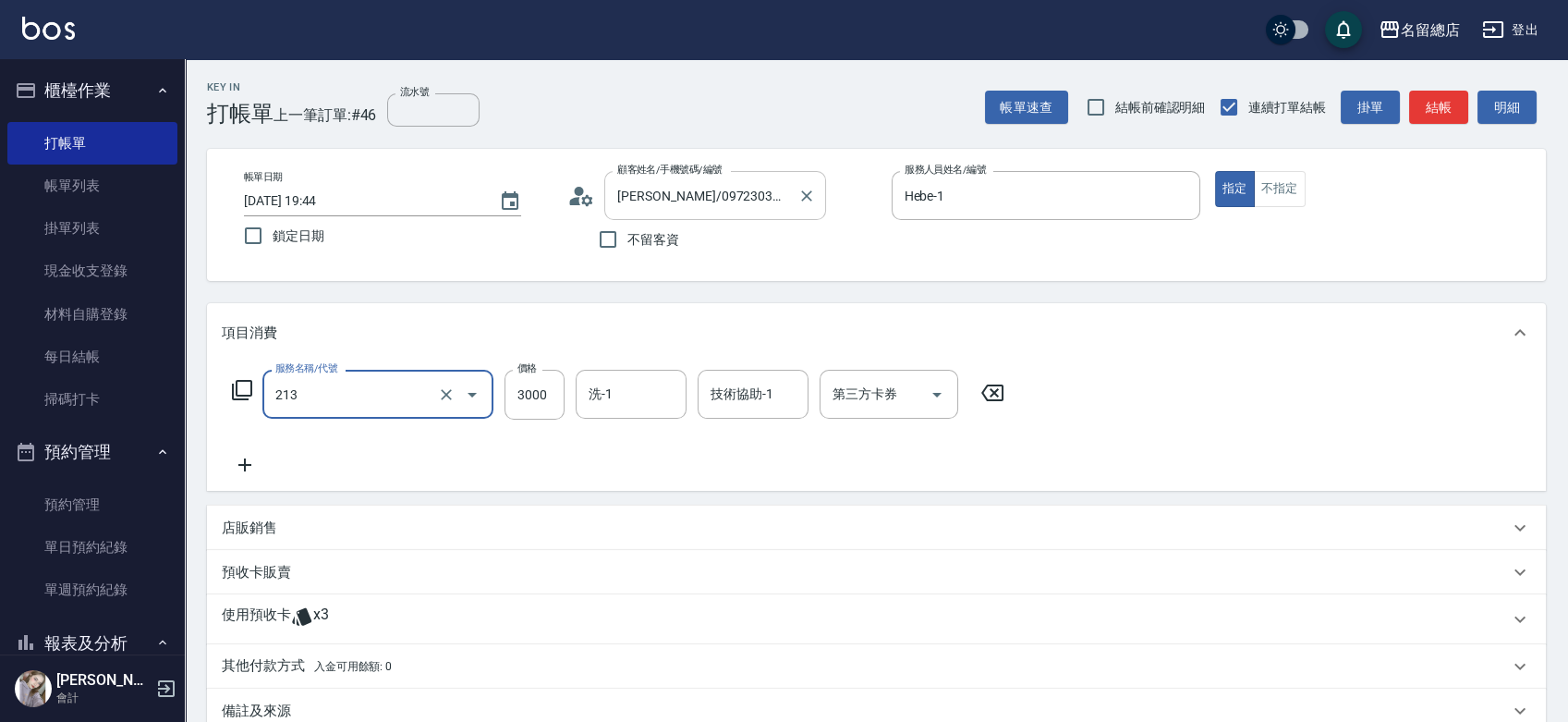
type input "陶溫3000以上(213)"
type input "3500"
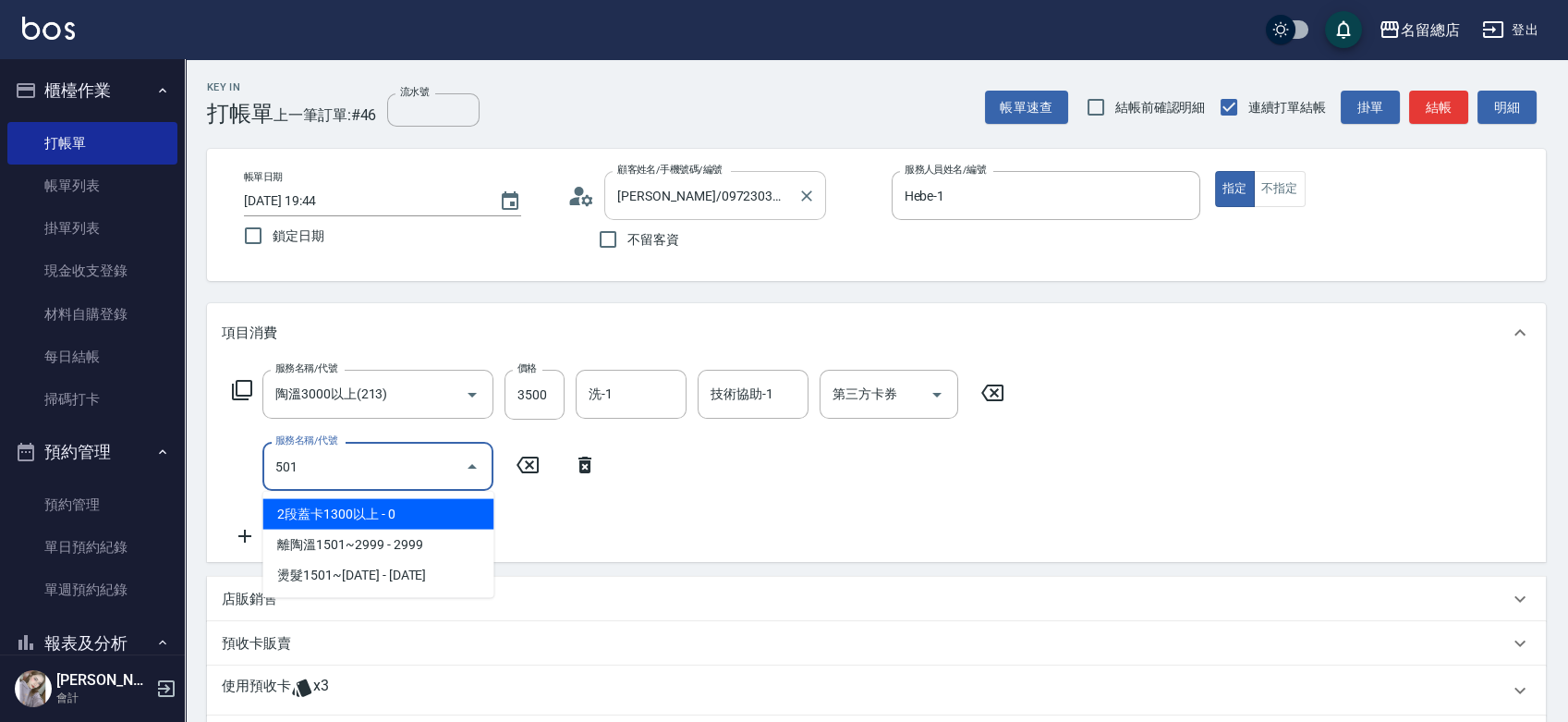
type input "2段蓋卡1300以上(501)"
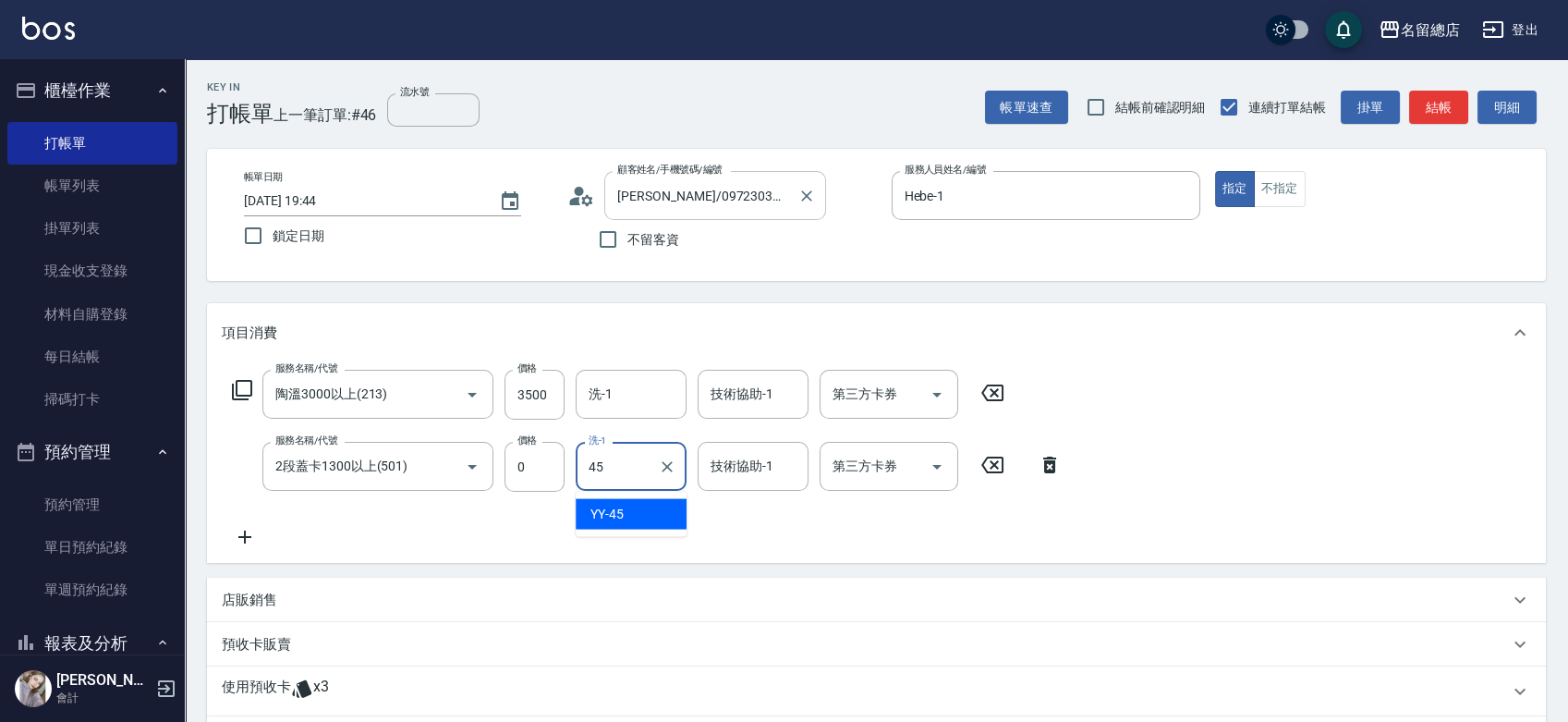
type input "YY-45"
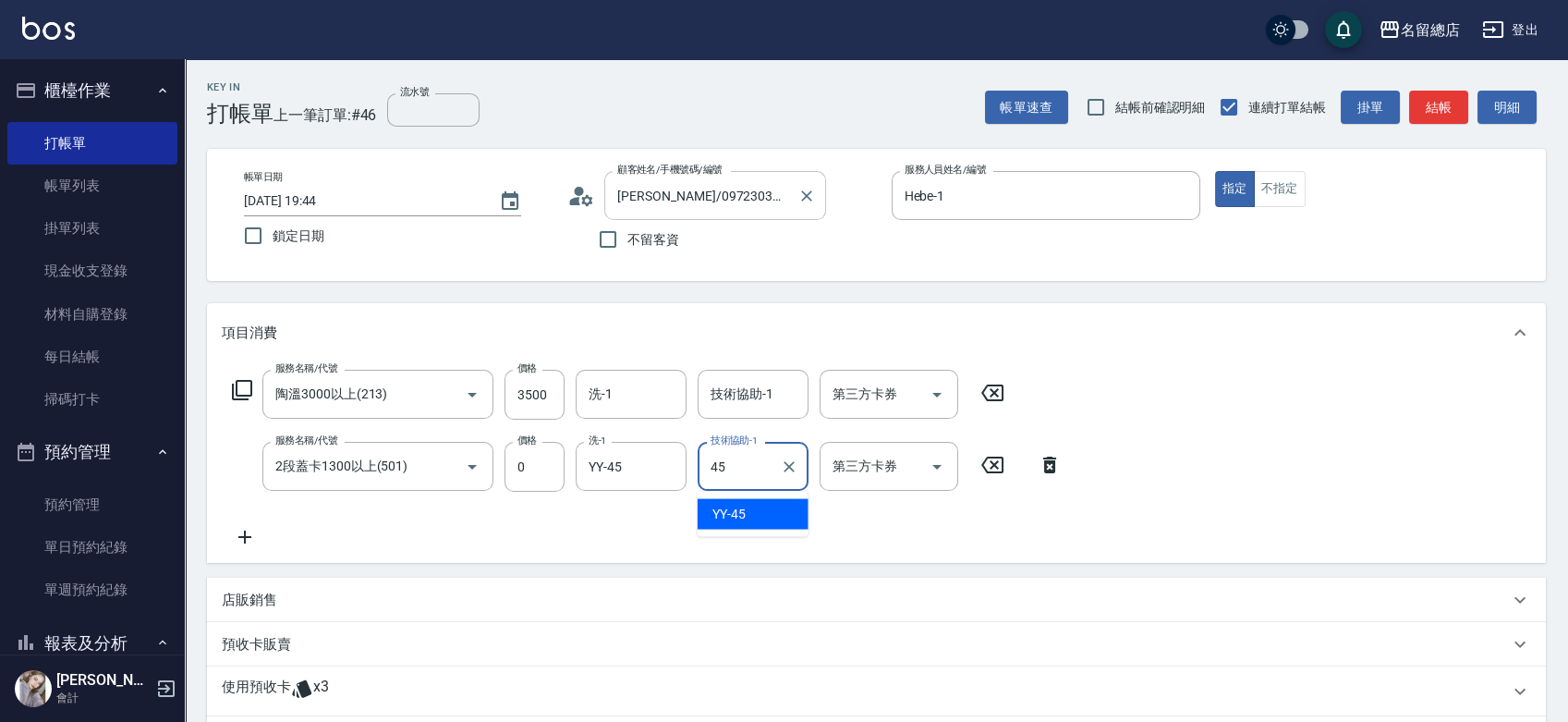
type input "YY-45"
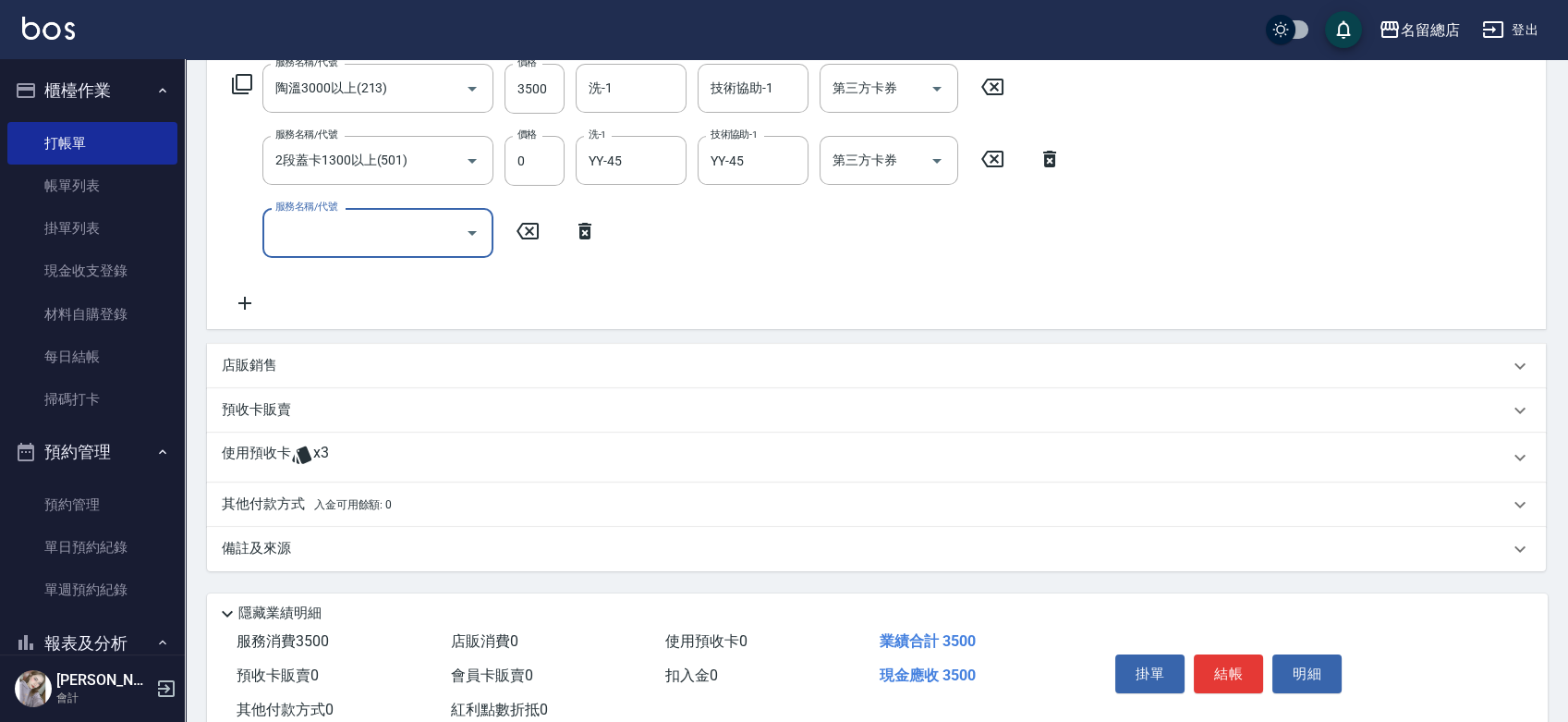
scroll to position [308, 0]
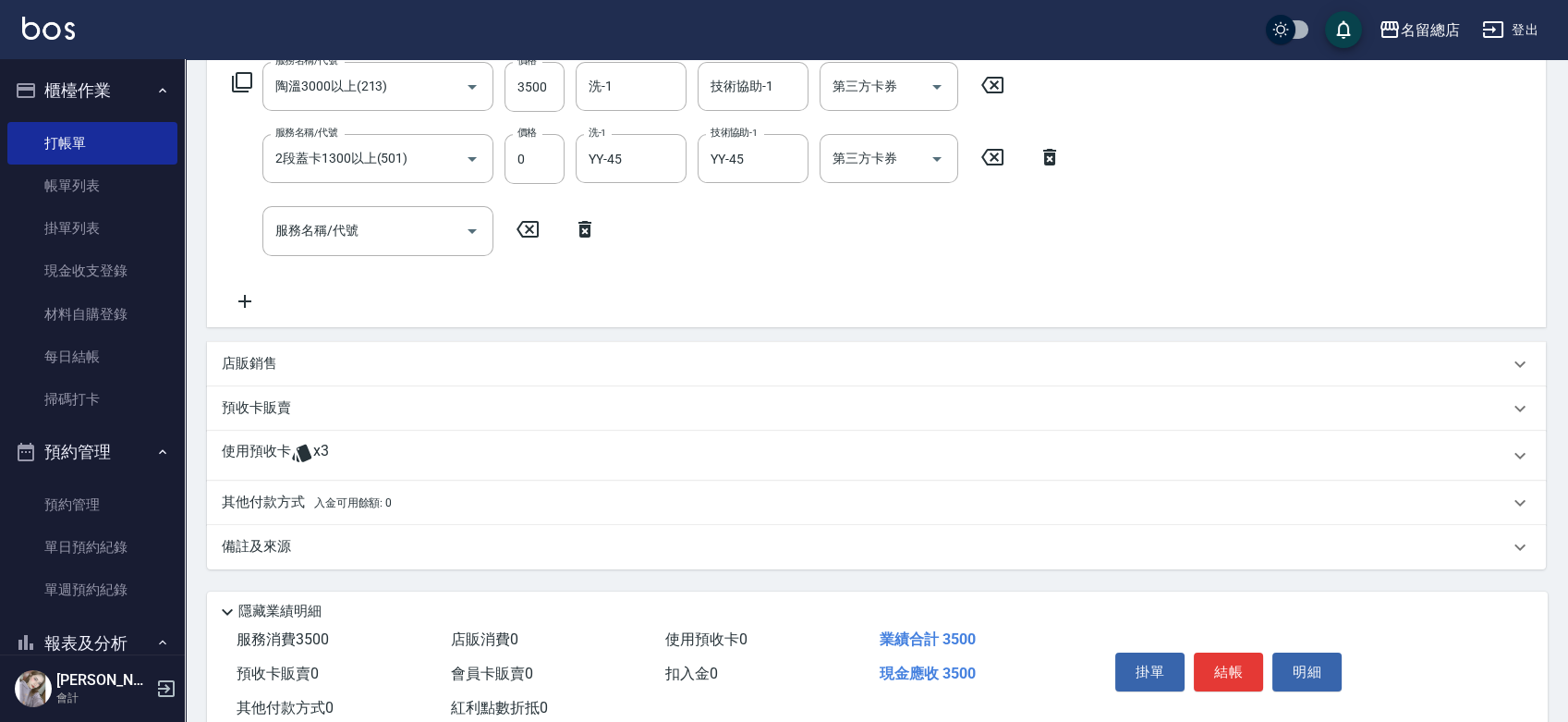
click at [335, 446] on div "使用預收卡 x3" at bounding box center [865, 455] width 1287 height 28
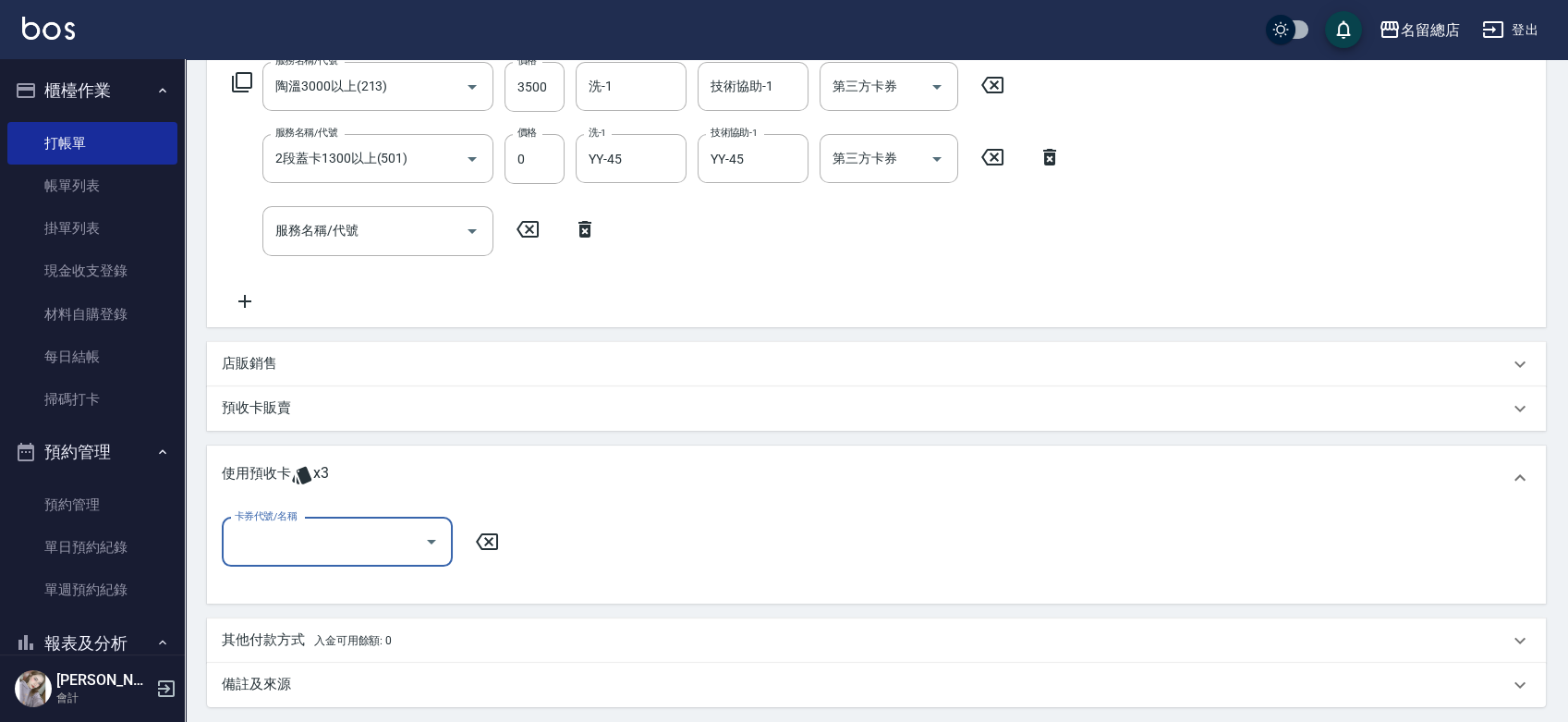
scroll to position [0, 0]
click at [348, 547] on input "卡券代號/名稱" at bounding box center [323, 542] width 187 height 33
click at [371, 592] on div "二段自備卡 剩餘3張 9139" at bounding box center [336, 590] width 231 height 31
type input "二段自備卡 9139"
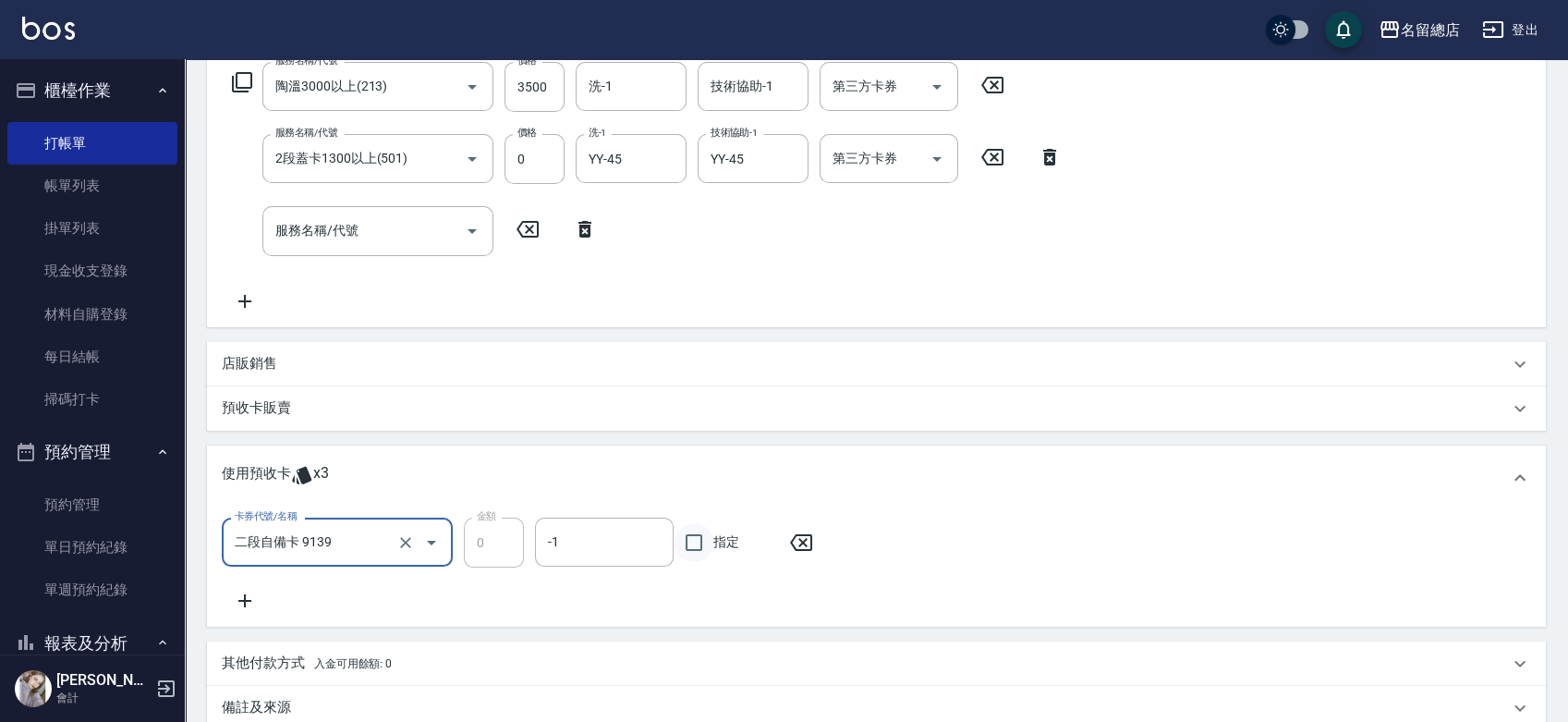
click at [692, 549] on input "指定" at bounding box center [694, 543] width 38 height 38
checkbox input "true"
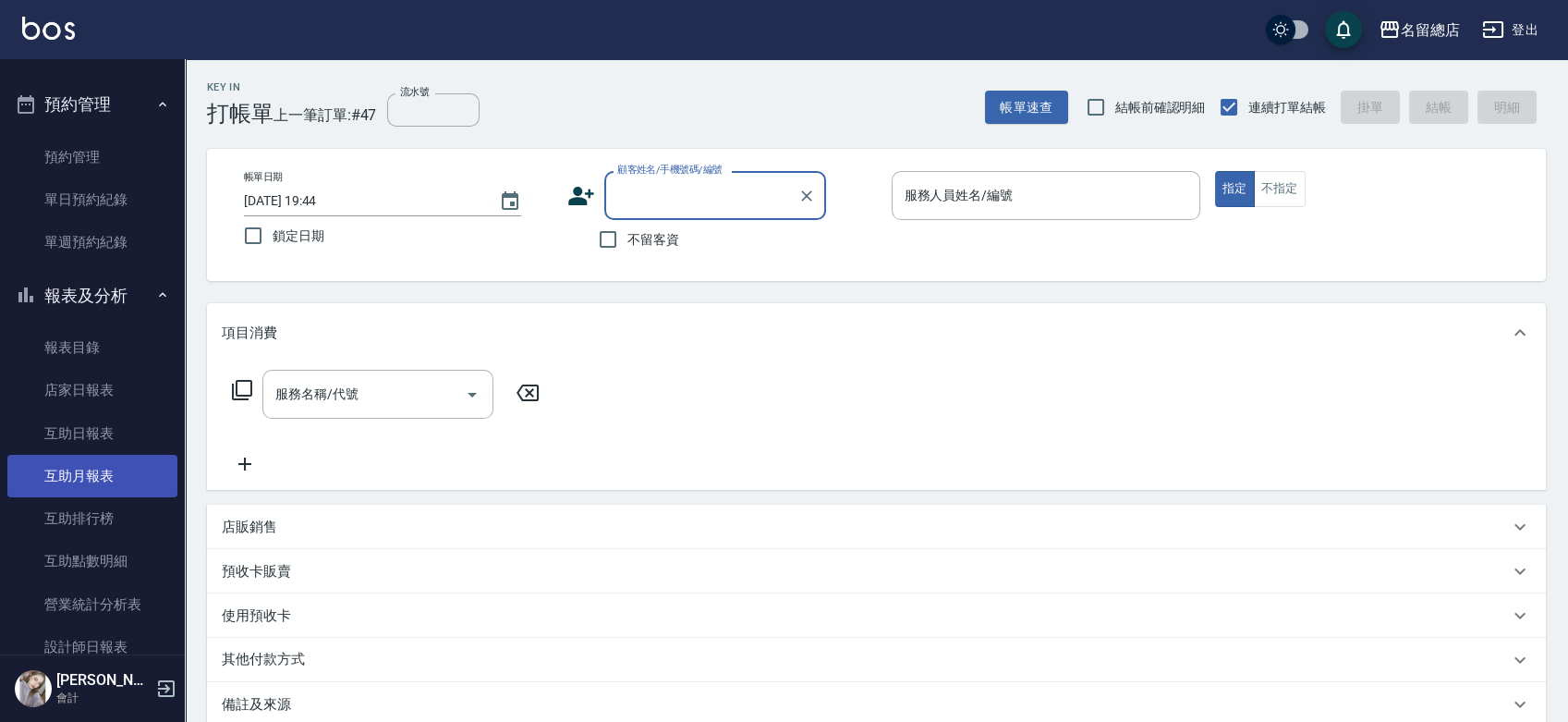
scroll to position [410, 0]
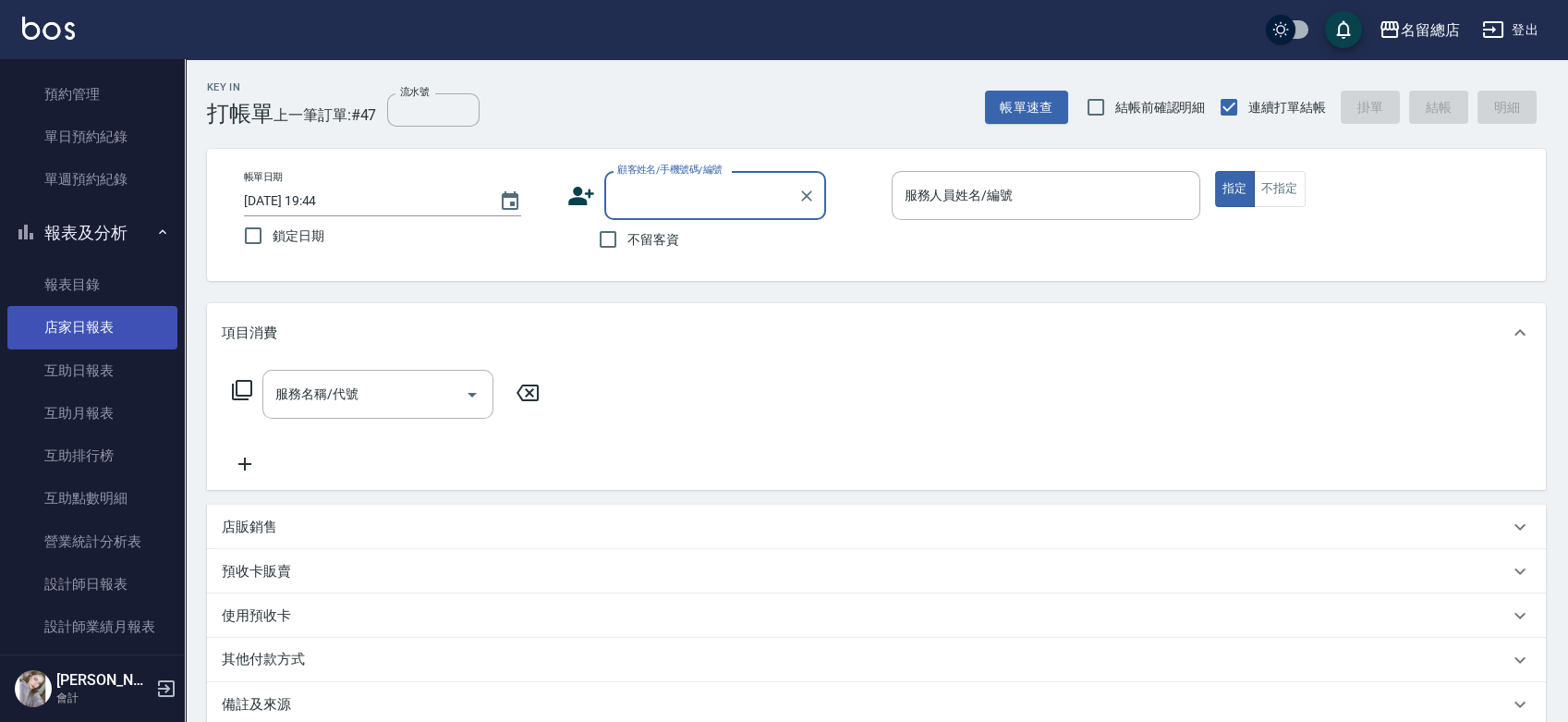
click at [115, 326] on link "店家日報表" at bounding box center [92, 327] width 170 height 42
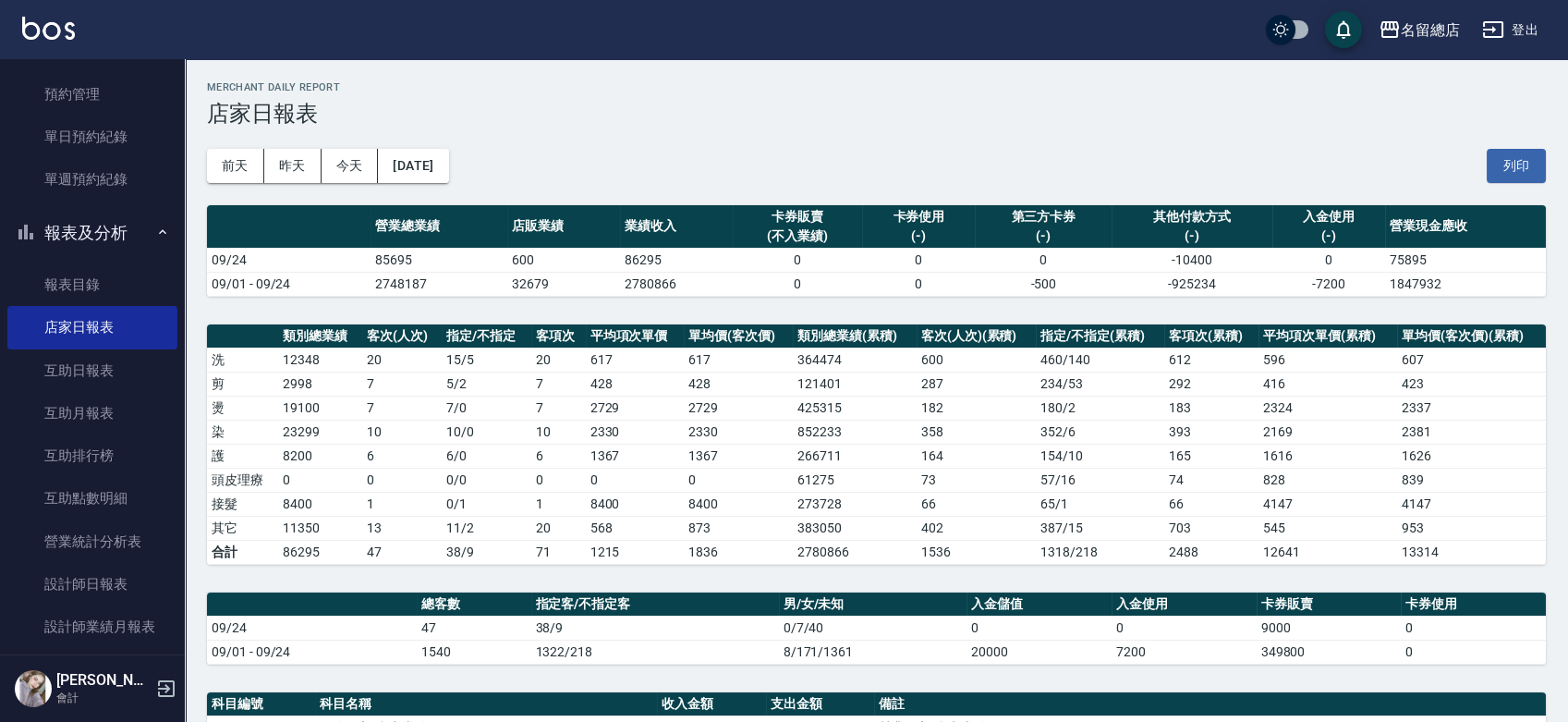
drag, startPoint x: 1501, startPoint y: 166, endPoint x: 1198, endPoint y: 617, distance: 543.3
click at [1501, 166] on button "列印" at bounding box center [1516, 166] width 59 height 35
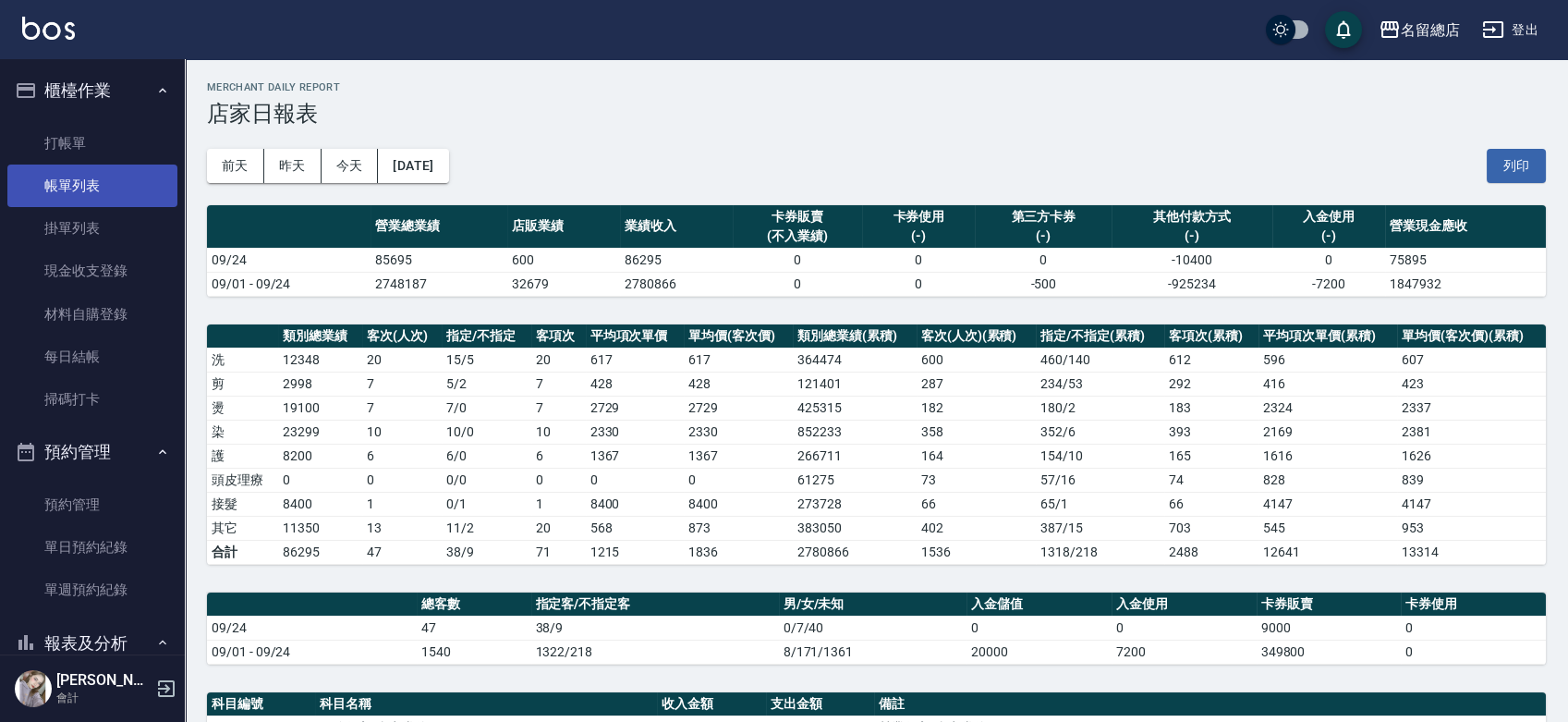
click at [156, 194] on link "帳單列表" at bounding box center [92, 186] width 170 height 42
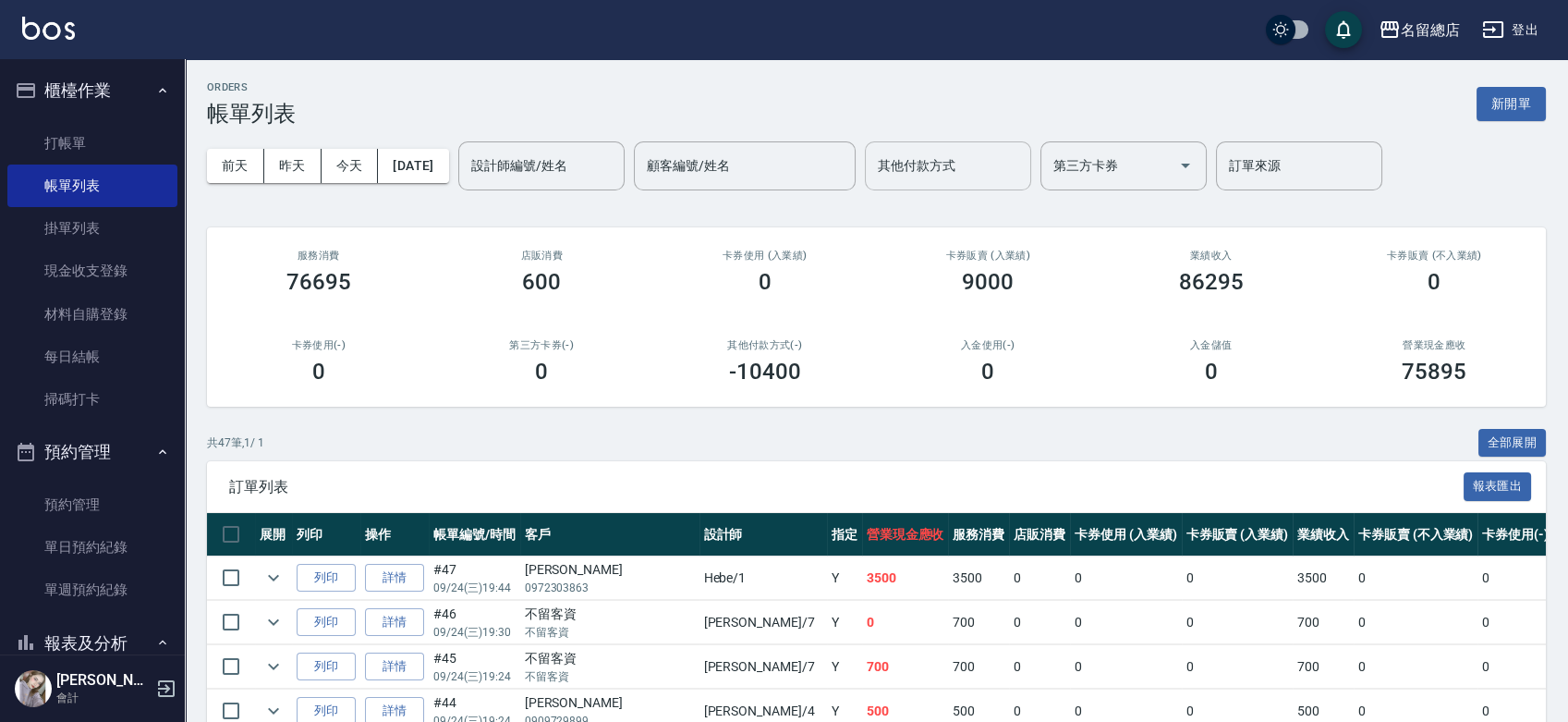
click at [943, 177] on input "其他付款方式" at bounding box center [948, 166] width 150 height 33
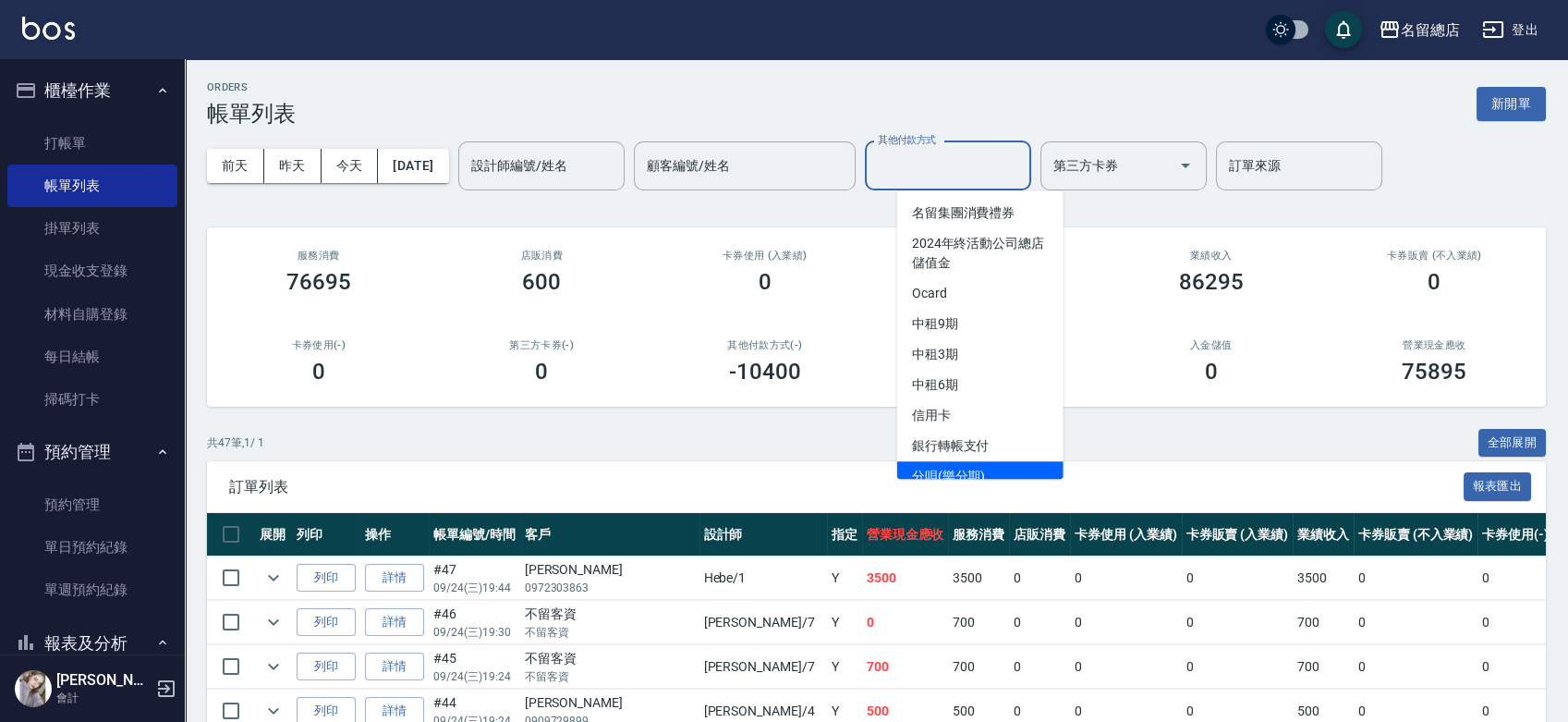
click at [973, 450] on span "銀行轉帳支付" at bounding box center [980, 446] width 166 height 31
type input "銀行轉帳支付"
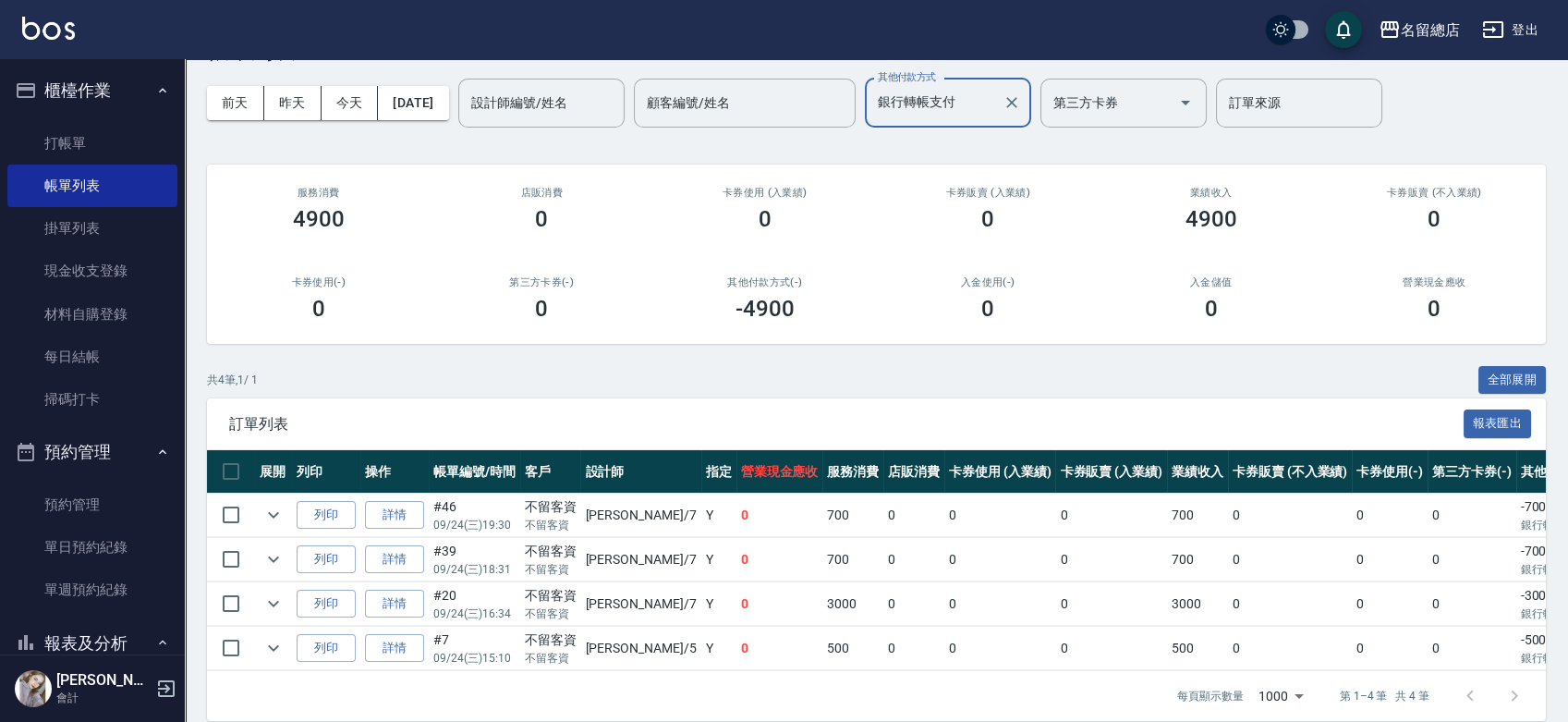
scroll to position [98, 0]
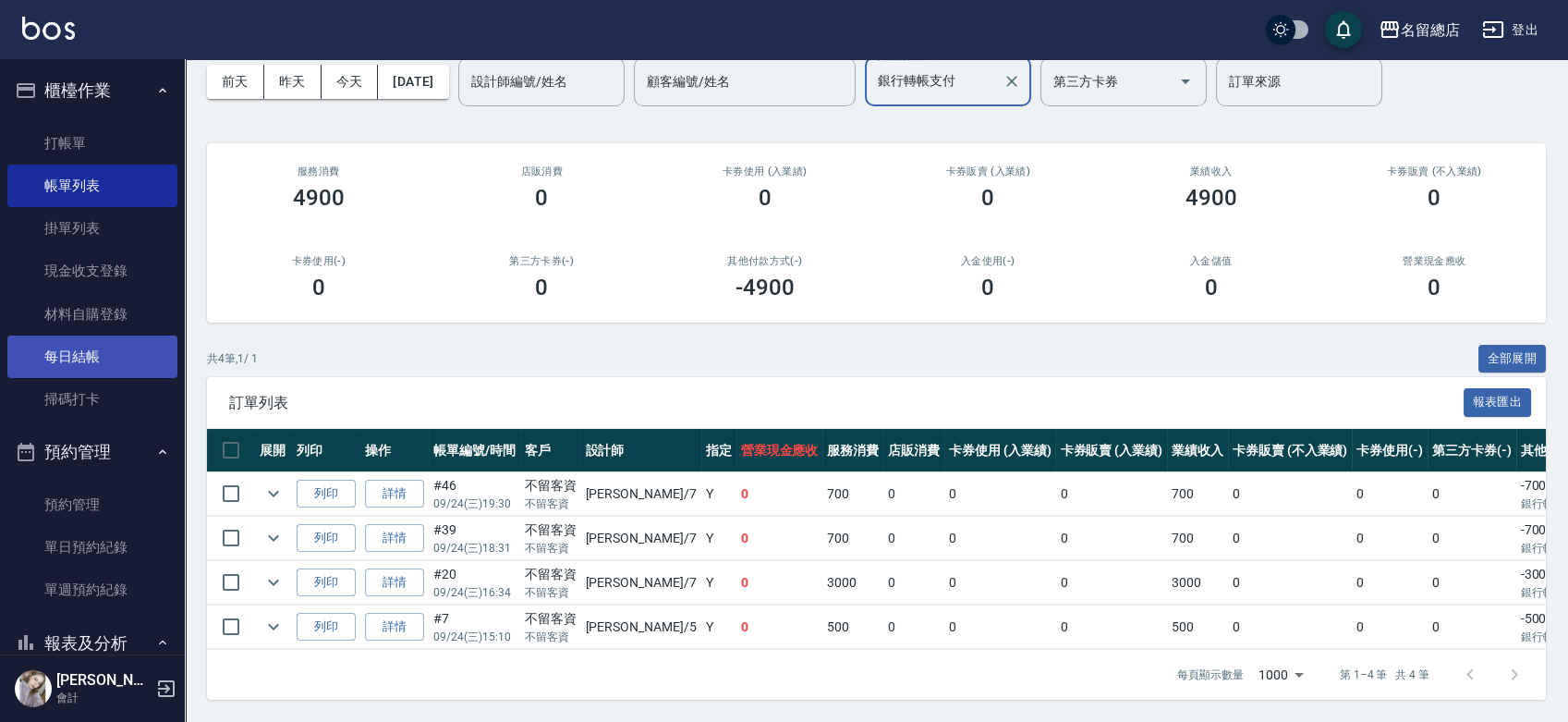
click at [104, 346] on link "每日結帳" at bounding box center [92, 357] width 170 height 42
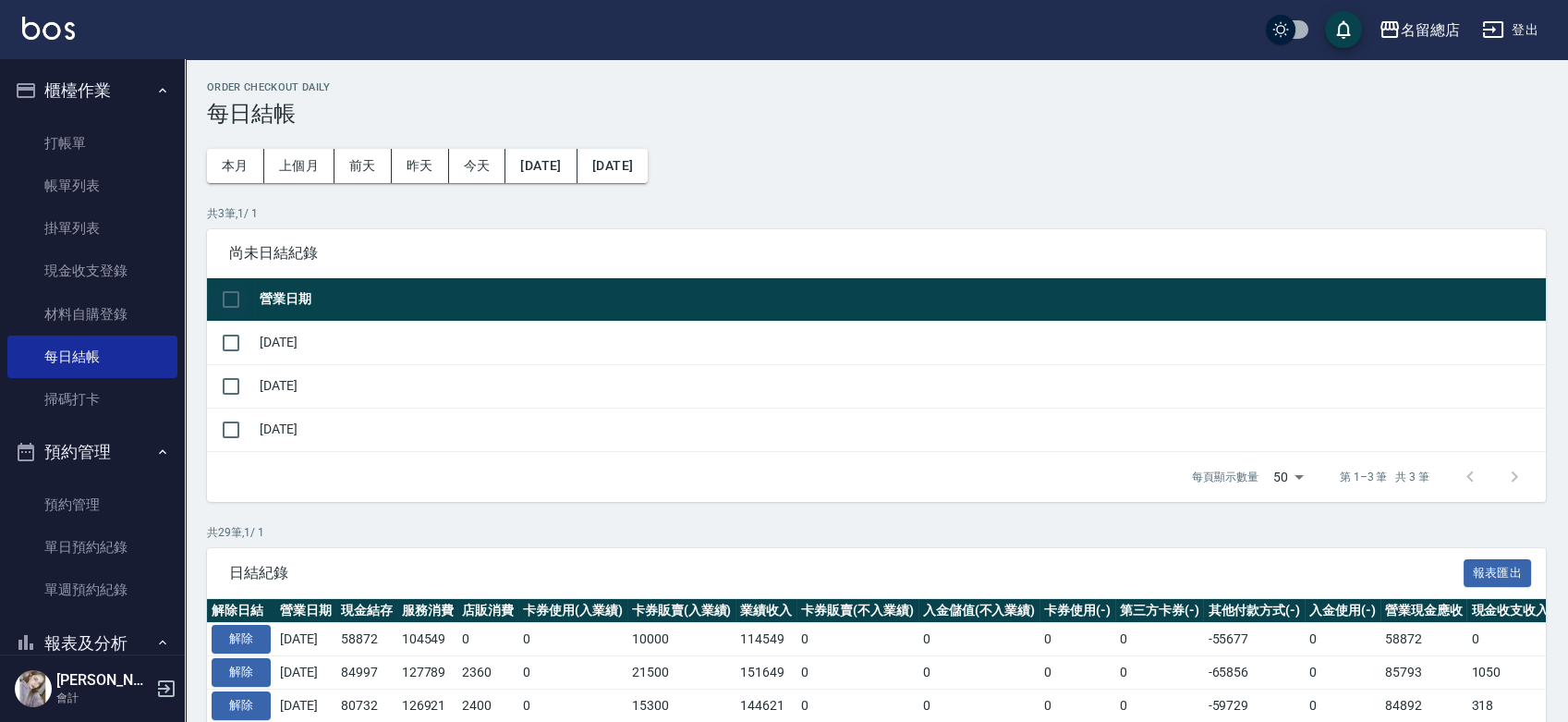
click at [212, 287] on input "checkbox" at bounding box center [231, 299] width 38 height 38
checkbox input "true"
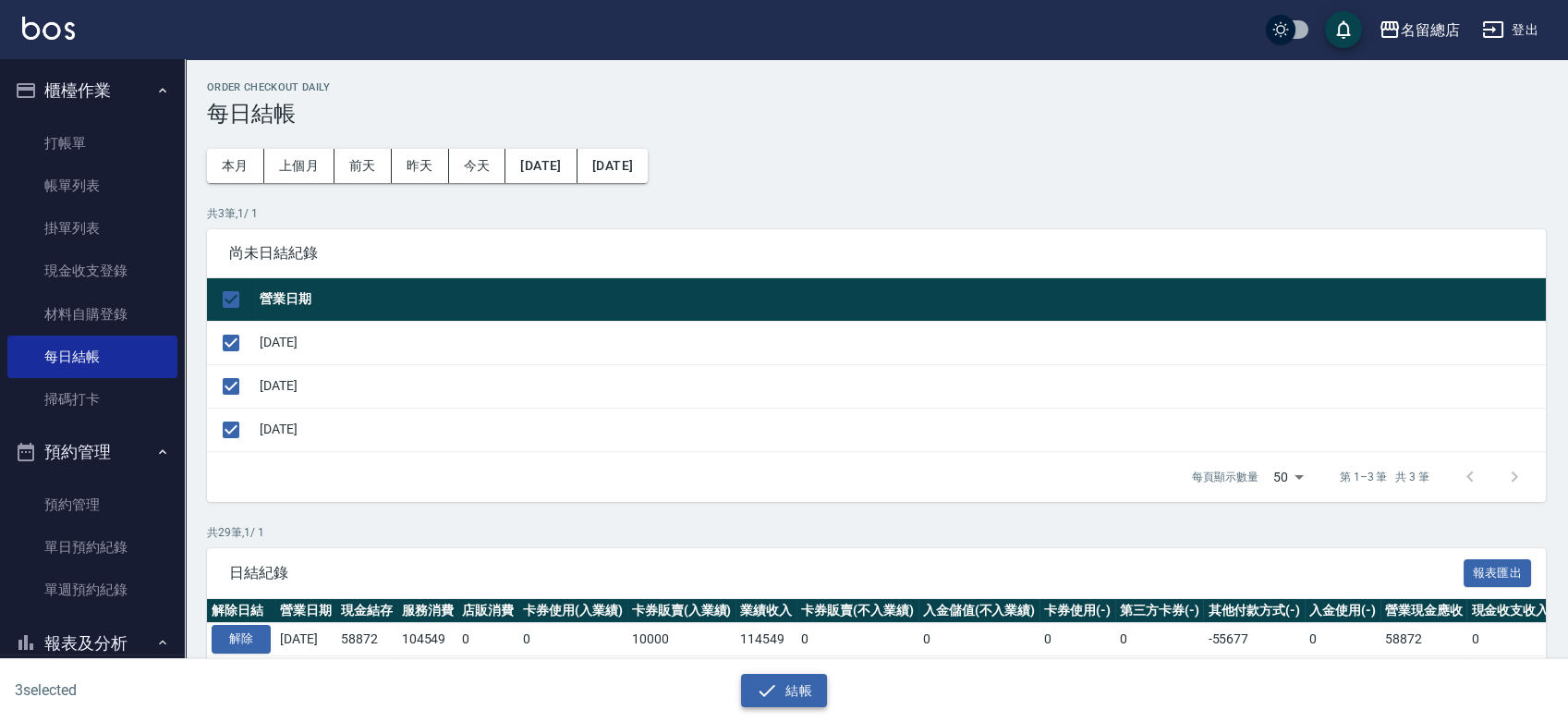
click at [760, 687] on icon "button" at bounding box center [766, 689] width 22 height 22
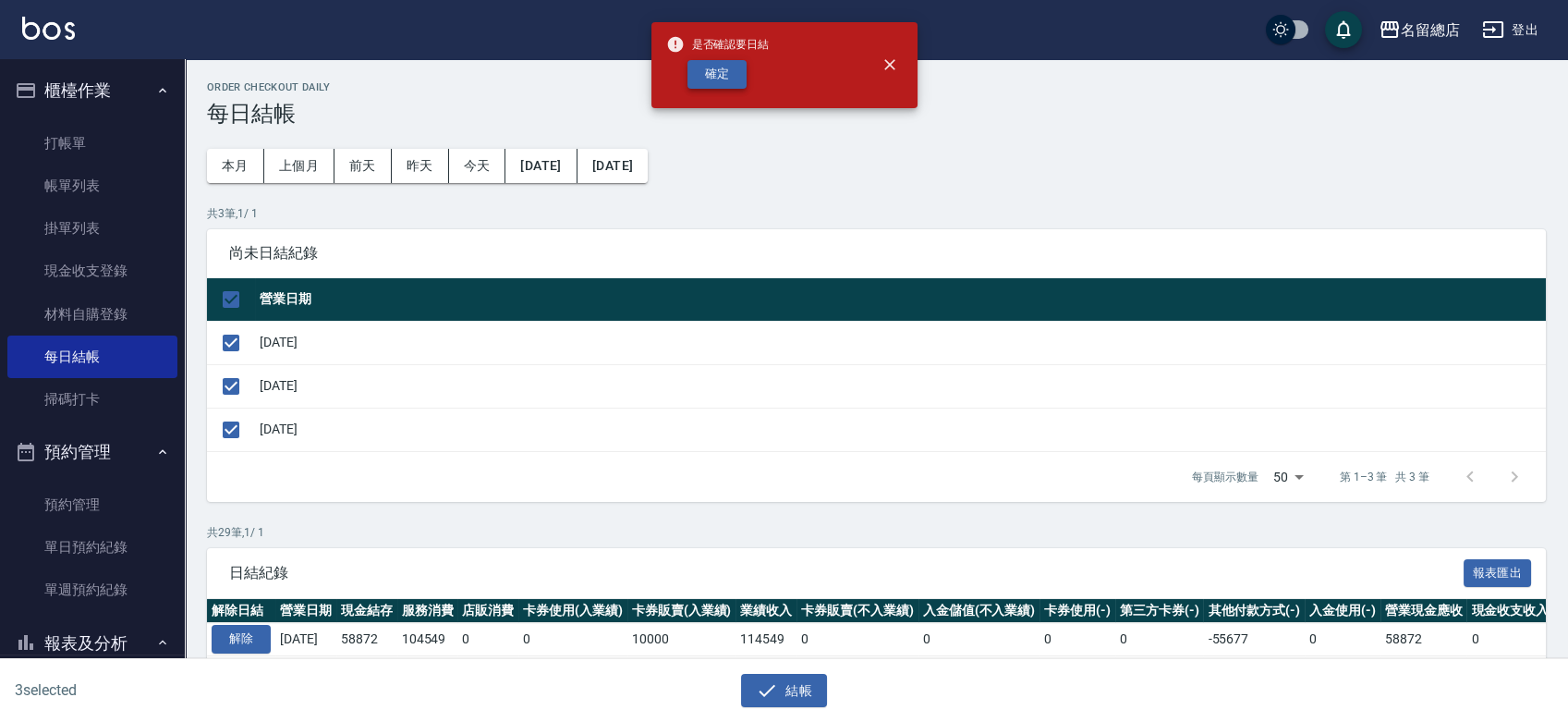
click at [736, 87] on div "是否確認要日結 確定" at bounding box center [718, 65] width 104 height 75
click at [719, 67] on button "確定" at bounding box center [717, 75] width 59 height 29
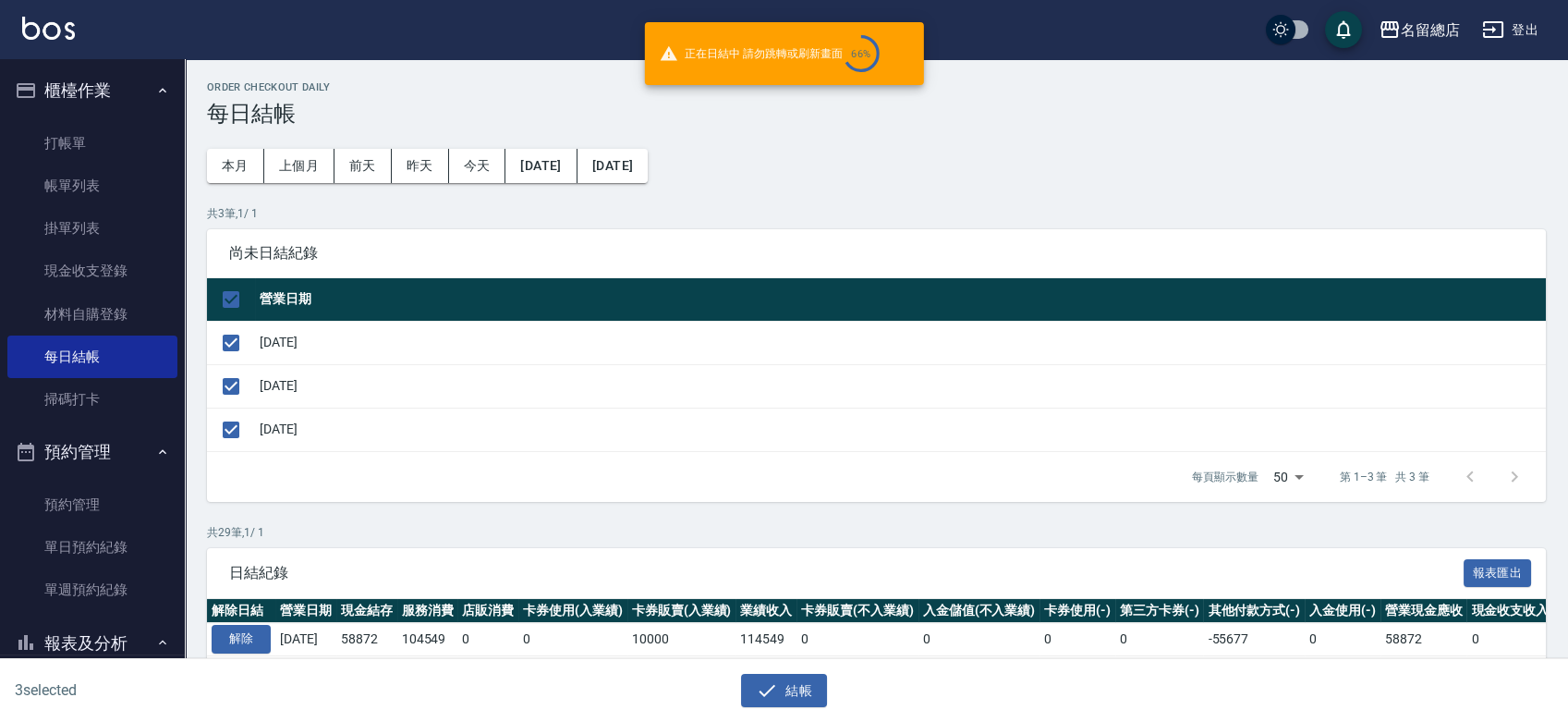
checkbox input "false"
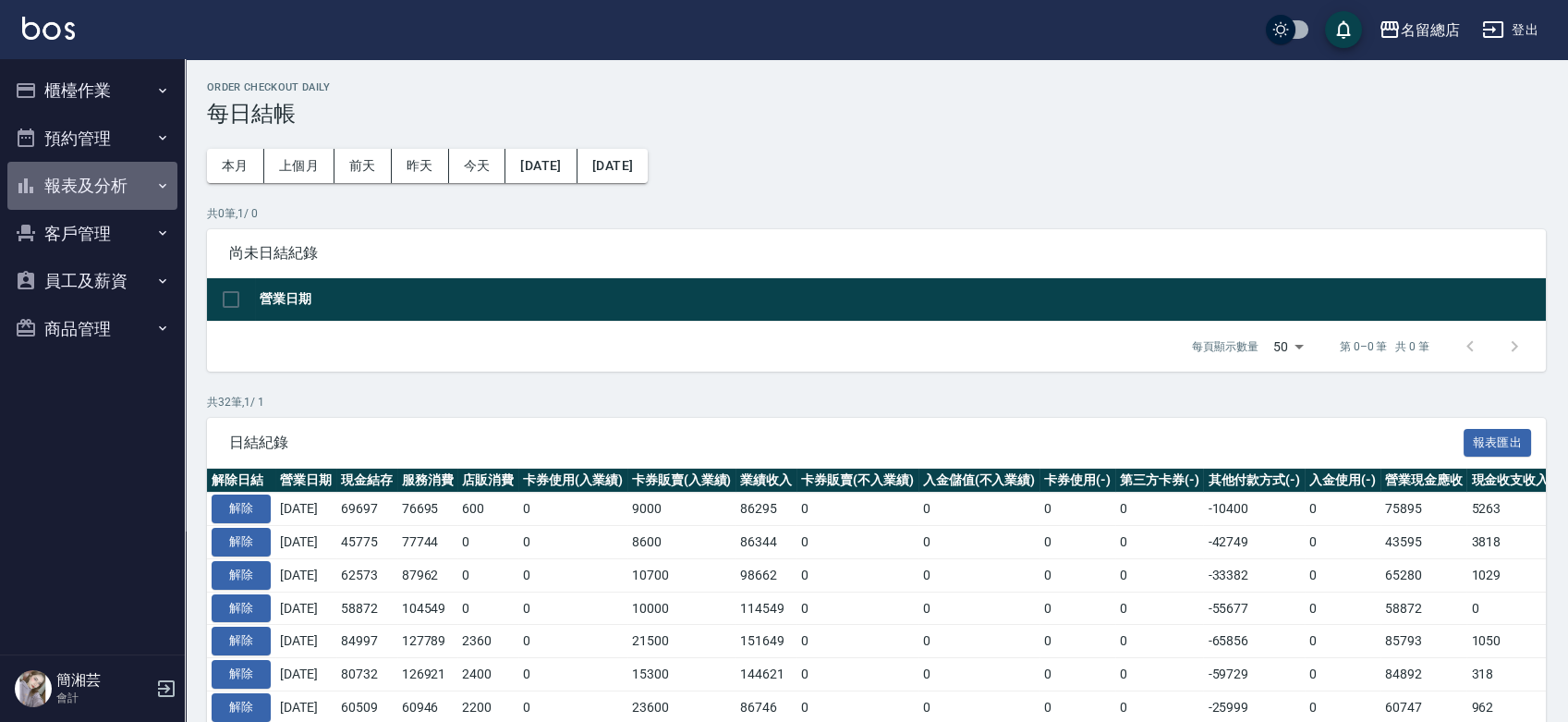
click at [56, 176] on button "報表及分析" at bounding box center [92, 186] width 170 height 48
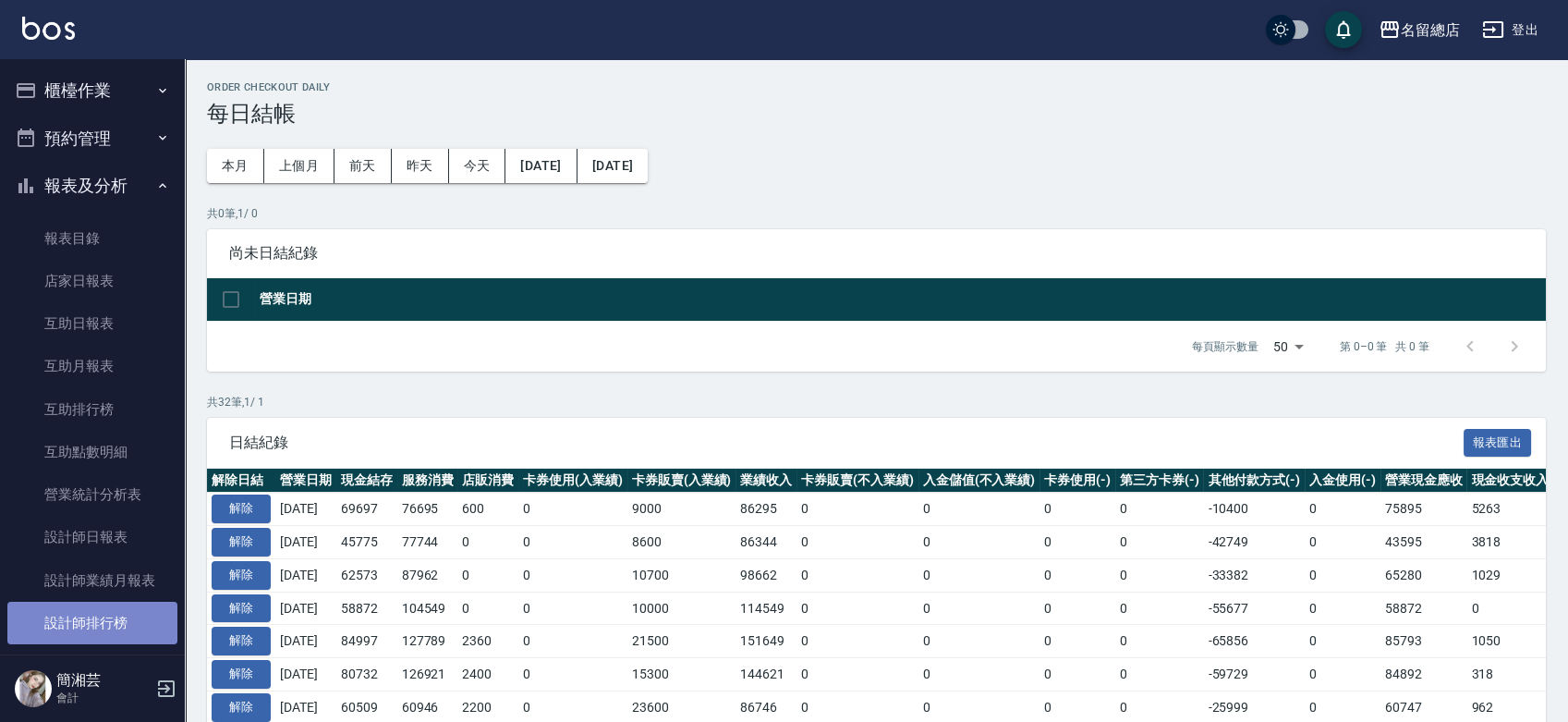
click at [92, 612] on link "設計師排行榜" at bounding box center [92, 622] width 170 height 42
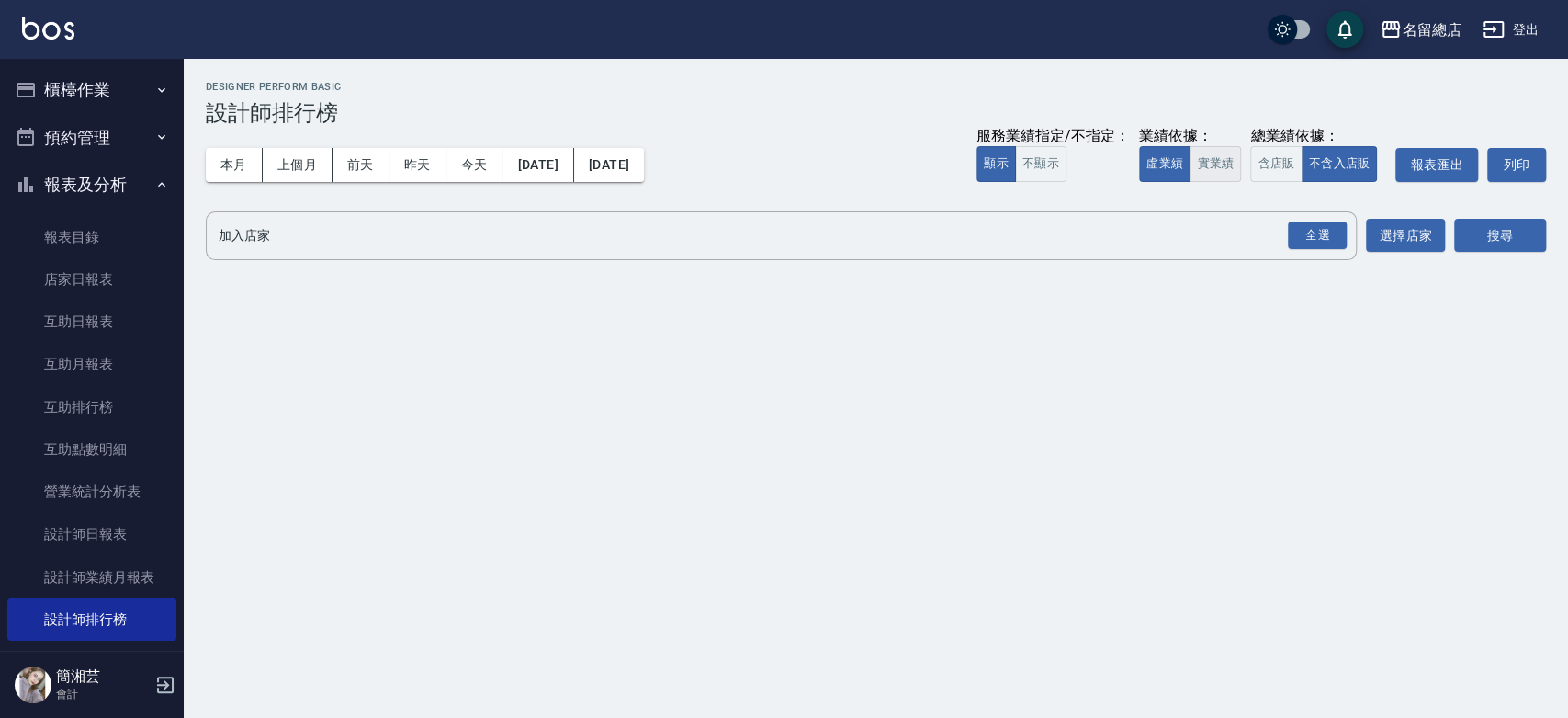
click at [1222, 160] on button "實業績" at bounding box center [1215, 164] width 51 height 36
click at [1320, 241] on div "全選" at bounding box center [1317, 236] width 59 height 29
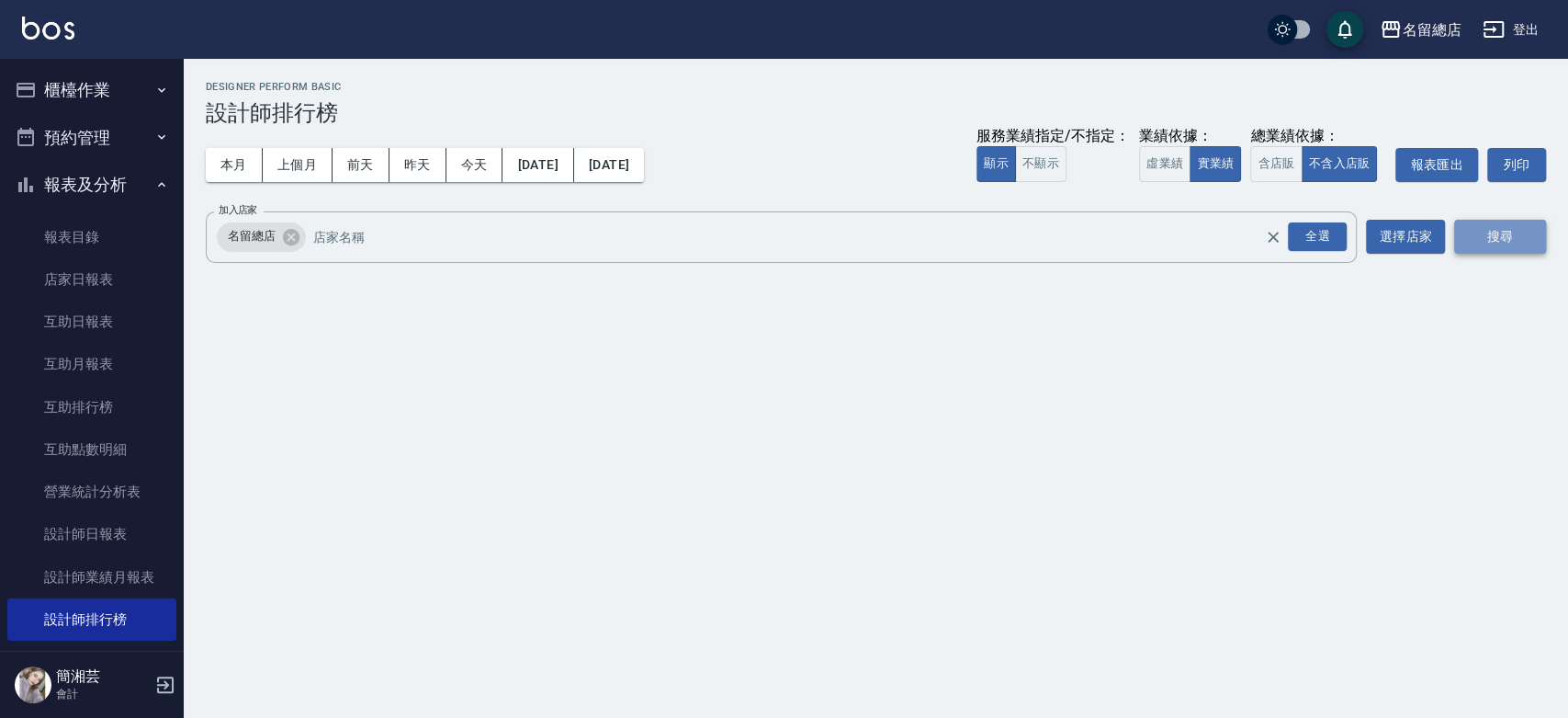
click at [1512, 230] on button "搜尋" at bounding box center [1500, 236] width 92 height 34
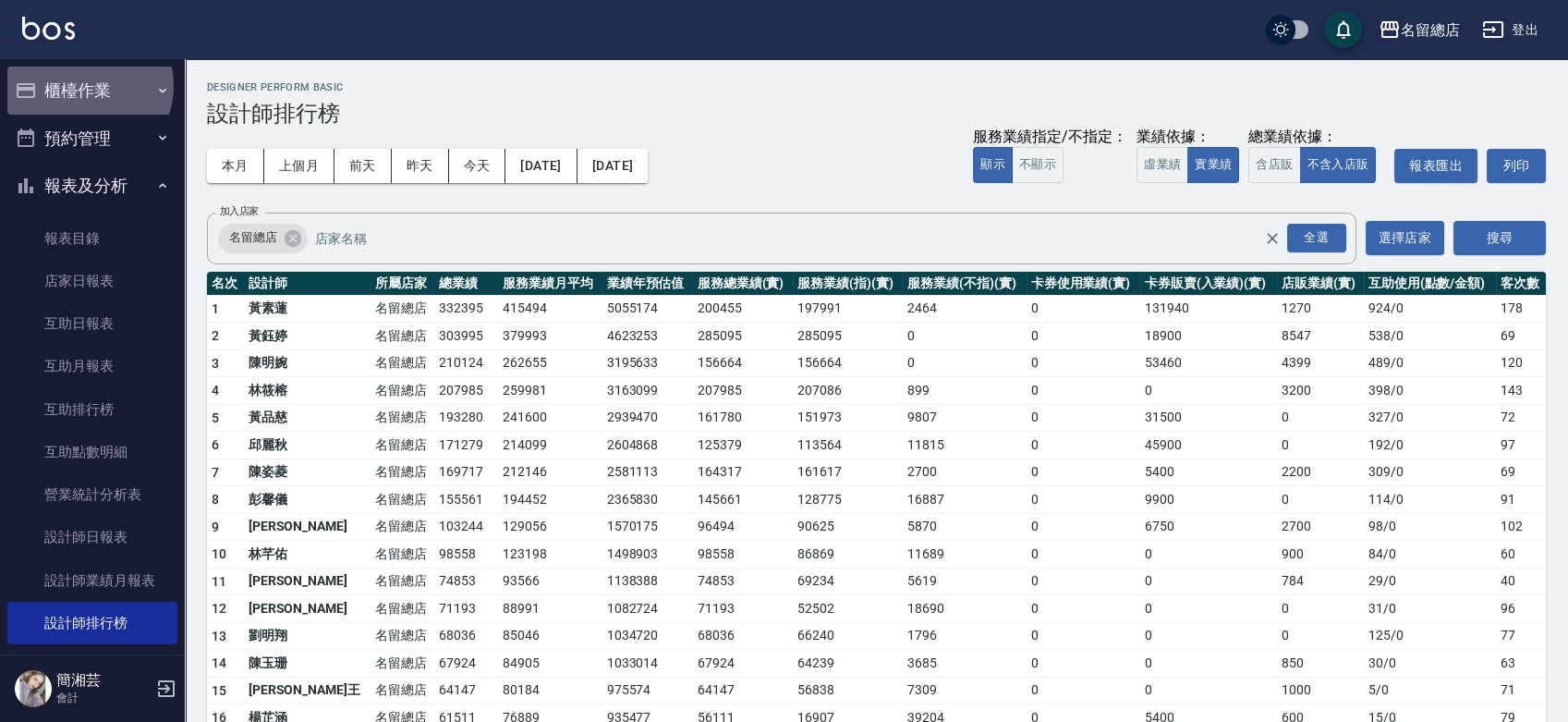
click at [85, 86] on button "櫃檯作業" at bounding box center [92, 90] width 170 height 48
